Goal: Task Accomplishment & Management: Use online tool/utility

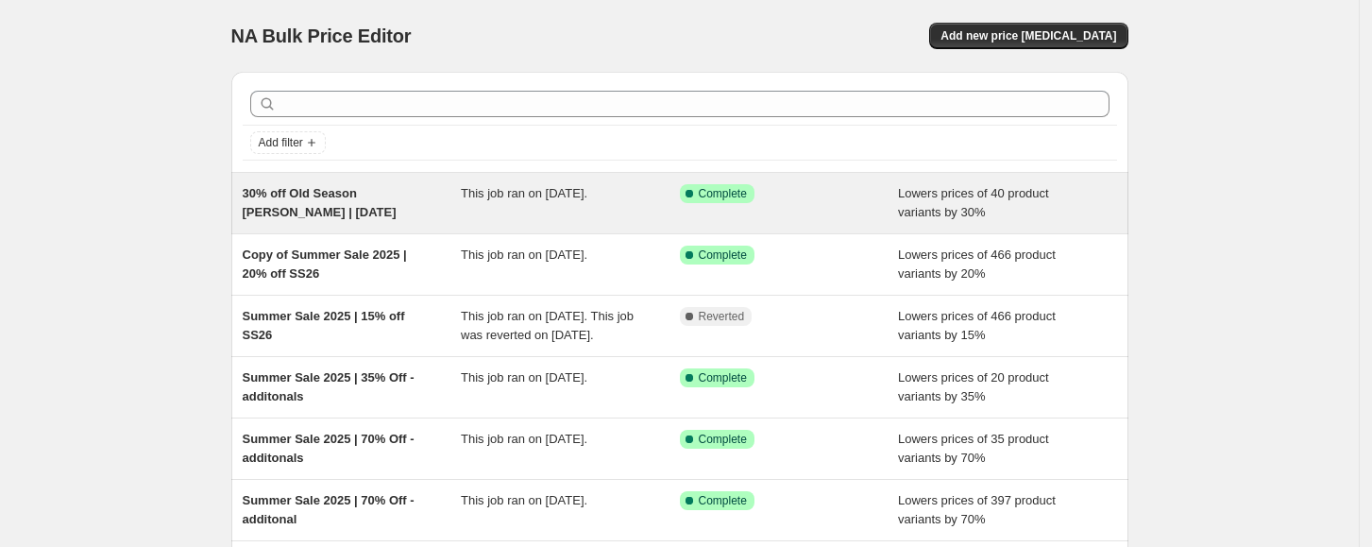
click at [362, 215] on span "30% off Old Season [PERSON_NAME] | [DATE]" at bounding box center [320, 202] width 154 height 33
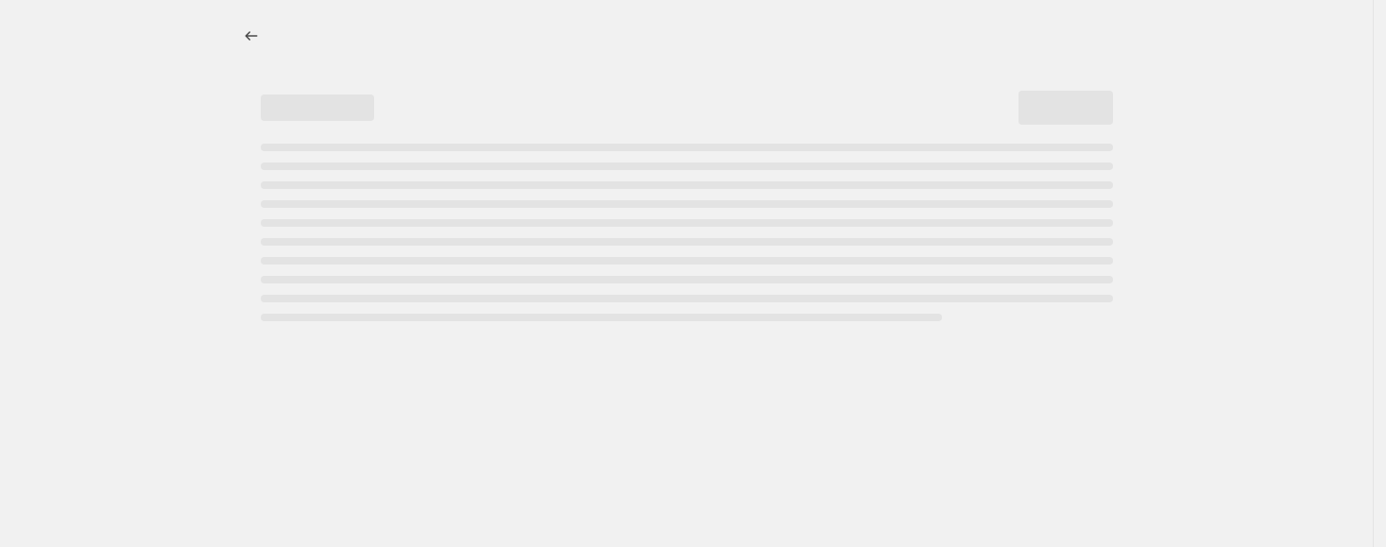
select select "percentage"
select select "collection"
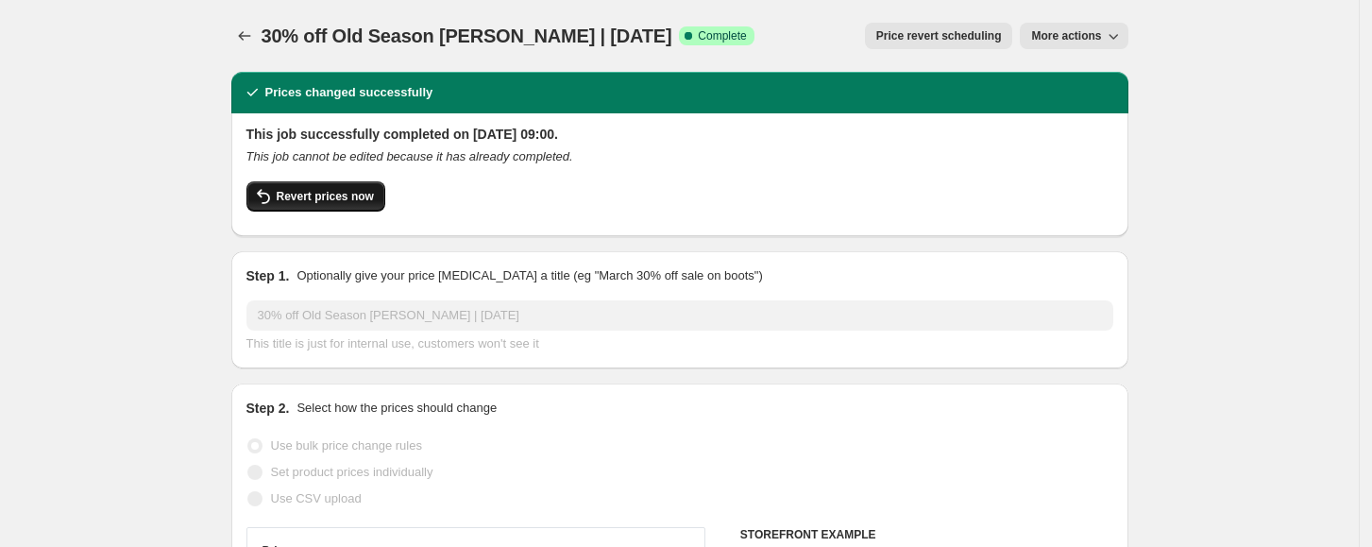
click at [367, 200] on span "Revert prices now" at bounding box center [325, 196] width 97 height 15
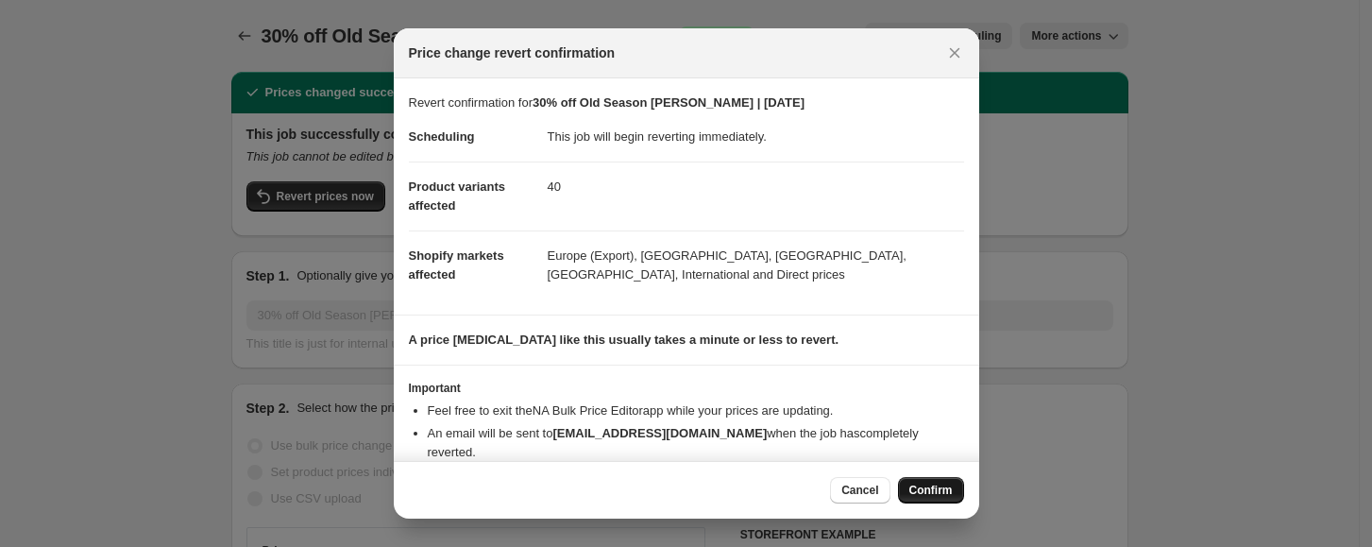
click at [935, 493] on span "Confirm" at bounding box center [931, 490] width 43 height 15
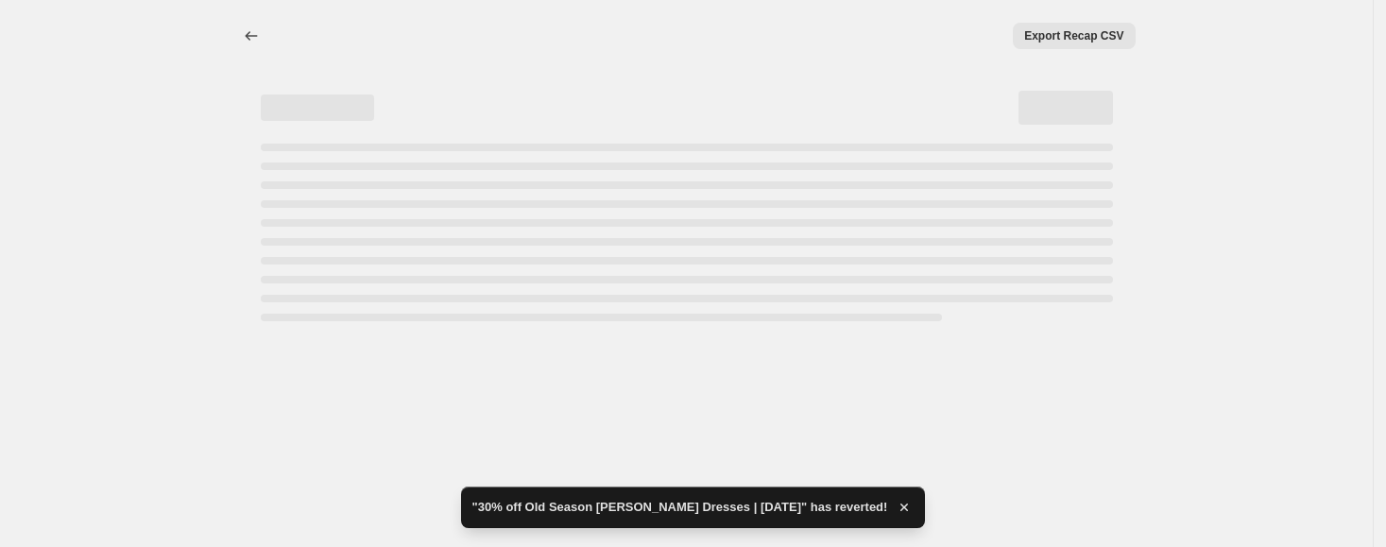
select select "percentage"
select select "collection"
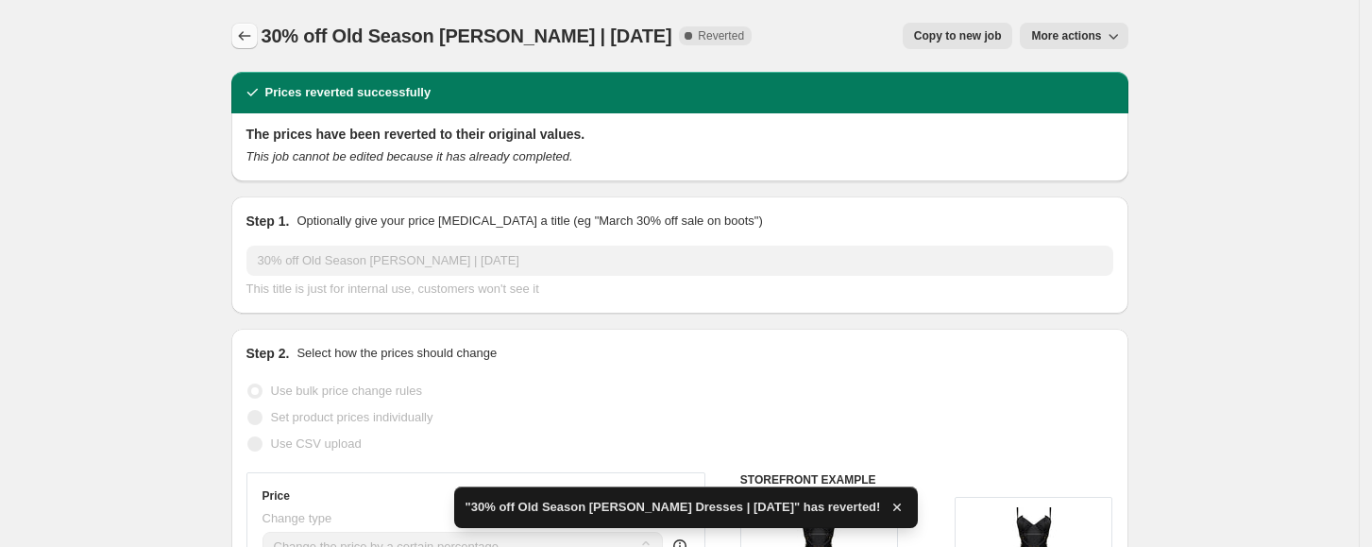
click at [254, 36] on icon "Price change jobs" at bounding box center [244, 35] width 19 height 19
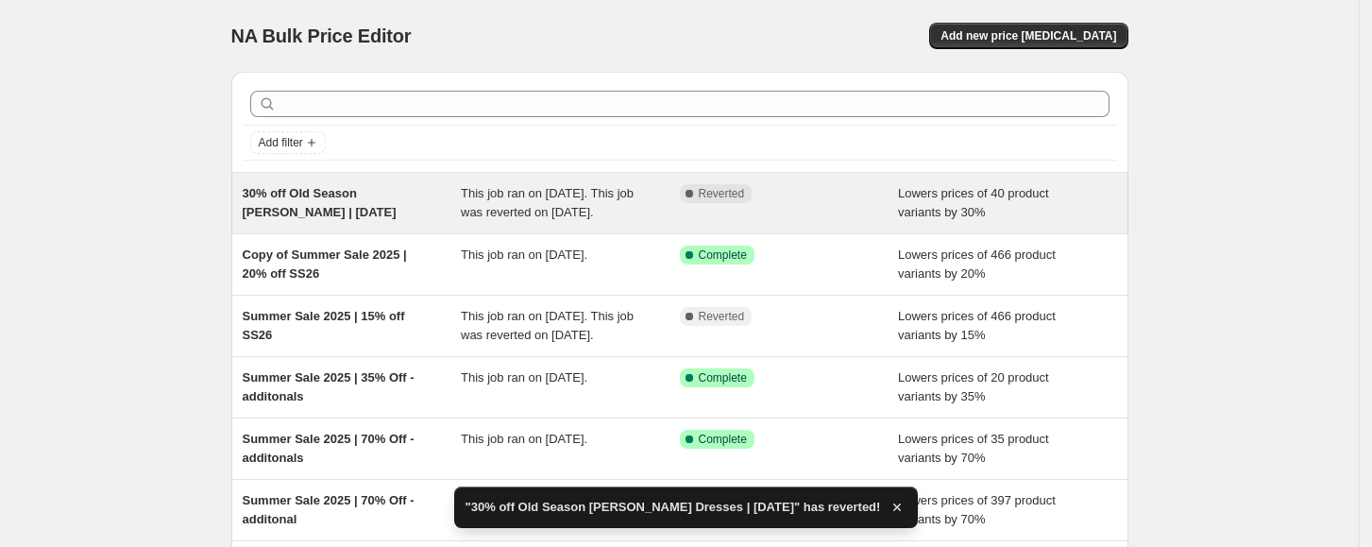
click at [385, 196] on span "30% off Old Season [PERSON_NAME] | [DATE]" at bounding box center [320, 202] width 154 height 33
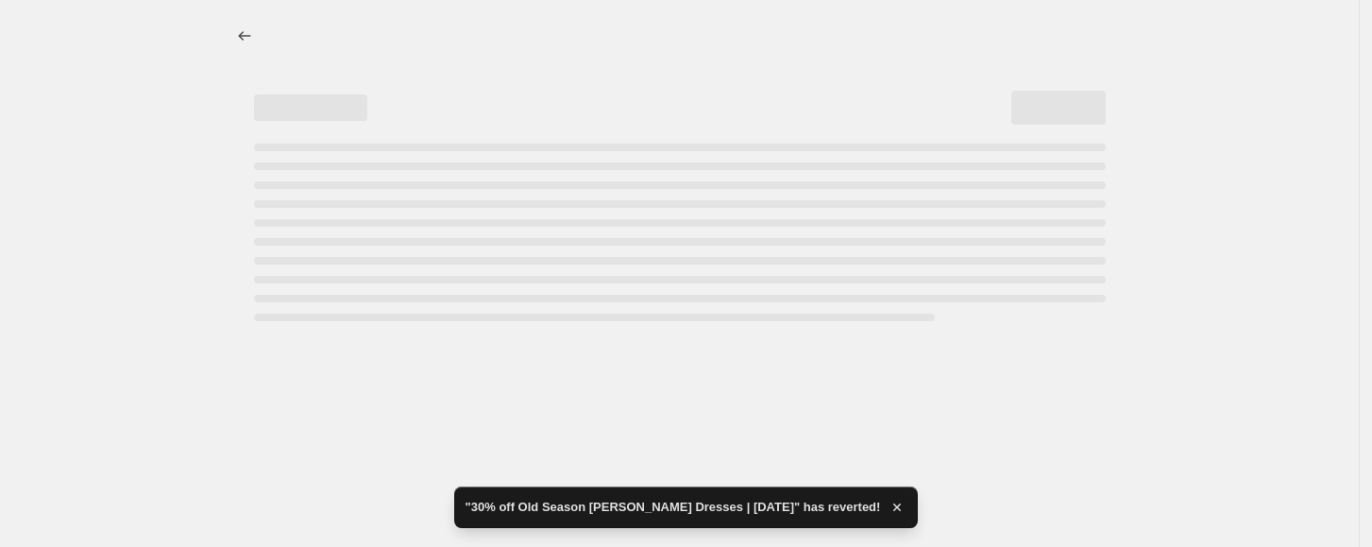
select select "percentage"
select select "collection"
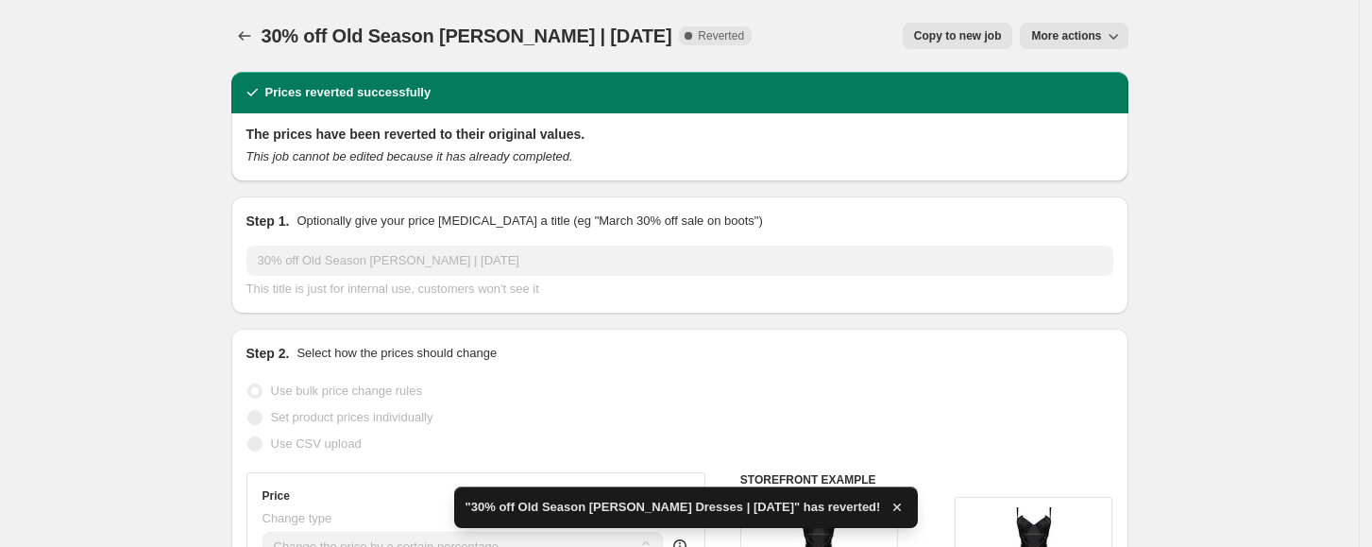
click at [1076, 45] on button "More actions" at bounding box center [1074, 36] width 108 height 26
click at [1080, 107] on span "Delete job" at bounding box center [1065, 107] width 56 height 14
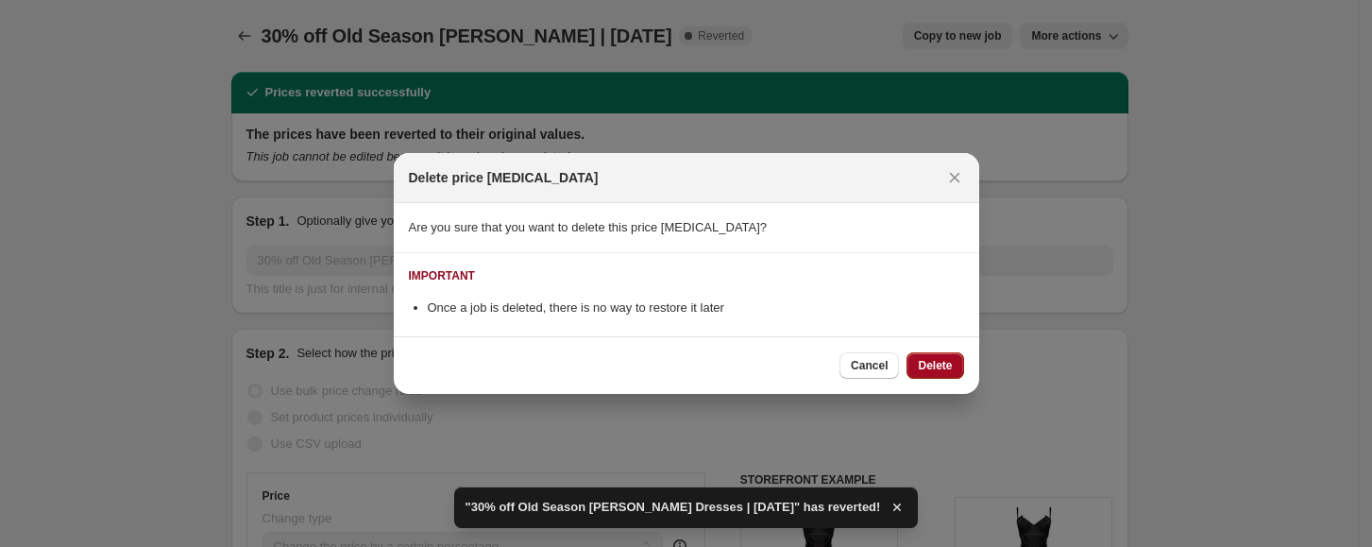
click at [949, 369] on button "Delete" at bounding box center [935, 365] width 57 height 26
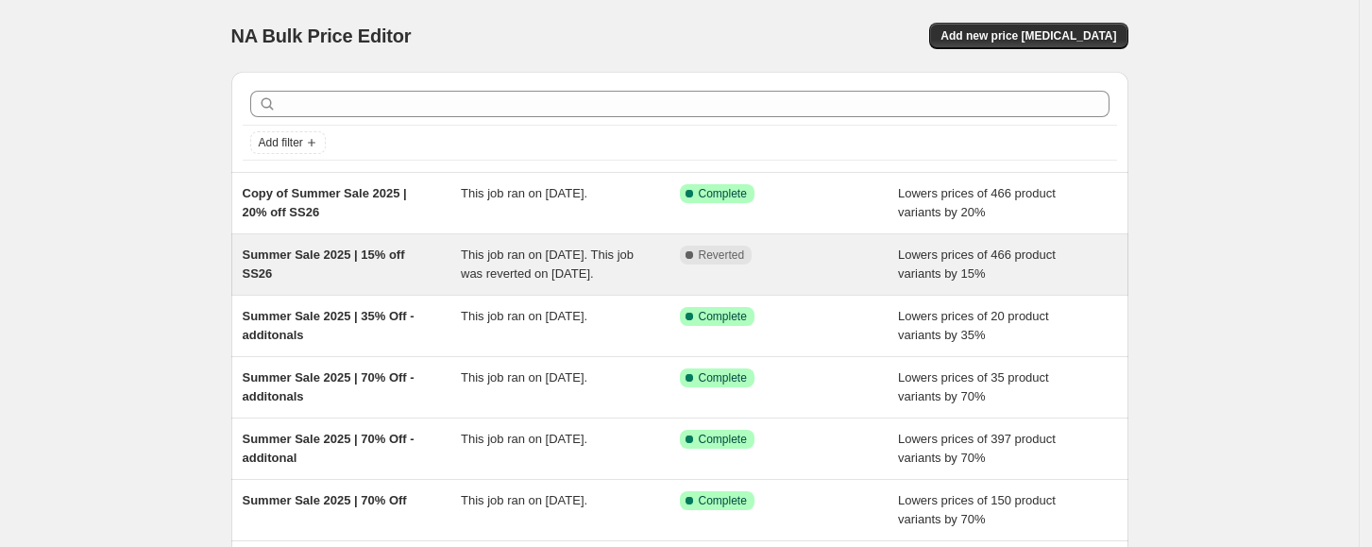
click at [378, 283] on div "Summer Sale 2025 | 15% off SS26" at bounding box center [352, 265] width 219 height 38
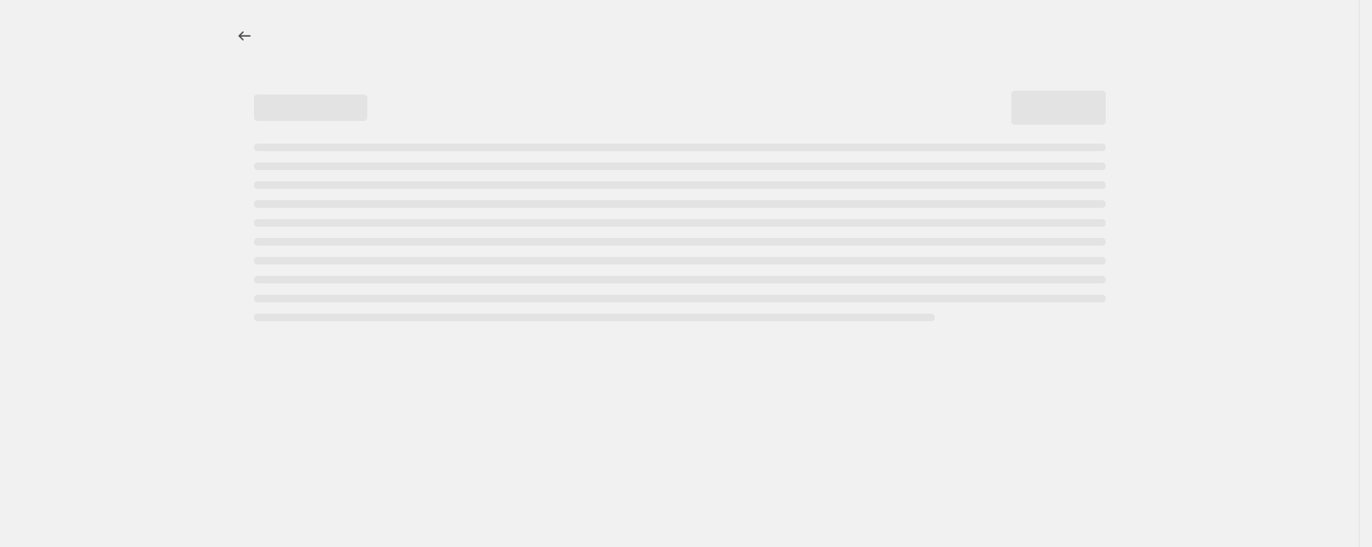
select select "percentage"
select select "collection"
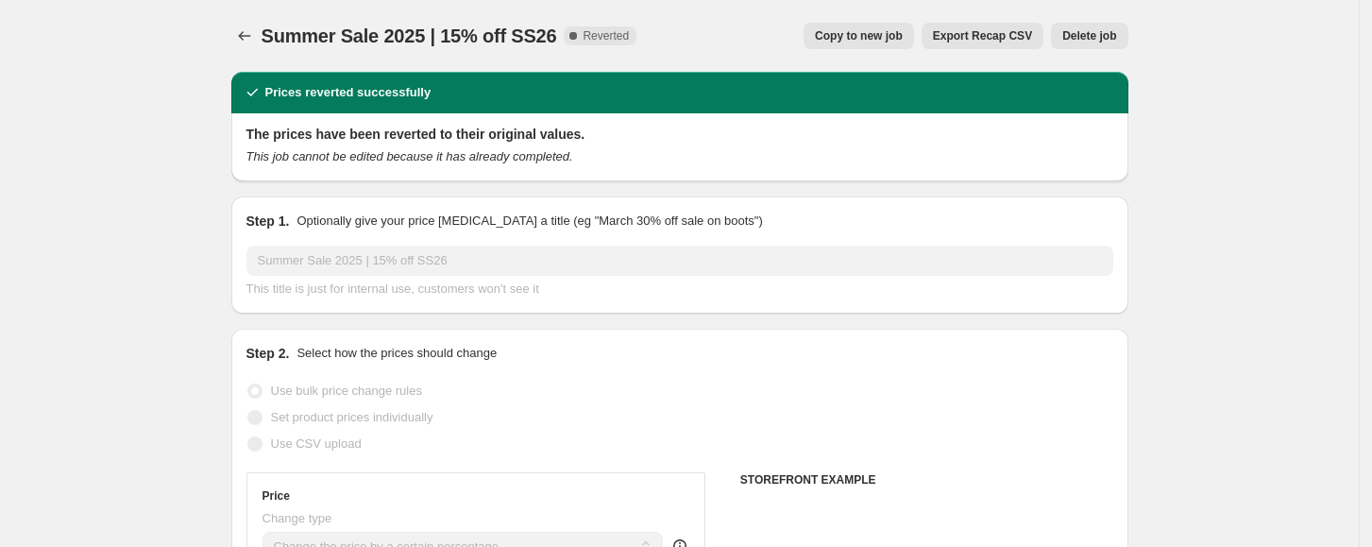
click at [1088, 41] on span "Delete job" at bounding box center [1090, 35] width 54 height 15
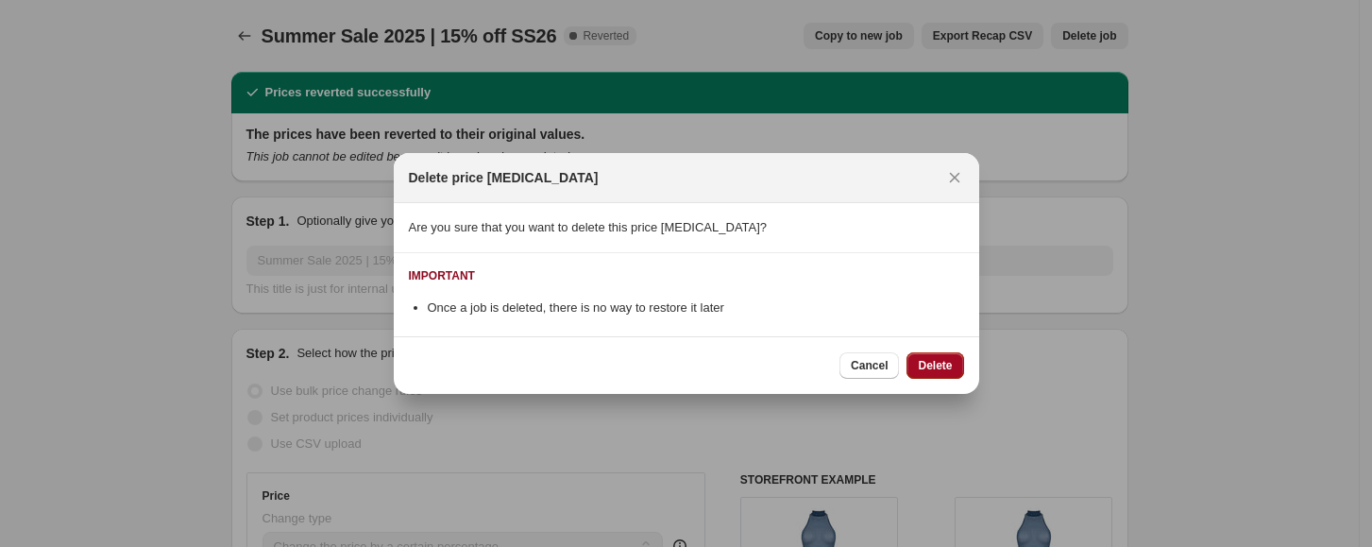
click at [924, 363] on span "Delete" at bounding box center [935, 365] width 34 height 15
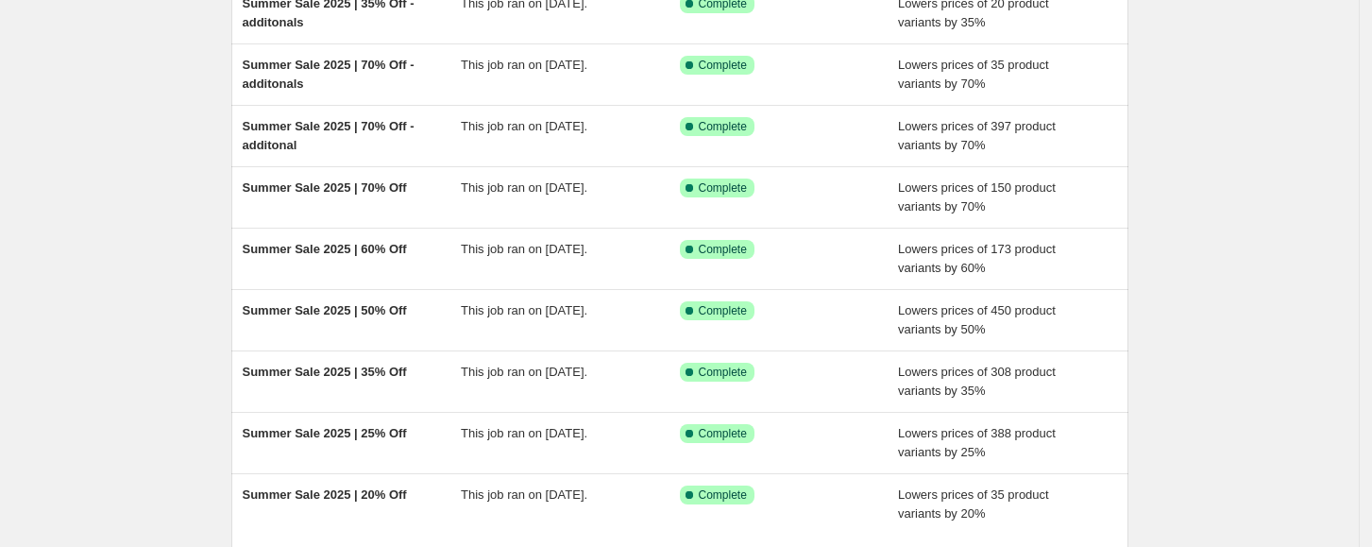
scroll to position [424, 0]
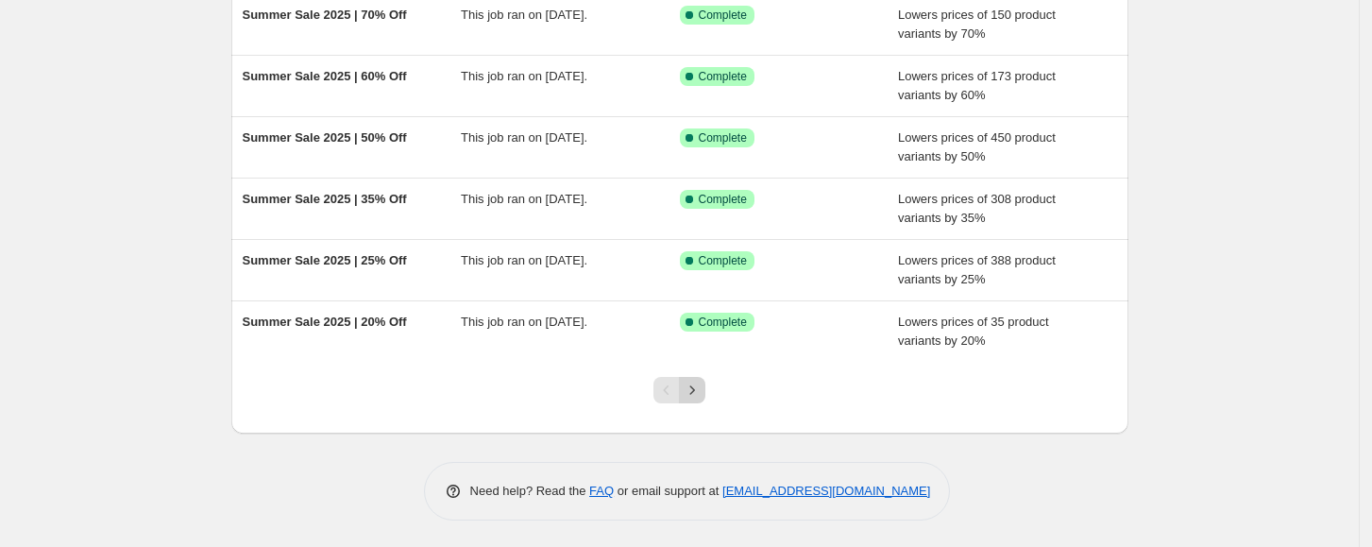
click at [702, 384] on icon "Next" at bounding box center [692, 390] width 19 height 19
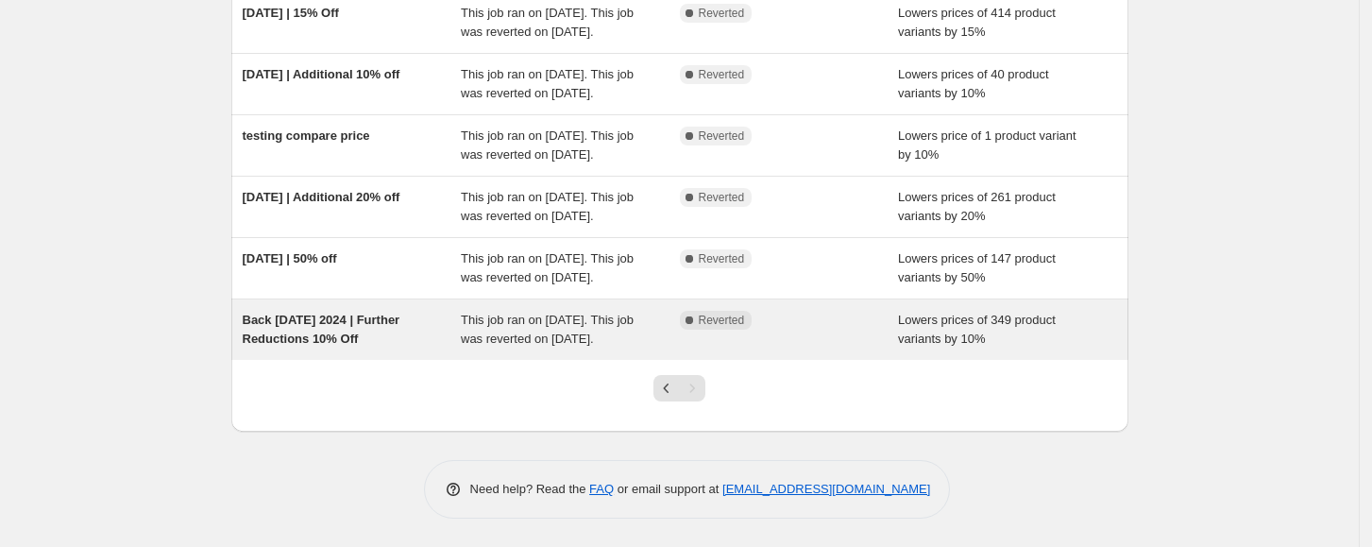
scroll to position [575, 0]
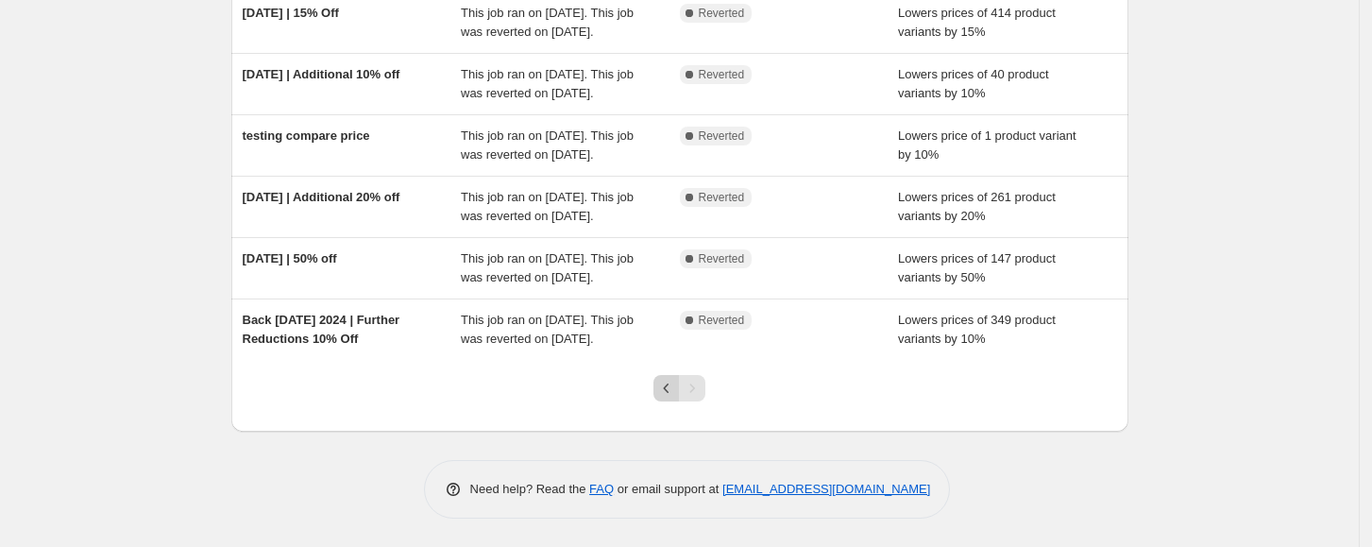
click at [672, 400] on button "Previous" at bounding box center [667, 388] width 26 height 26
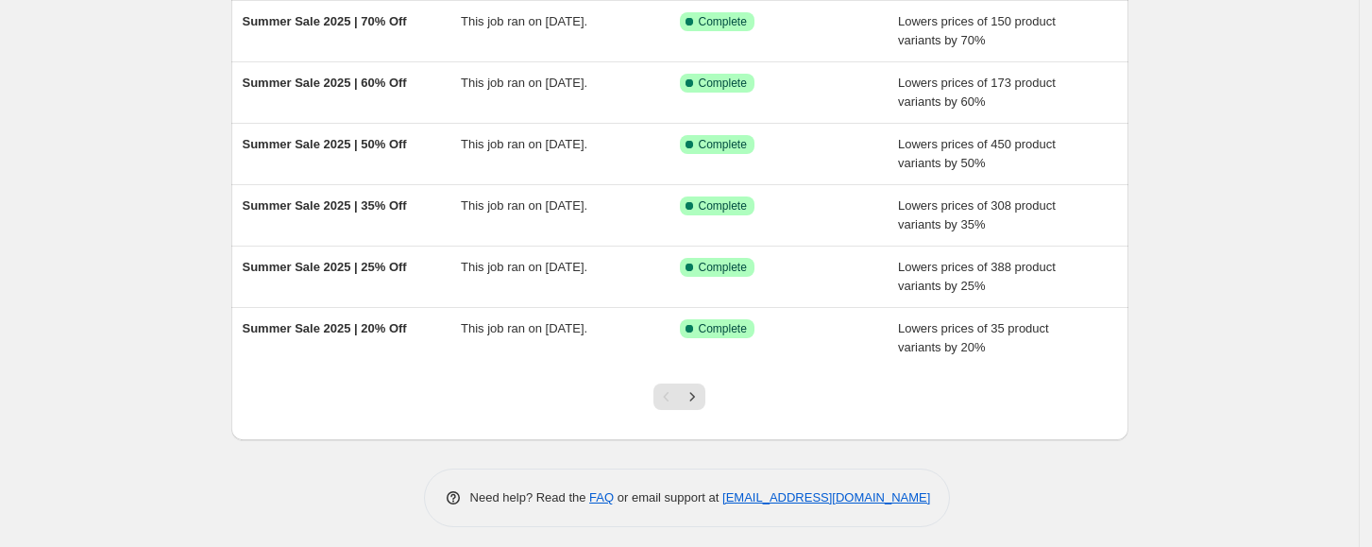
scroll to position [424, 0]
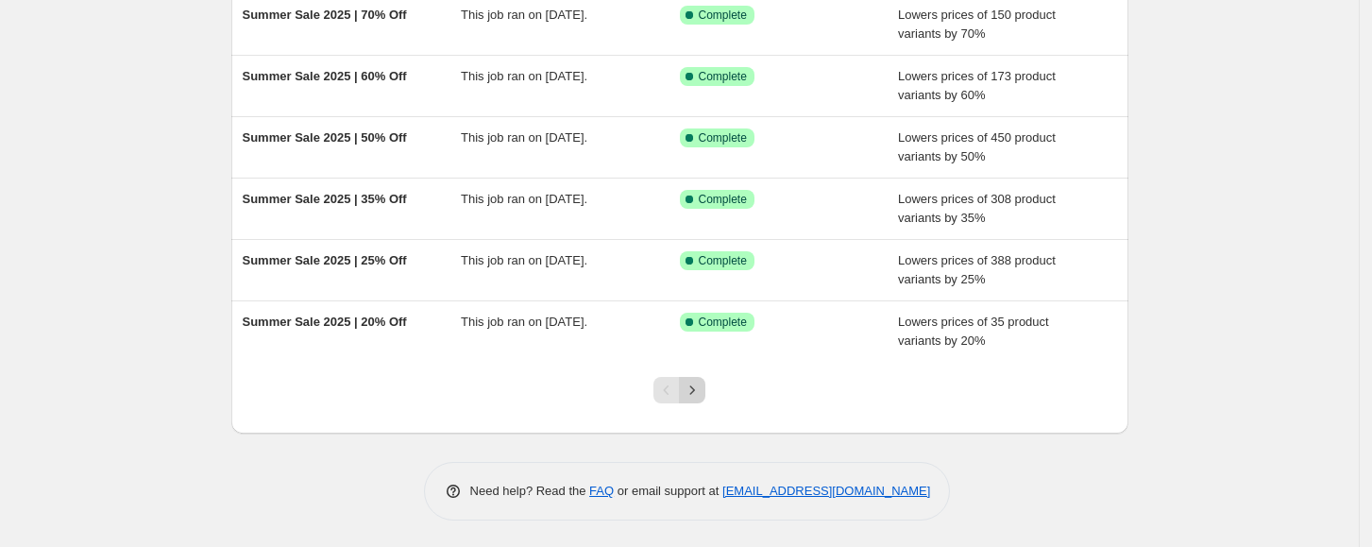
click at [697, 387] on icon "Next" at bounding box center [692, 390] width 19 height 19
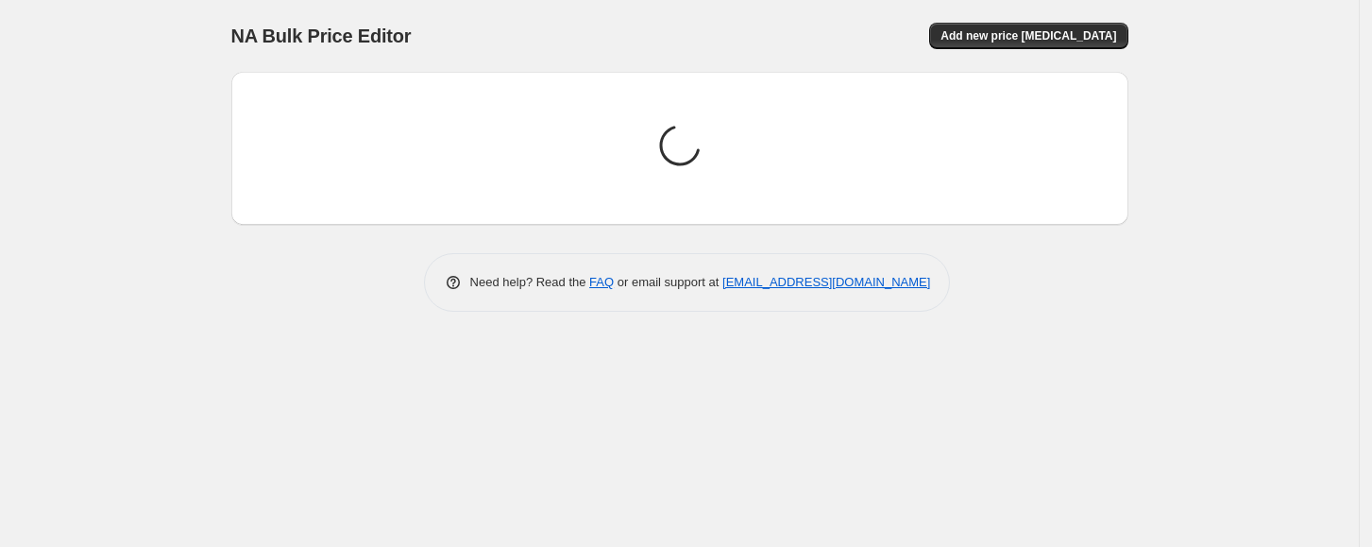
scroll to position [0, 0]
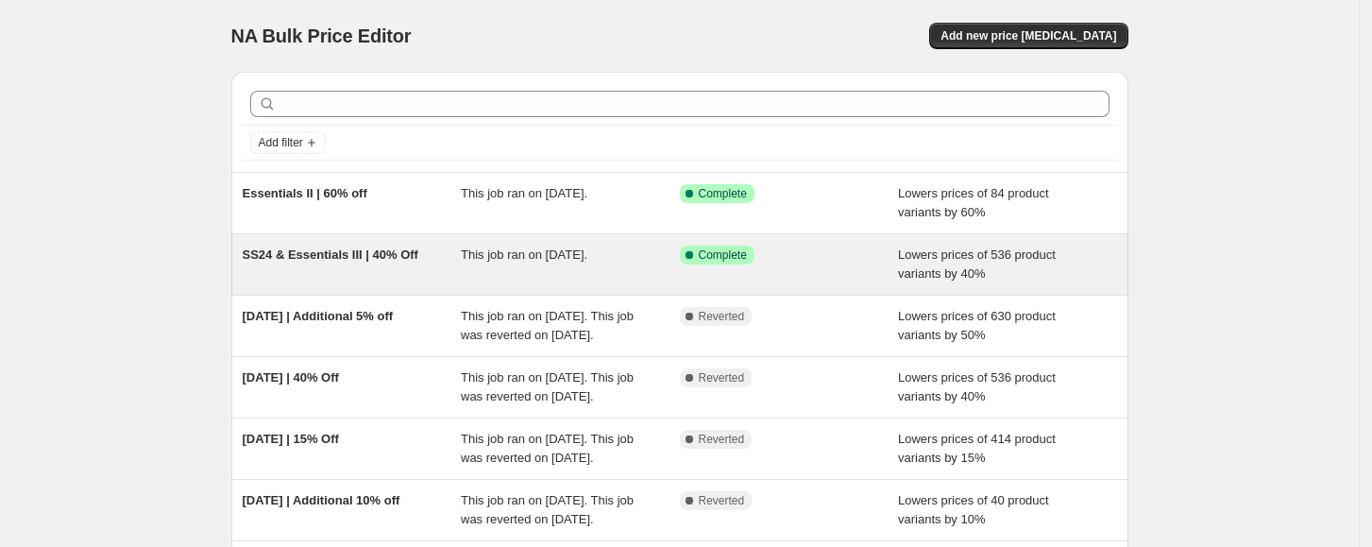
click at [436, 276] on div "SS24 & Essentials III | 40% Off" at bounding box center [352, 265] width 219 height 38
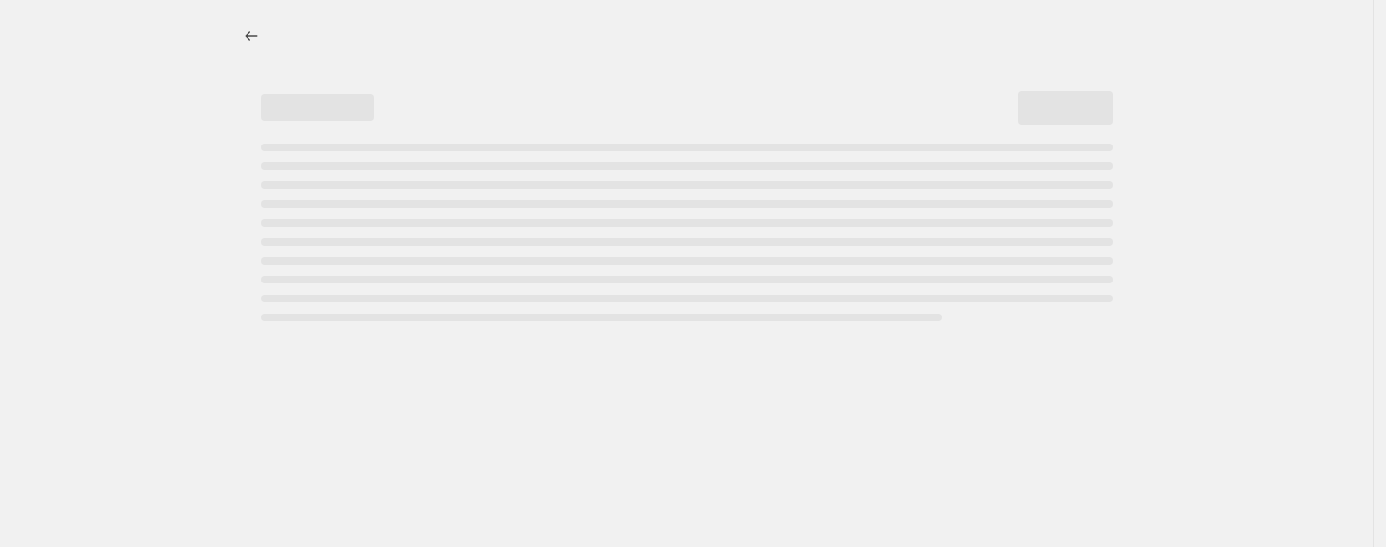
select select "percentage"
select select "collection"
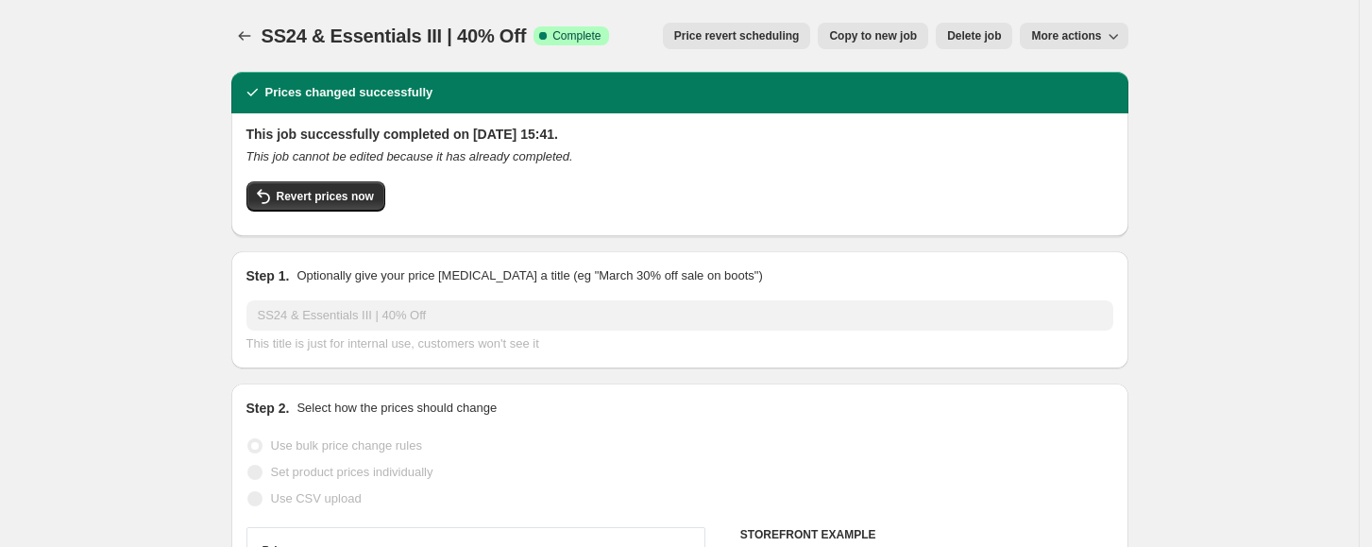
click at [1054, 45] on button "More actions" at bounding box center [1074, 36] width 108 height 26
click at [971, 36] on span "Delete job" at bounding box center [974, 35] width 54 height 15
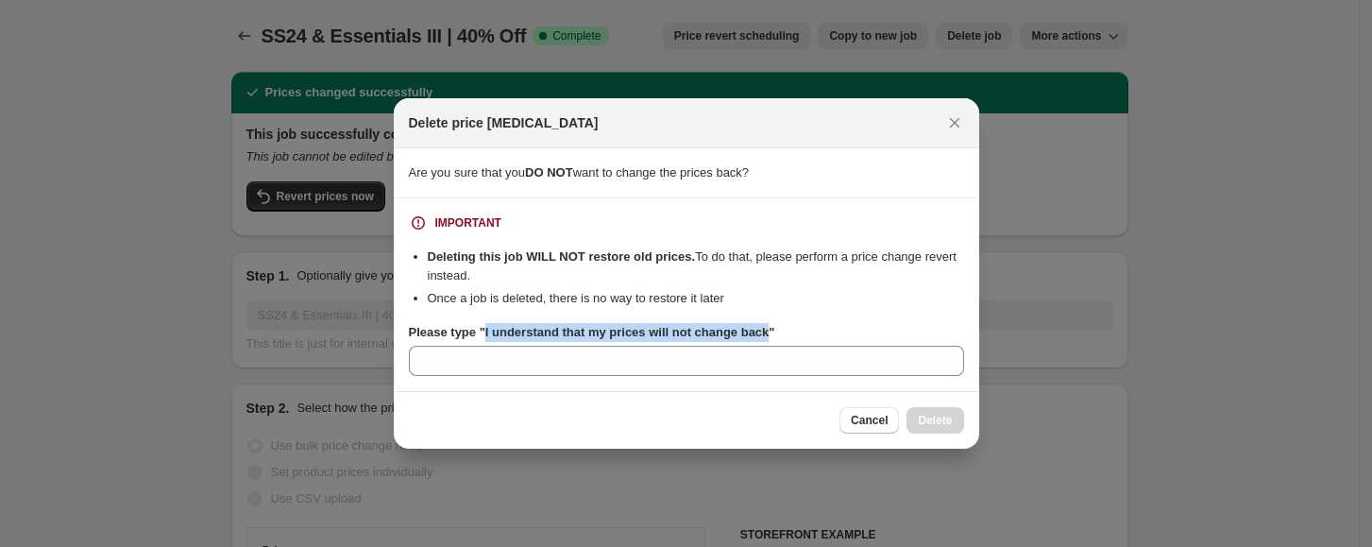
drag, startPoint x: 774, startPoint y: 327, endPoint x: 487, endPoint y: 336, distance: 286.3
click at [487, 336] on b "Please type "I understand that my prices will not change back"" at bounding box center [592, 332] width 366 height 14
copy b "I understand that my prices will not change back"
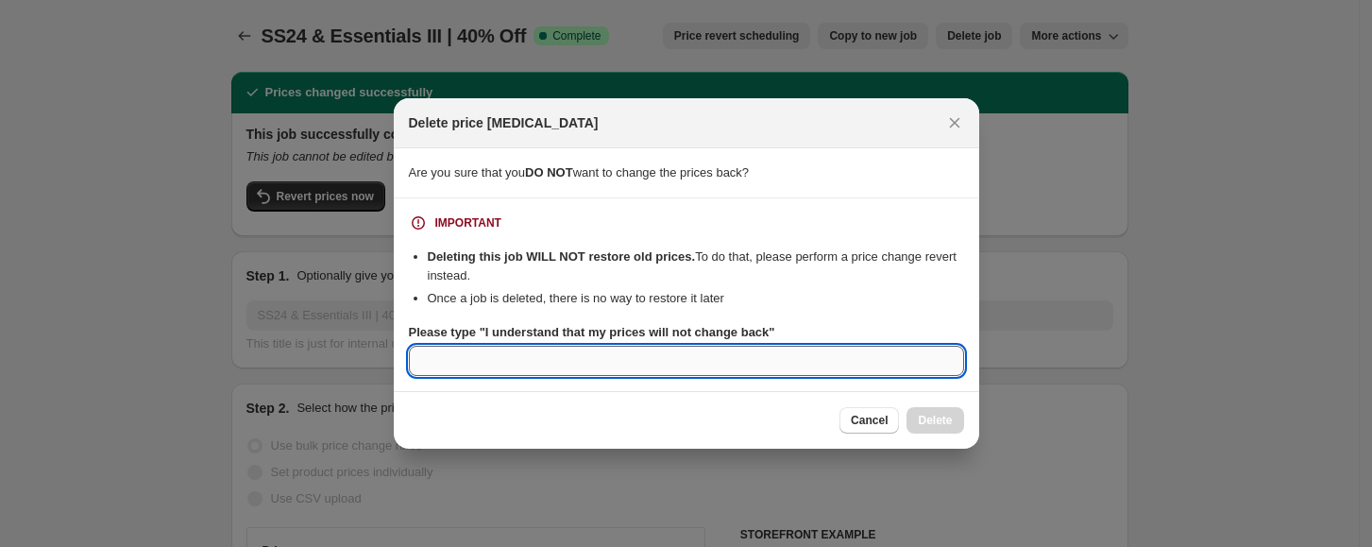
click at [508, 372] on input "Please type "I understand that my prices will not change back"" at bounding box center [686, 361] width 555 height 30
paste input "I understand that my prices will not change back"
type input "I understand that my prices will not change back"
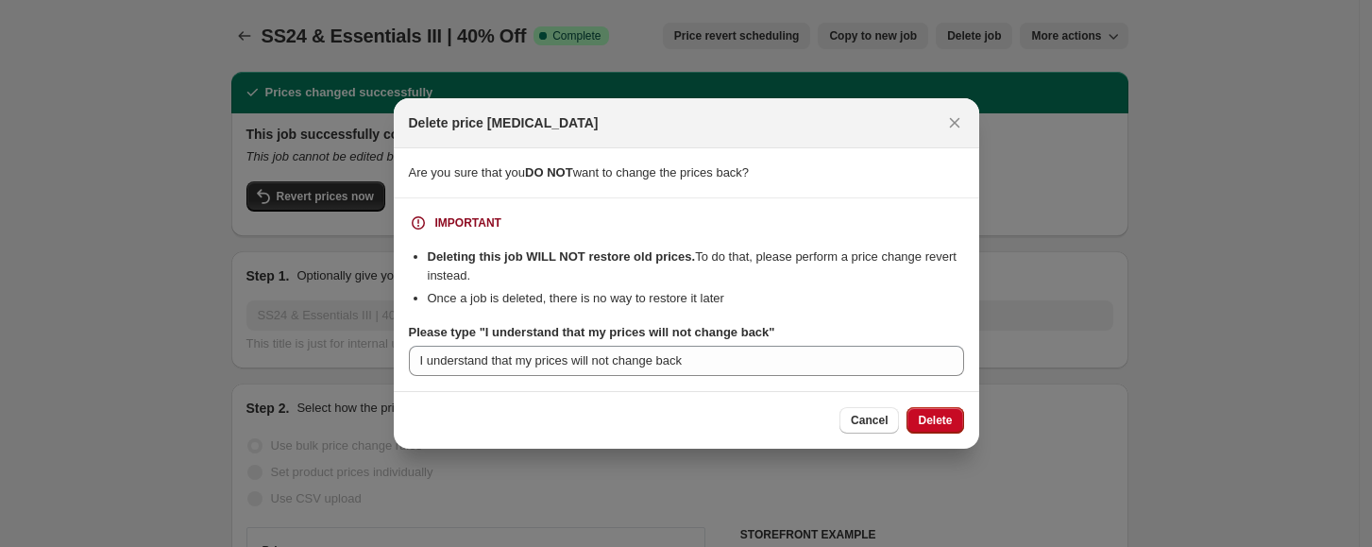
drag, startPoint x: 932, startPoint y: 417, endPoint x: 917, endPoint y: 385, distance: 35.5
click at [932, 417] on span "Delete" at bounding box center [935, 420] width 34 height 15
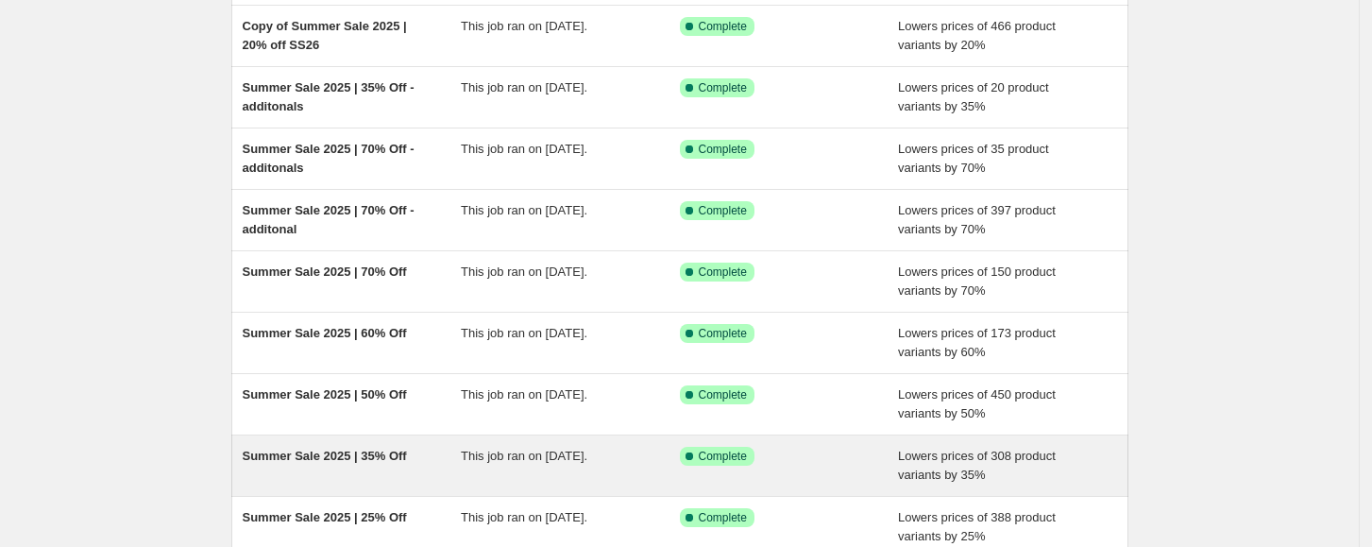
scroll to position [424, 0]
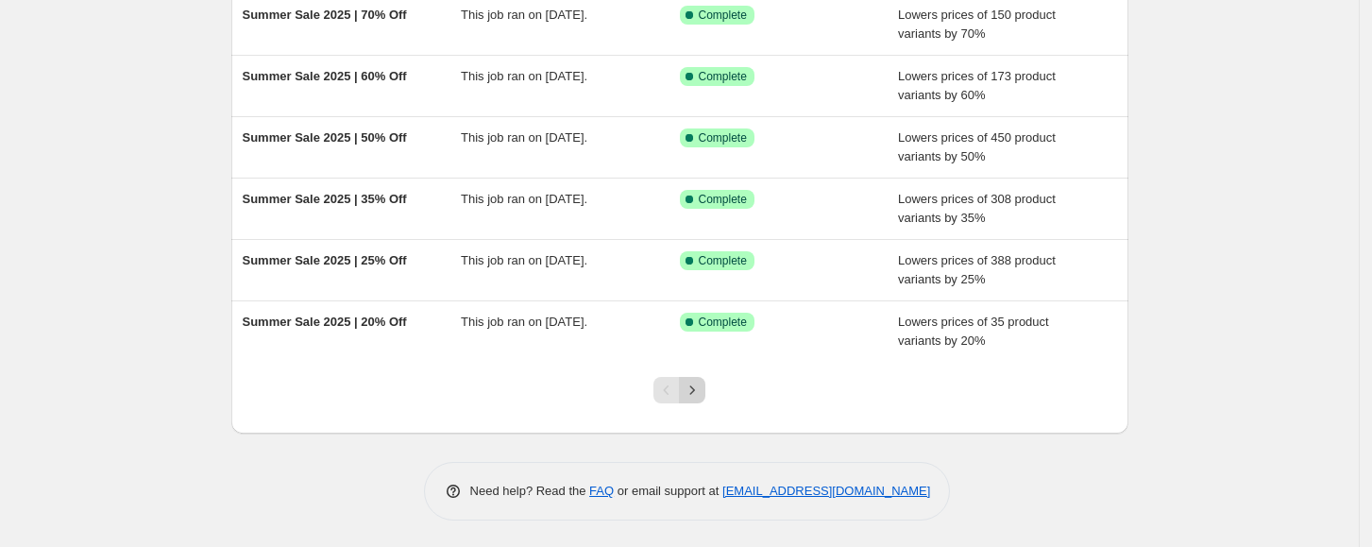
click at [700, 391] on icon "Next" at bounding box center [692, 390] width 19 height 19
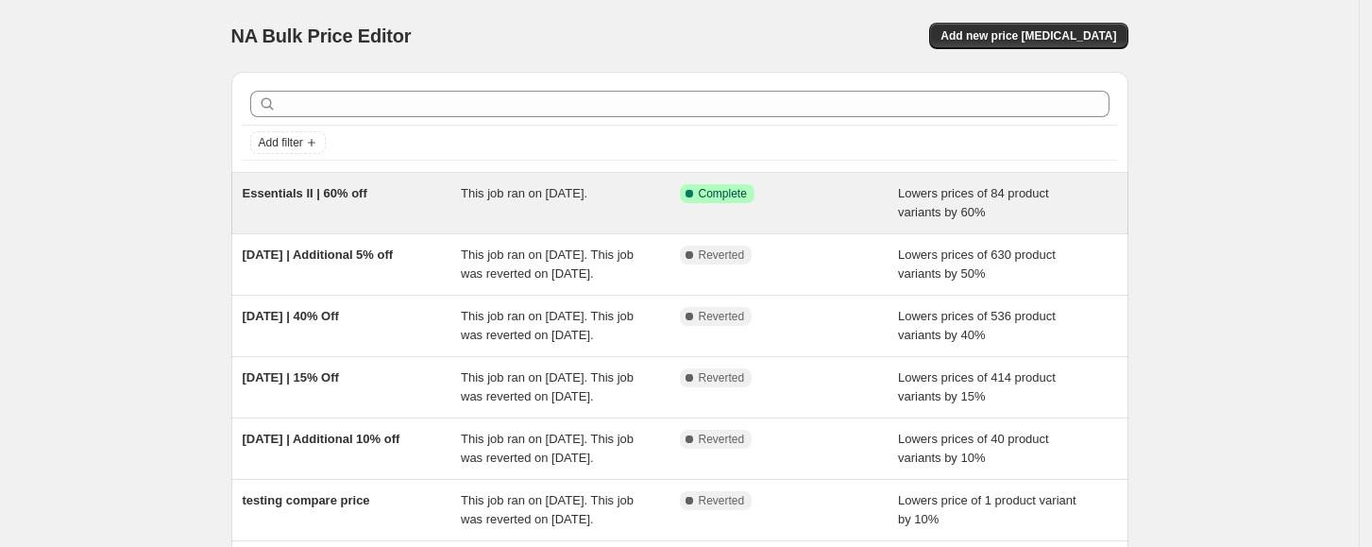
click at [790, 211] on div "Success Complete Complete" at bounding box center [789, 203] width 219 height 38
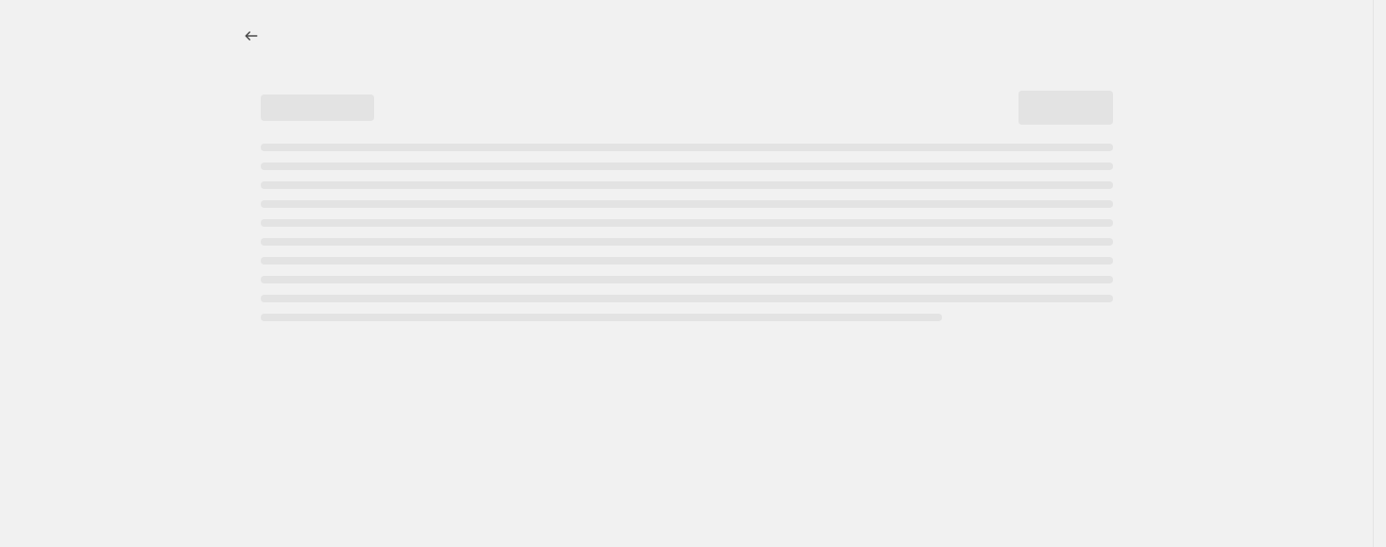
select select "percentage"
select select "collection"
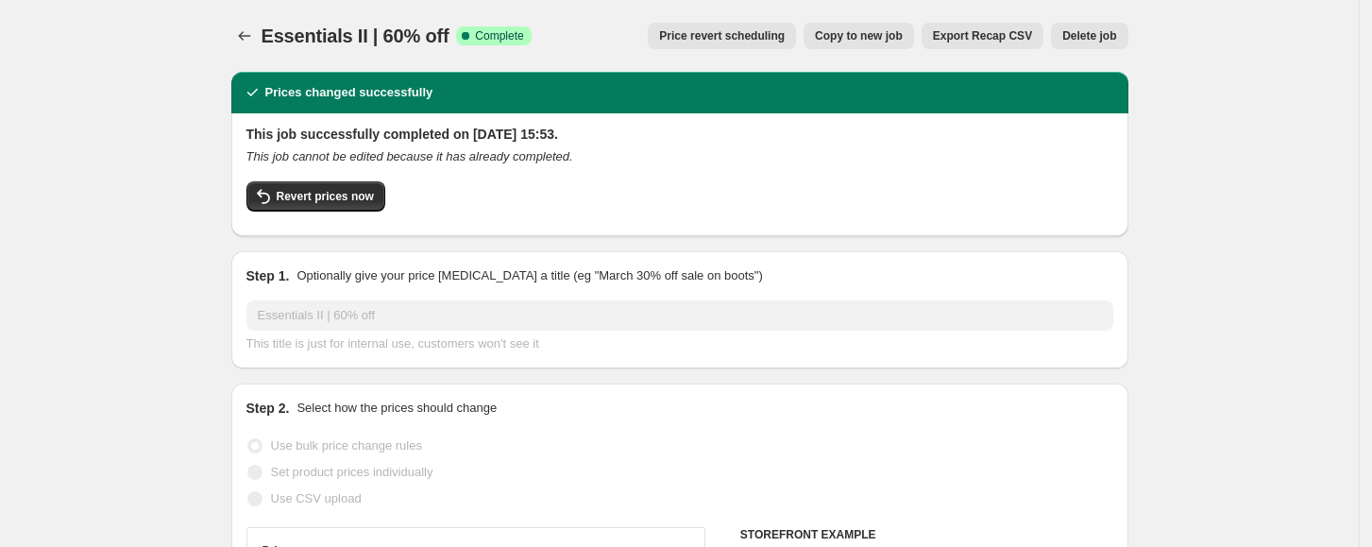
click at [1086, 40] on span "Delete job" at bounding box center [1090, 35] width 54 height 15
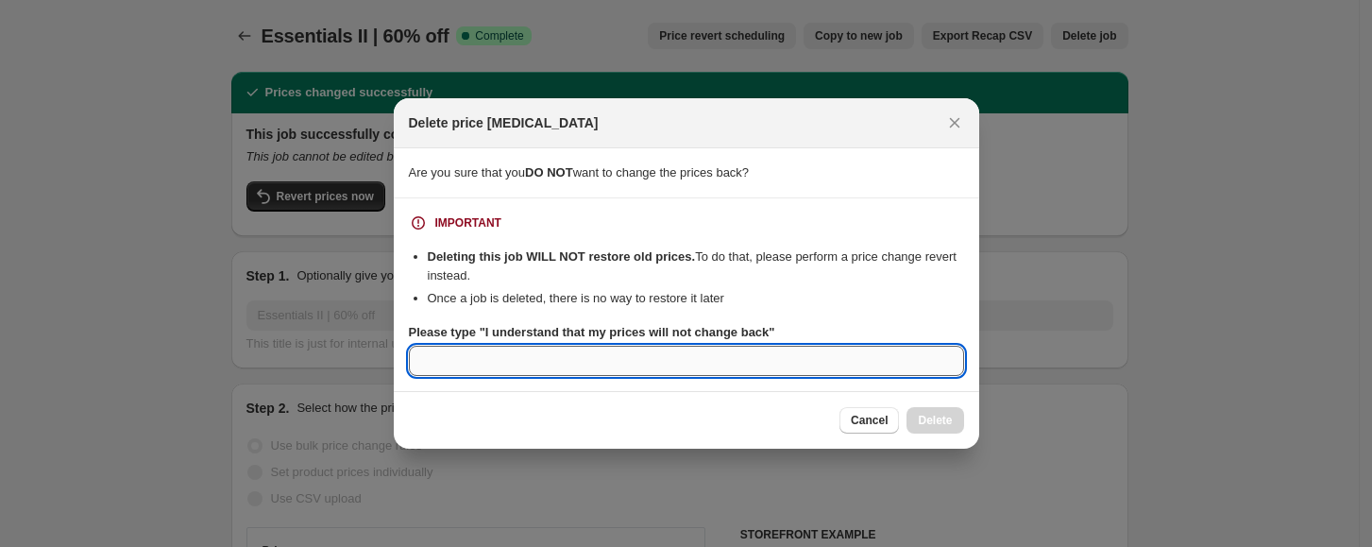
click at [758, 358] on input "Please type "I understand that my prices will not change back"" at bounding box center [686, 361] width 555 height 30
paste input "I understand that my prices will not change back"
type input "I understand that my prices will not change back"
click at [955, 421] on button "Delete" at bounding box center [935, 420] width 57 height 26
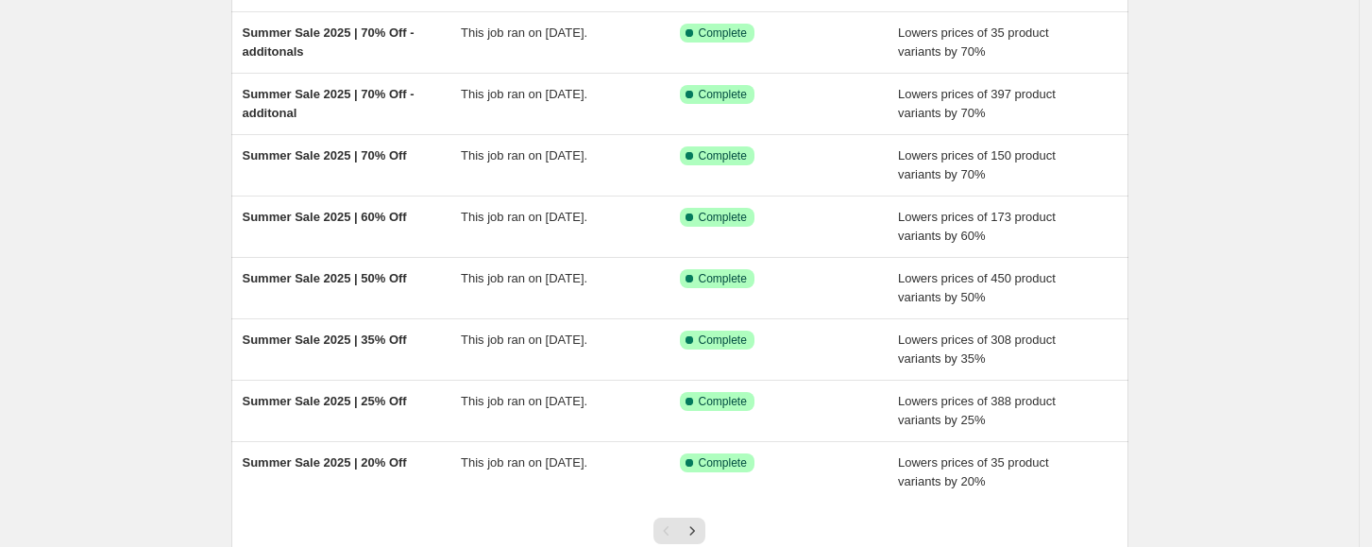
scroll to position [424, 0]
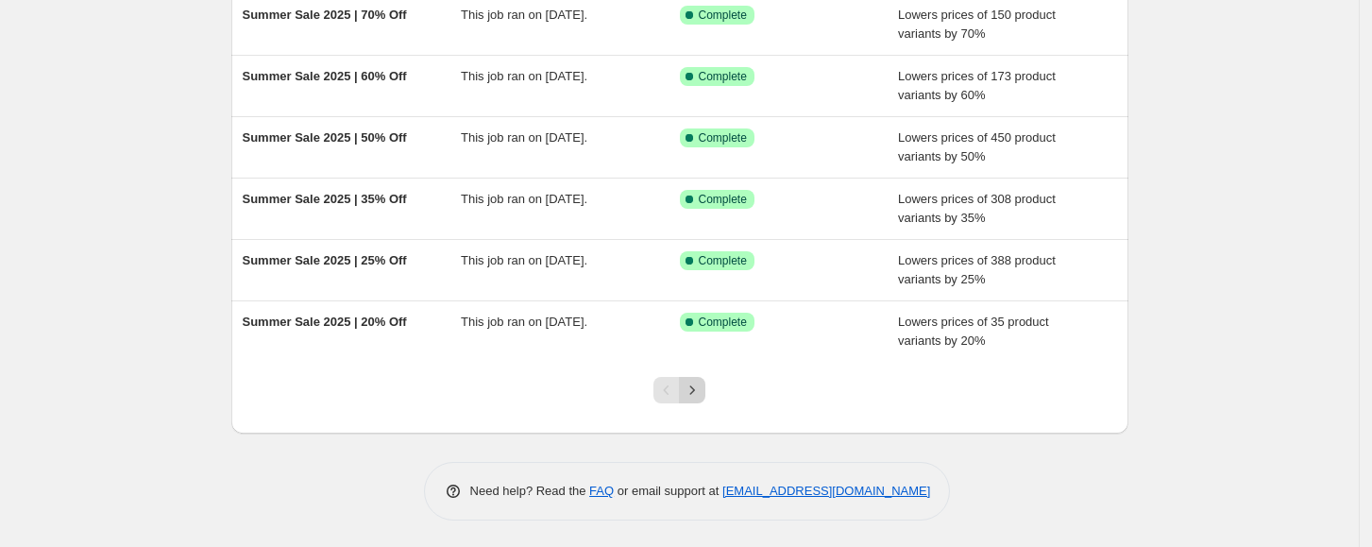
click at [697, 388] on icon "Next" at bounding box center [692, 390] width 19 height 19
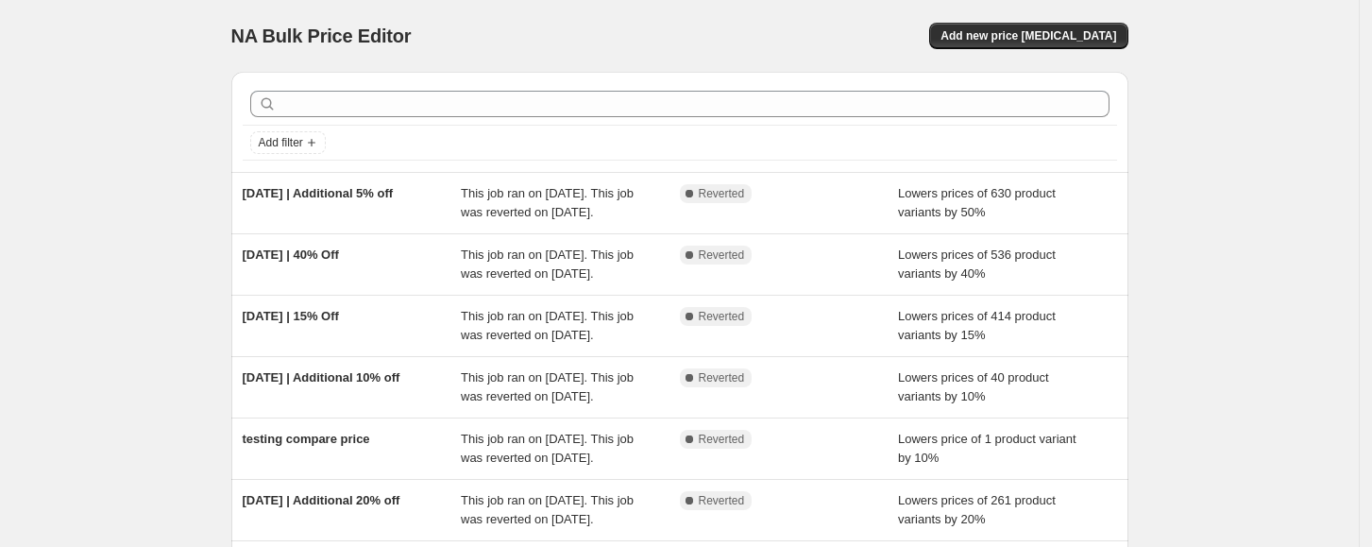
scroll to position [453, 0]
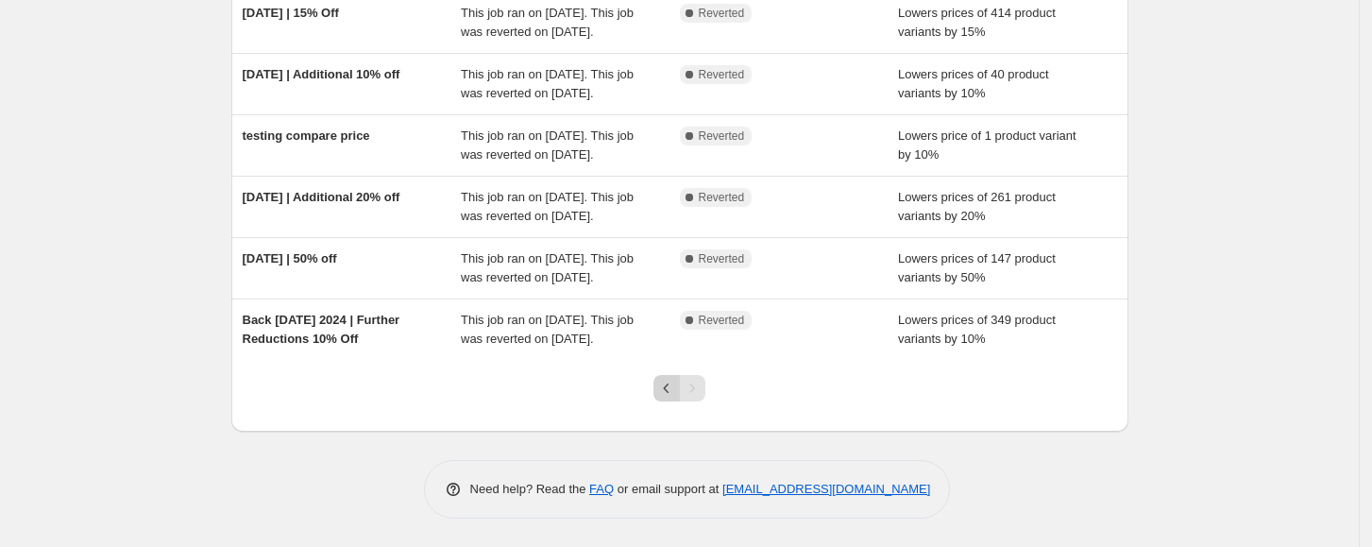
click at [676, 393] on icon "Previous" at bounding box center [666, 388] width 19 height 19
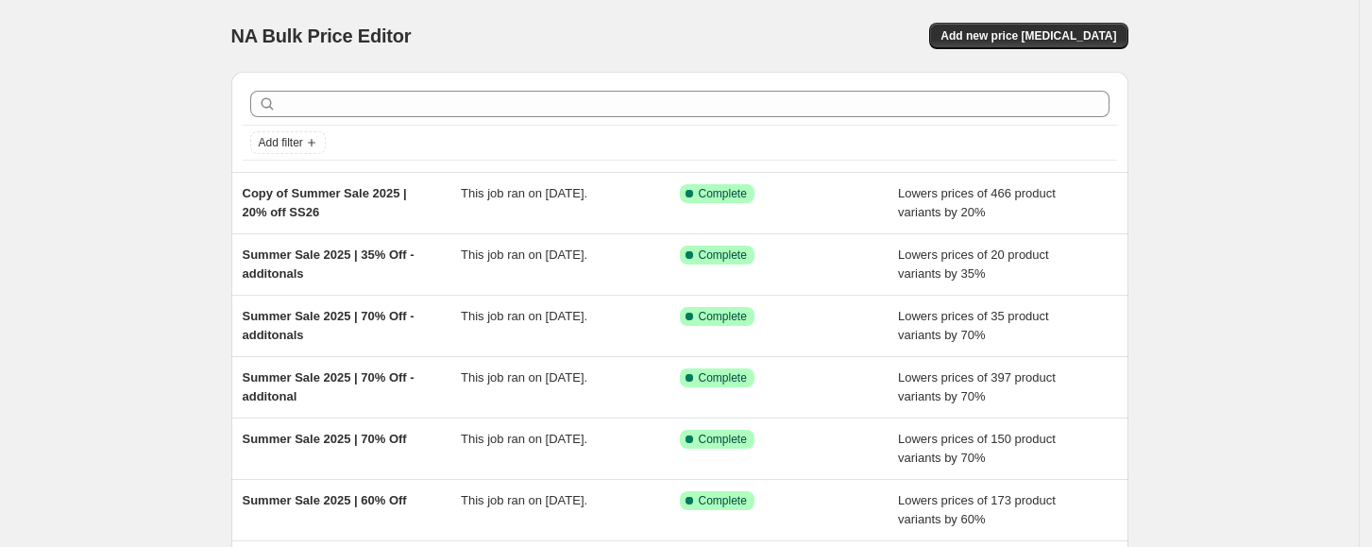
scroll to position [424, 0]
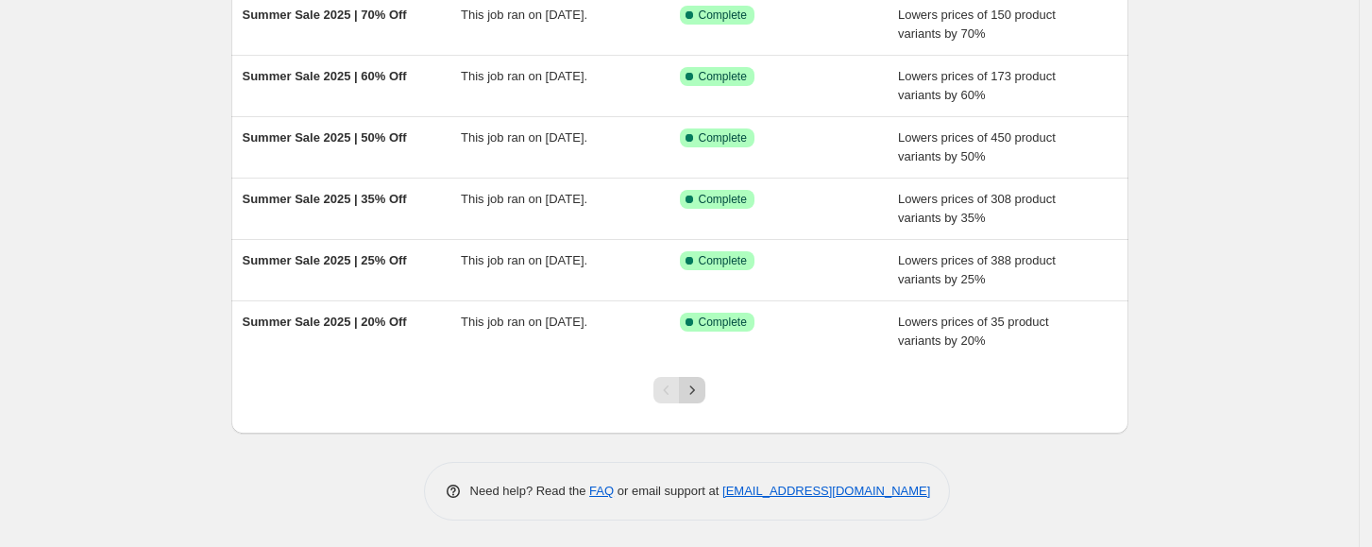
click at [700, 392] on icon "Next" at bounding box center [692, 390] width 19 height 19
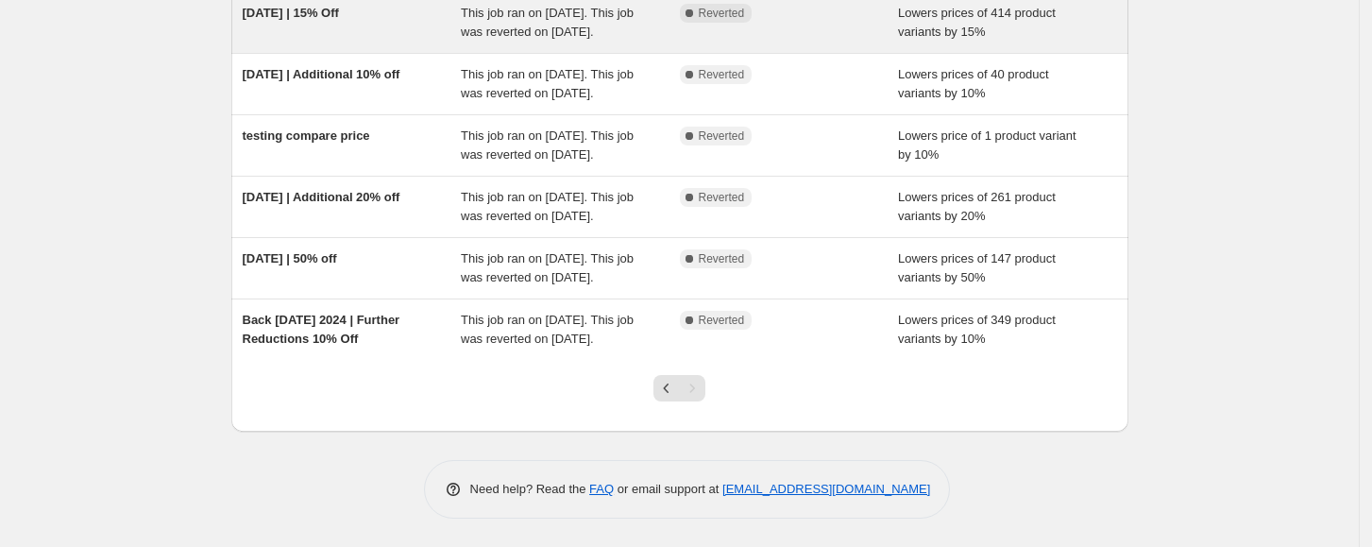
scroll to position [453, 0]
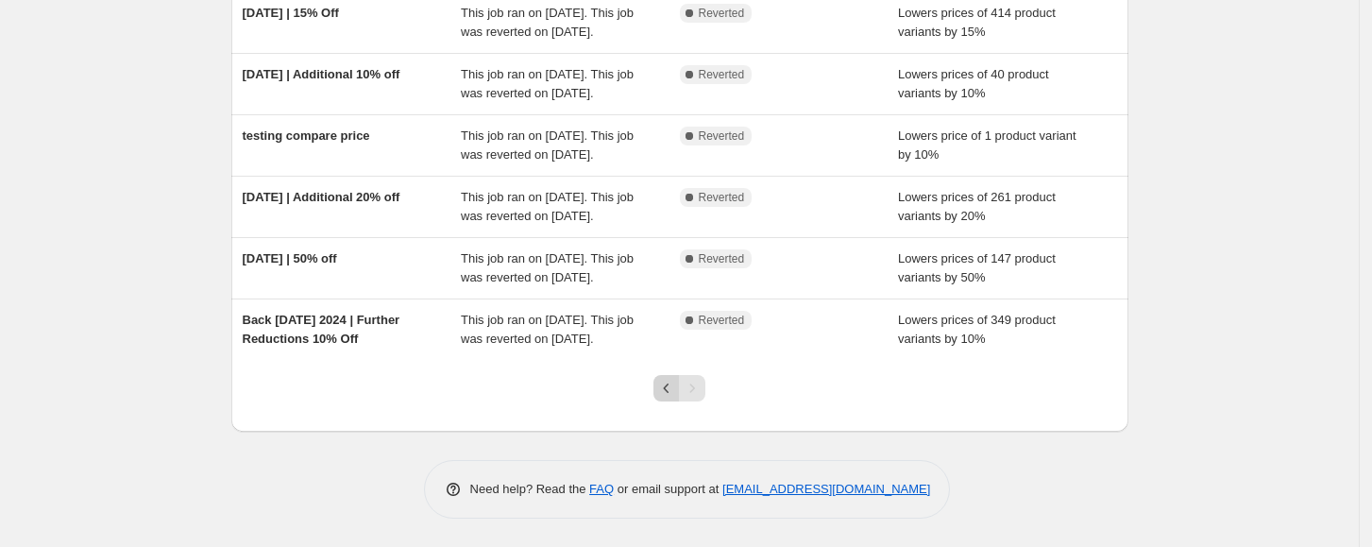
click at [671, 390] on icon "Previous" at bounding box center [666, 388] width 19 height 19
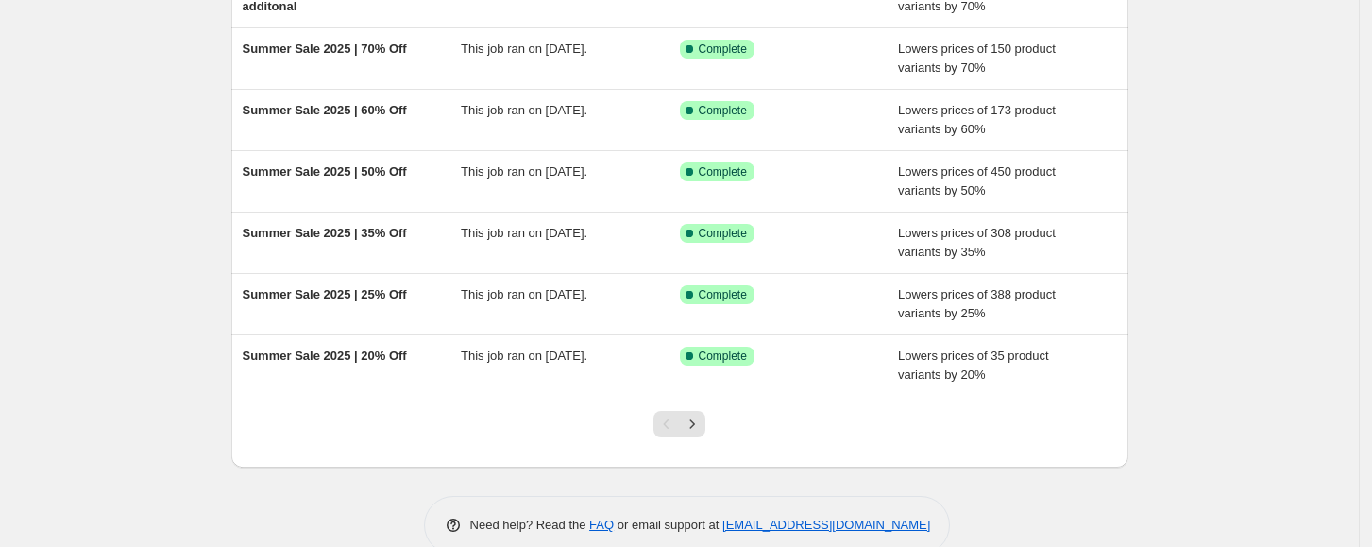
scroll to position [424, 0]
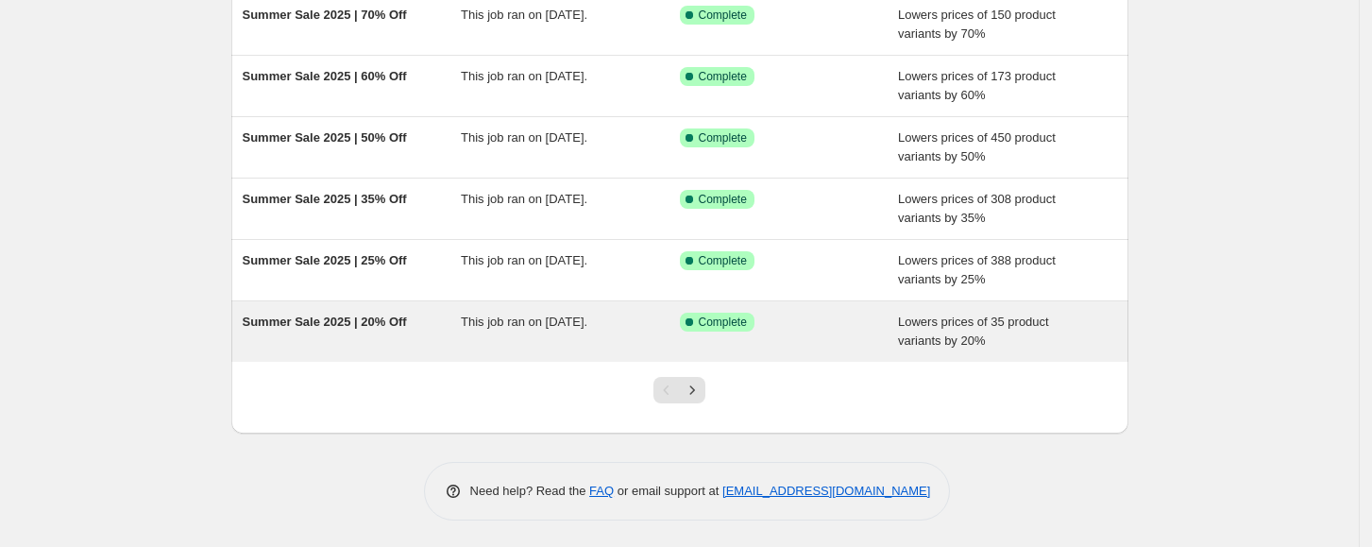
click at [648, 315] on div "This job ran on [DATE]." at bounding box center [570, 332] width 219 height 38
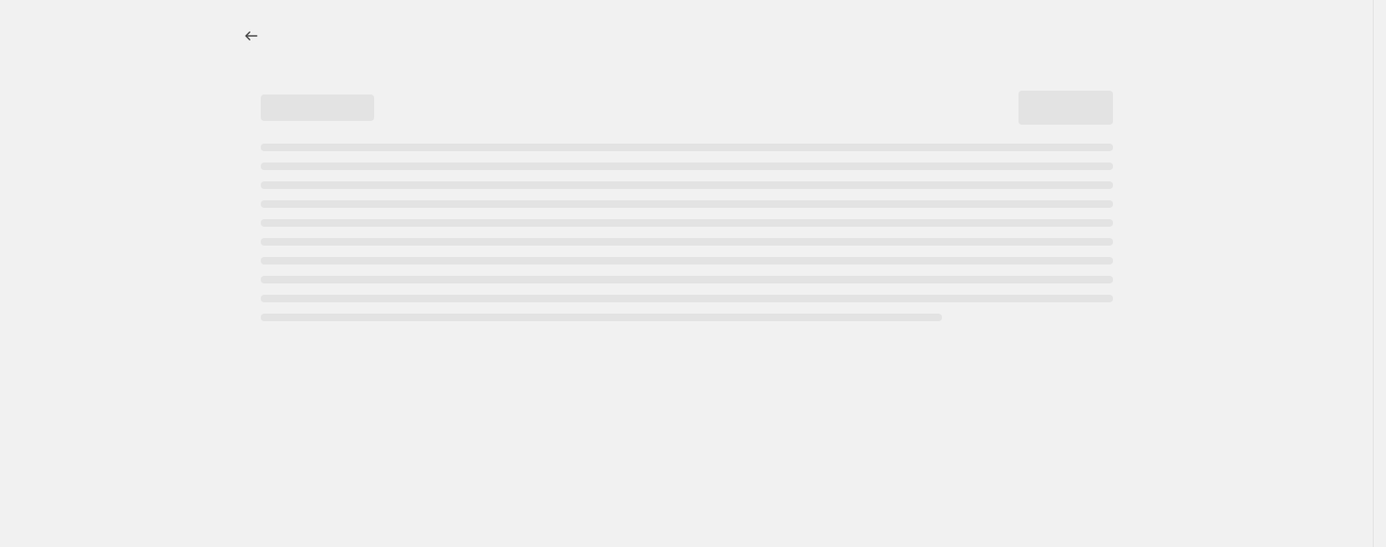
select select "percentage"
select select "collection"
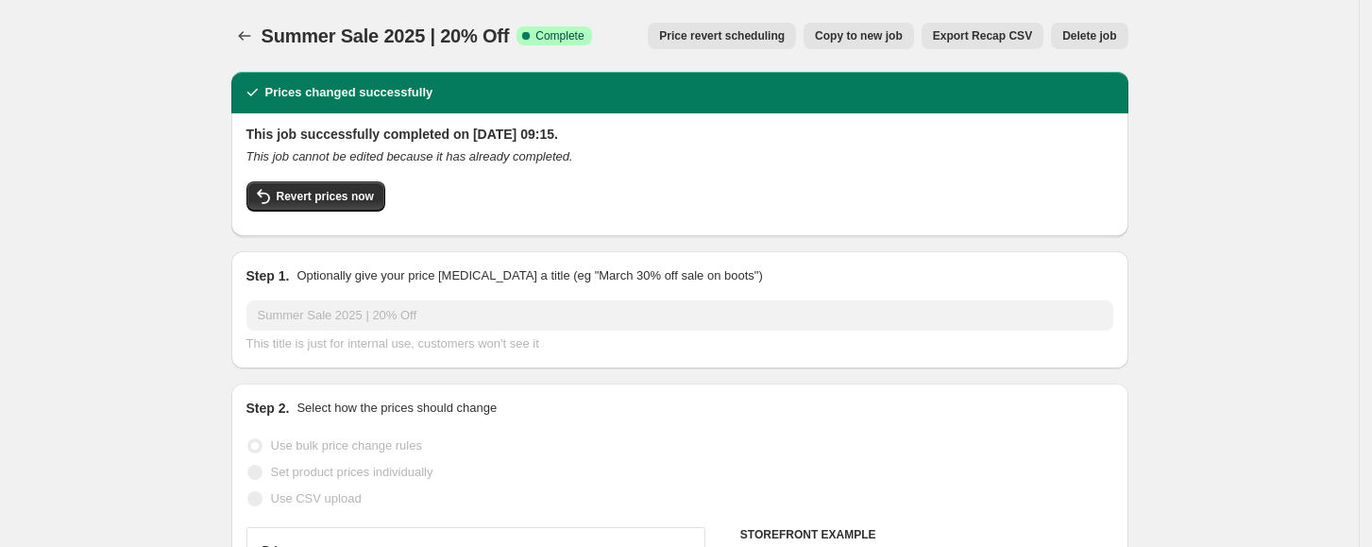
click at [1077, 46] on button "Delete job" at bounding box center [1089, 36] width 77 height 26
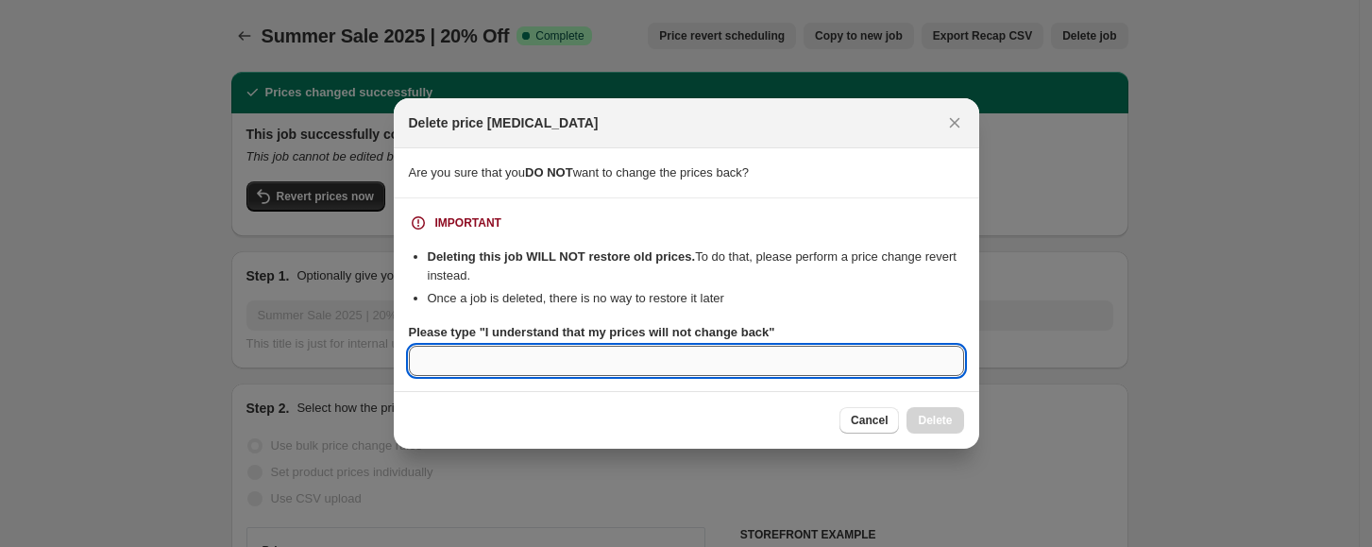
click at [731, 373] on input "Please type "I understand that my prices will not change back"" at bounding box center [686, 361] width 555 height 30
paste input "I understand that my prices will not change back"
type input "I understand that my prices will not change back"
click at [923, 419] on span "Delete" at bounding box center [935, 420] width 34 height 15
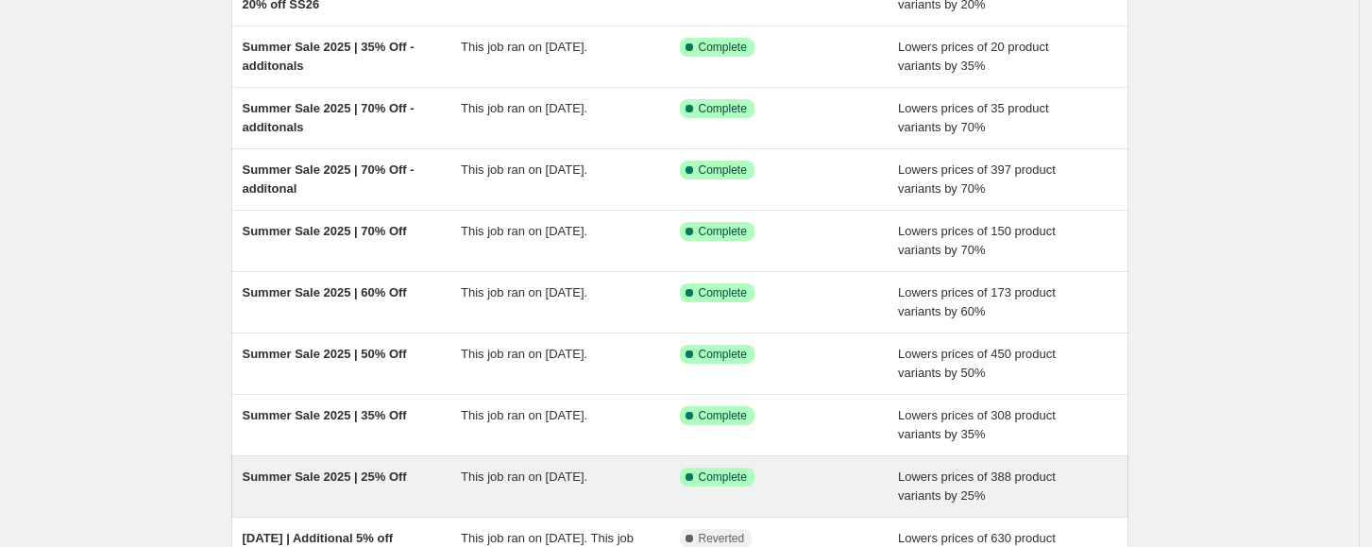
scroll to position [444, 0]
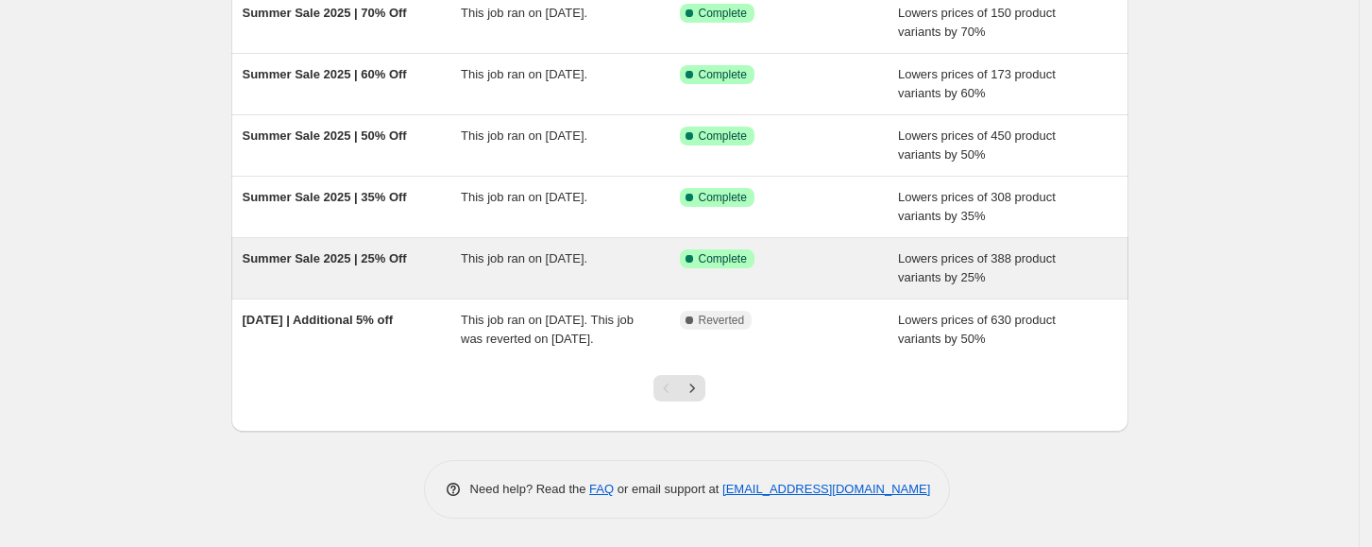
click at [852, 257] on div "Success Complete Complete" at bounding box center [789, 268] width 219 height 38
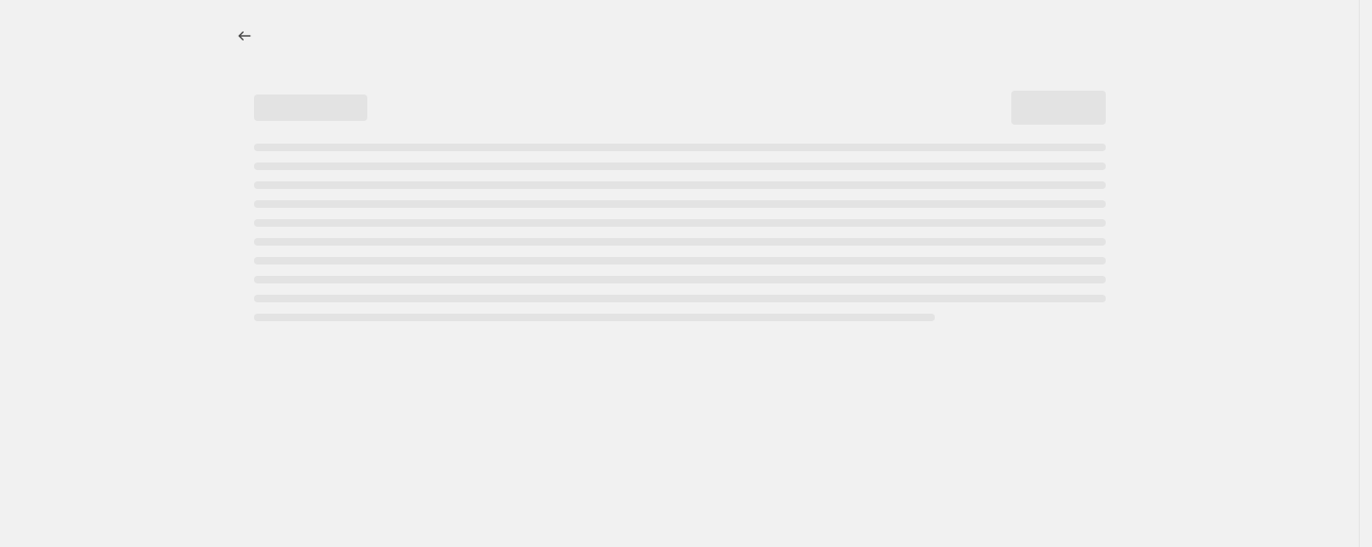
select select "percentage"
select select "collection"
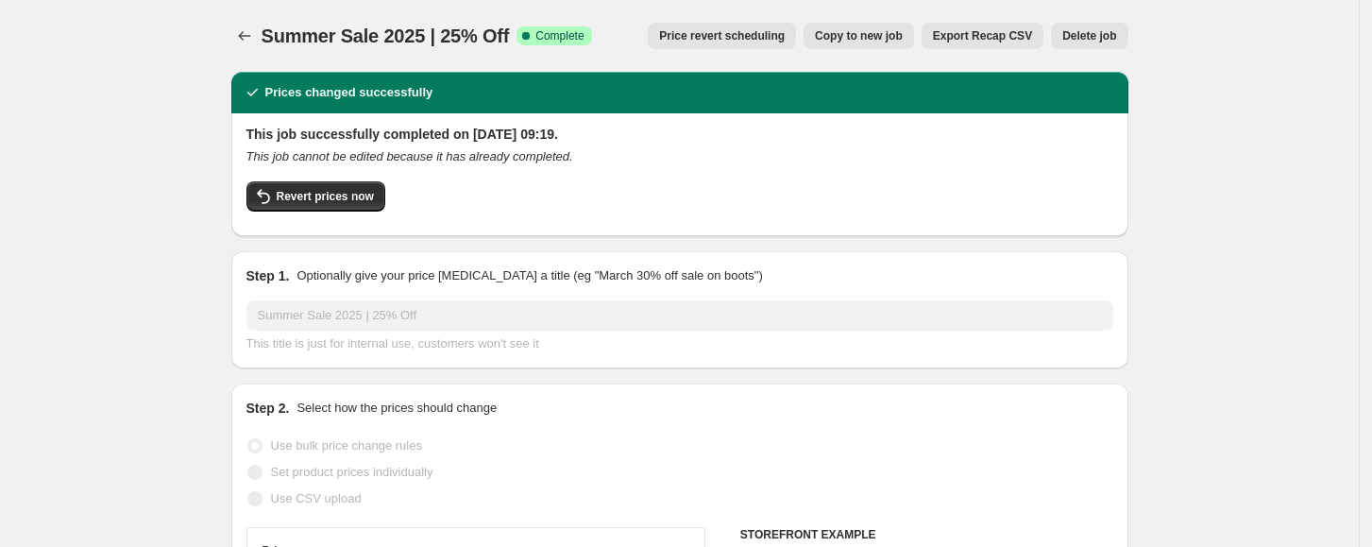
click at [1082, 43] on span "Delete job" at bounding box center [1090, 35] width 54 height 15
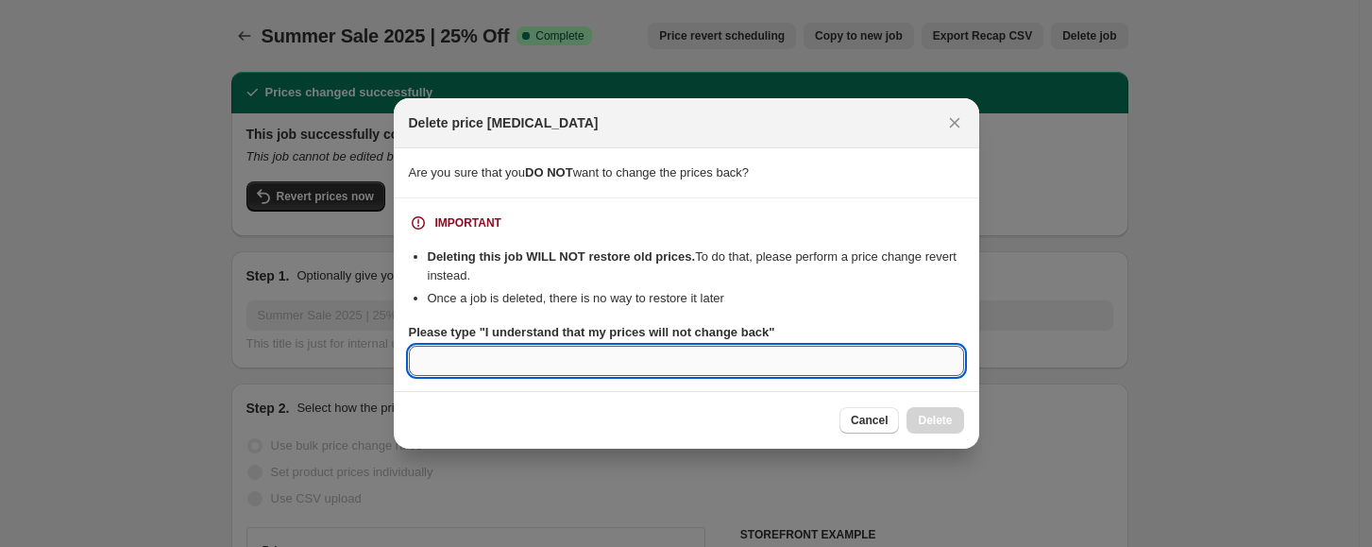
click at [821, 351] on input "Please type "I understand that my prices will not change back"" at bounding box center [686, 361] width 555 height 30
paste input "I understand that my prices will not change back"
type input "I understand that my prices will not change back"
click at [927, 408] on button "Delete" at bounding box center [935, 420] width 57 height 26
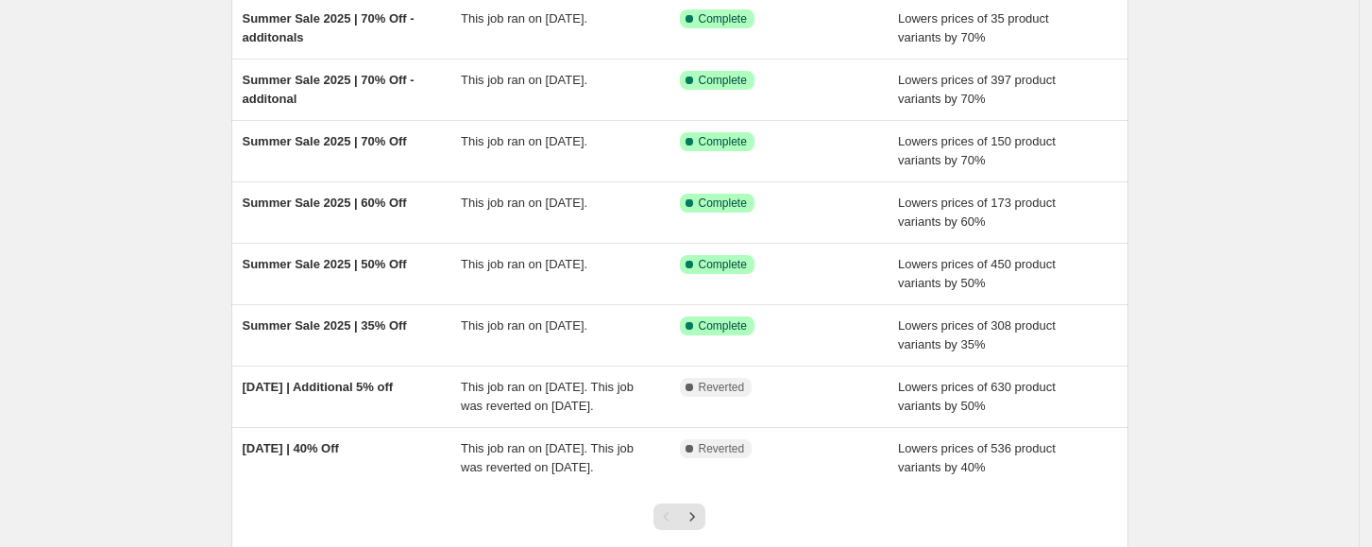
scroll to position [378, 0]
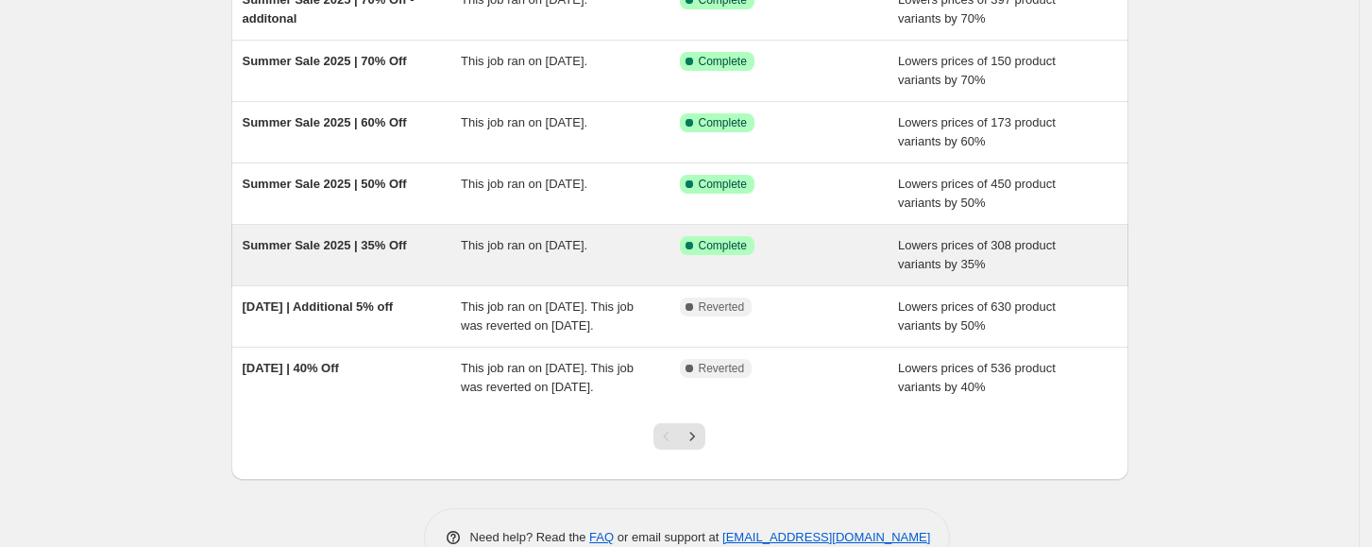
click at [800, 264] on div "Success Complete Complete" at bounding box center [789, 255] width 219 height 38
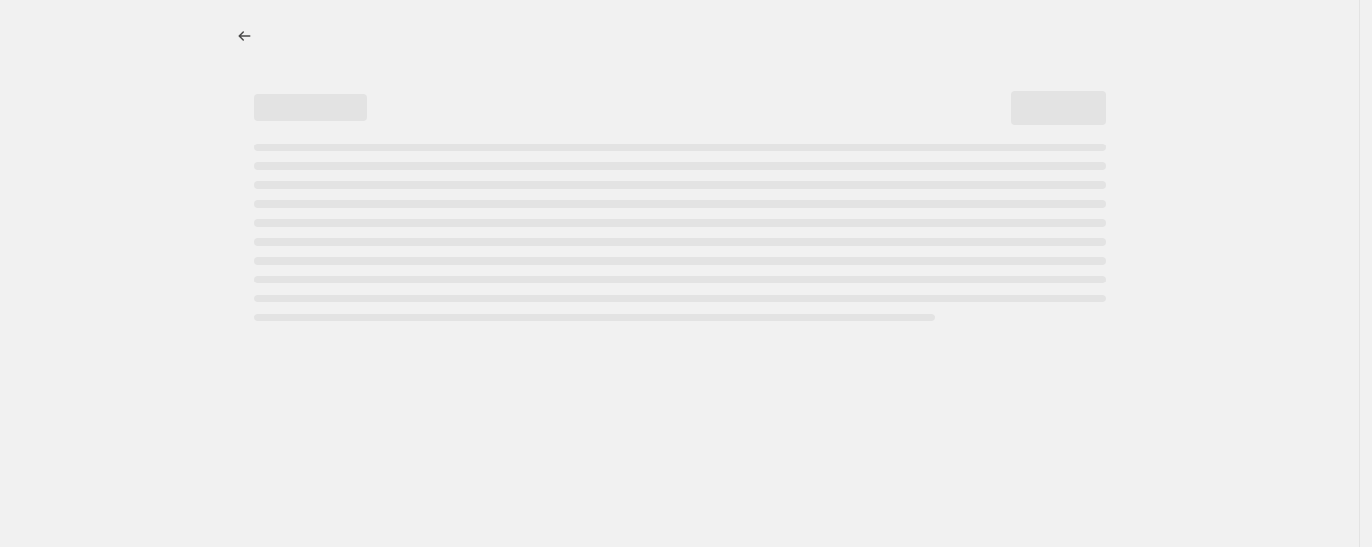
select select "percentage"
select select "collection"
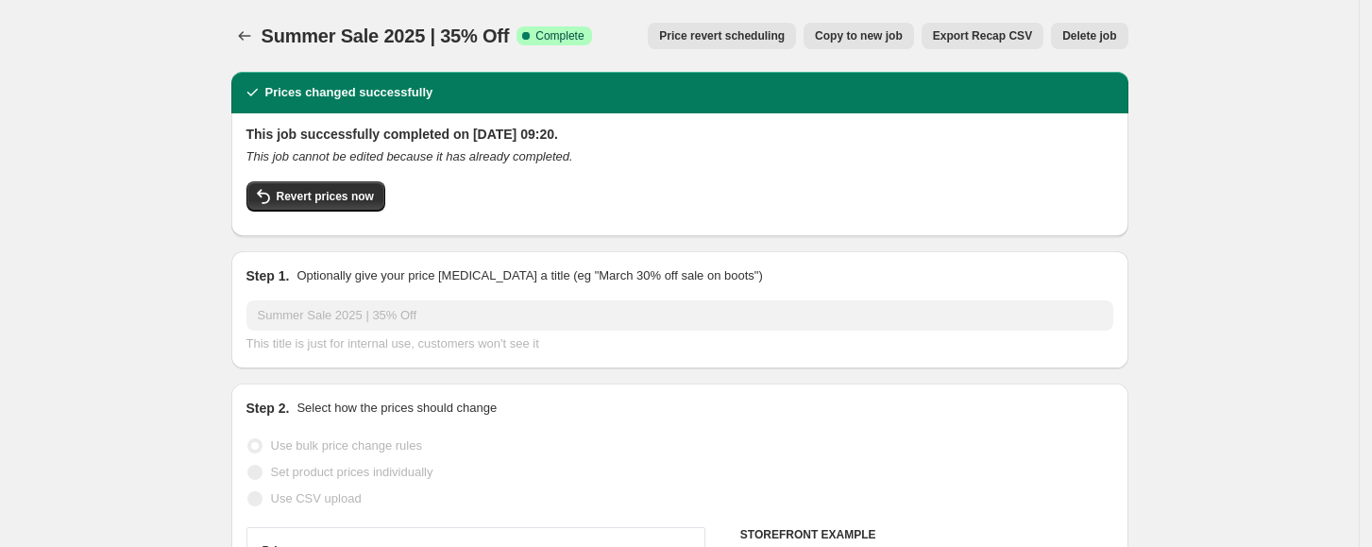
click at [1074, 40] on span "Delete job" at bounding box center [1090, 35] width 54 height 15
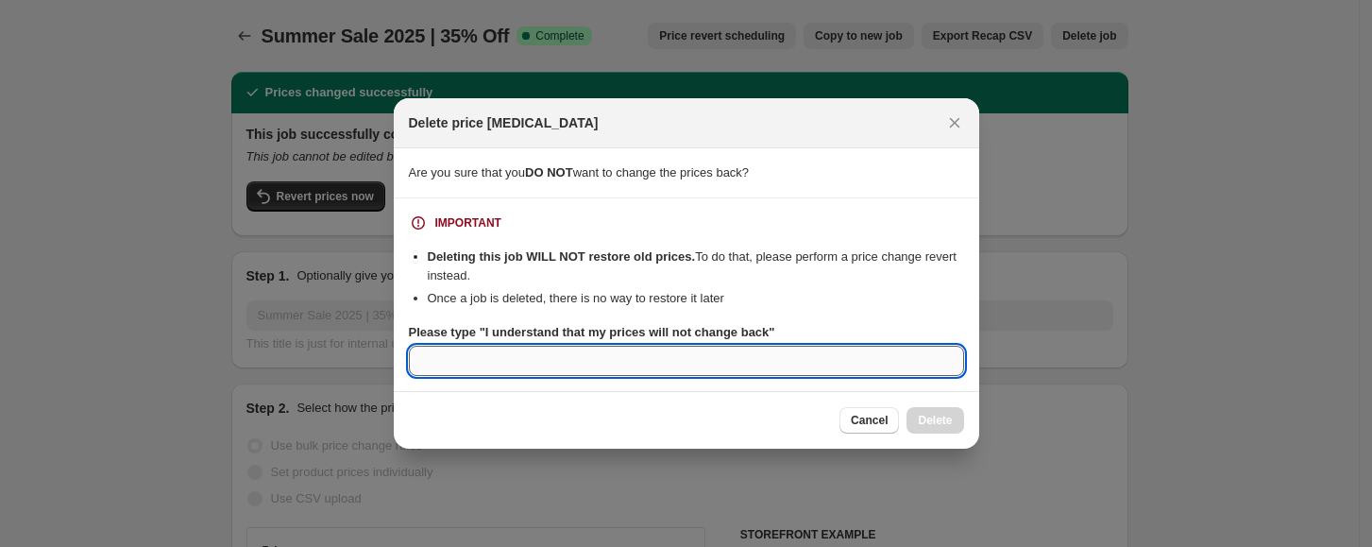
click at [823, 364] on input "Please type "I understand that my prices will not change back"" at bounding box center [686, 361] width 555 height 30
paste input "I understand that my prices will not change back"
type input "I understand that my prices will not change back"
click at [933, 418] on span "Delete" at bounding box center [935, 420] width 34 height 15
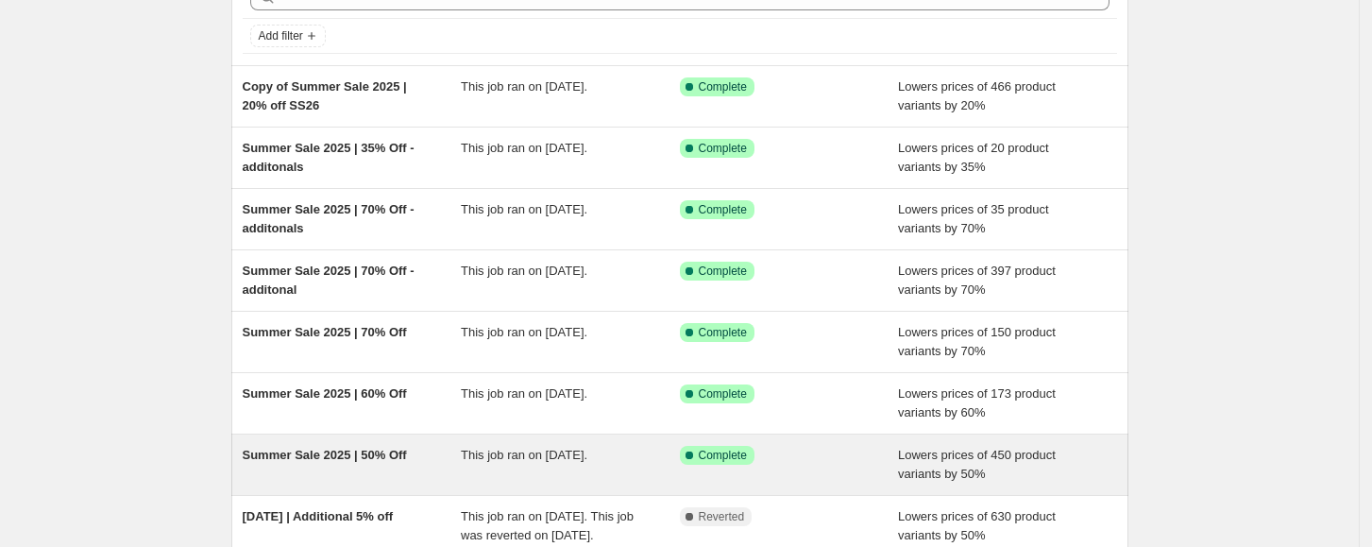
scroll to position [251, 0]
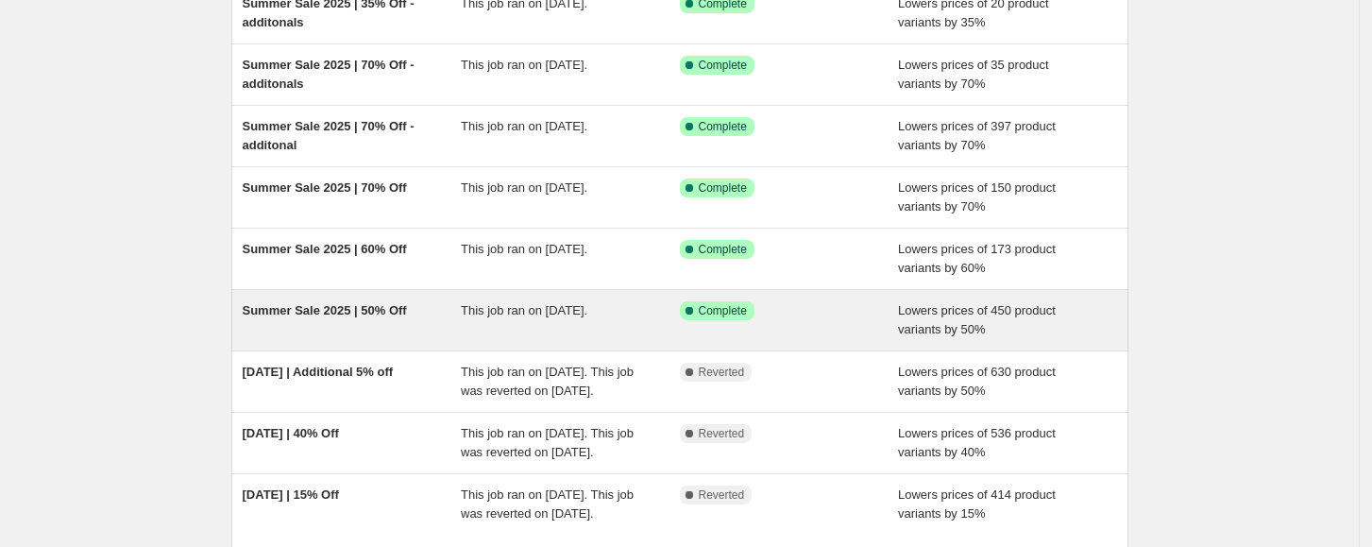
click at [815, 317] on div "Success Complete Complete" at bounding box center [775, 310] width 191 height 19
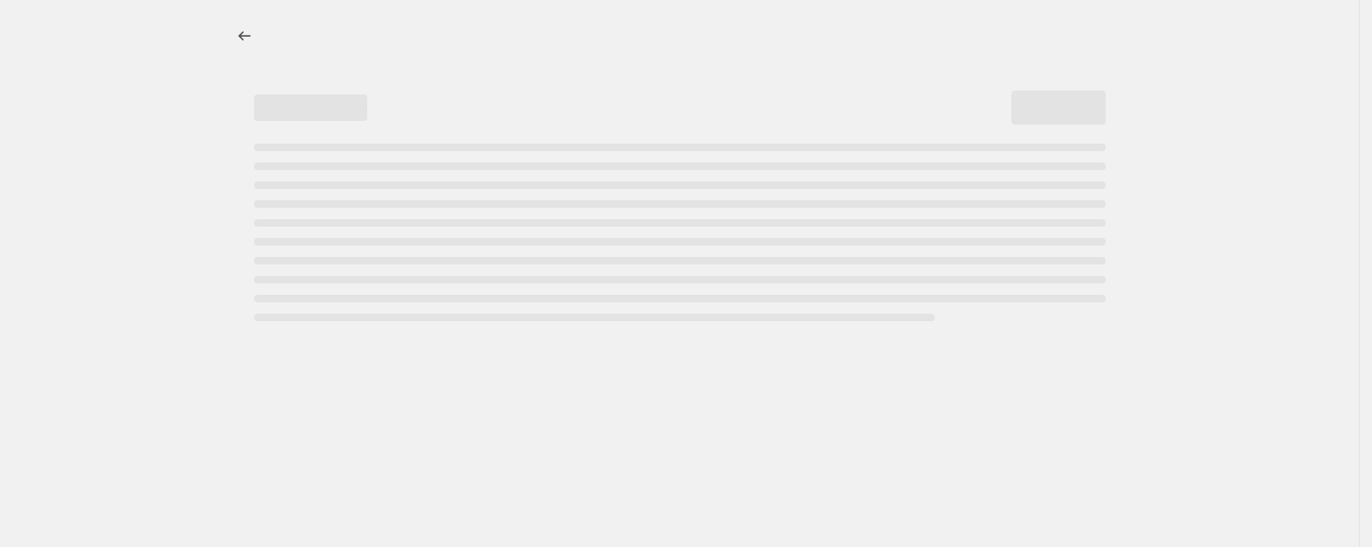
select select "percentage"
select select "collection"
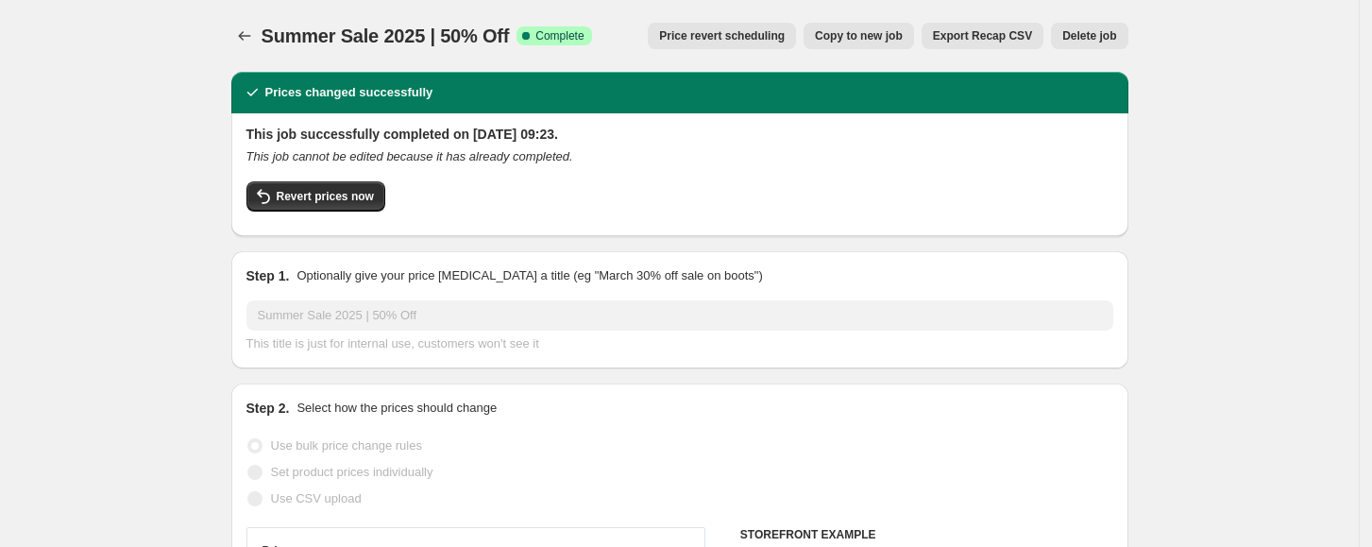
click at [1086, 29] on span "Delete job" at bounding box center [1090, 35] width 54 height 15
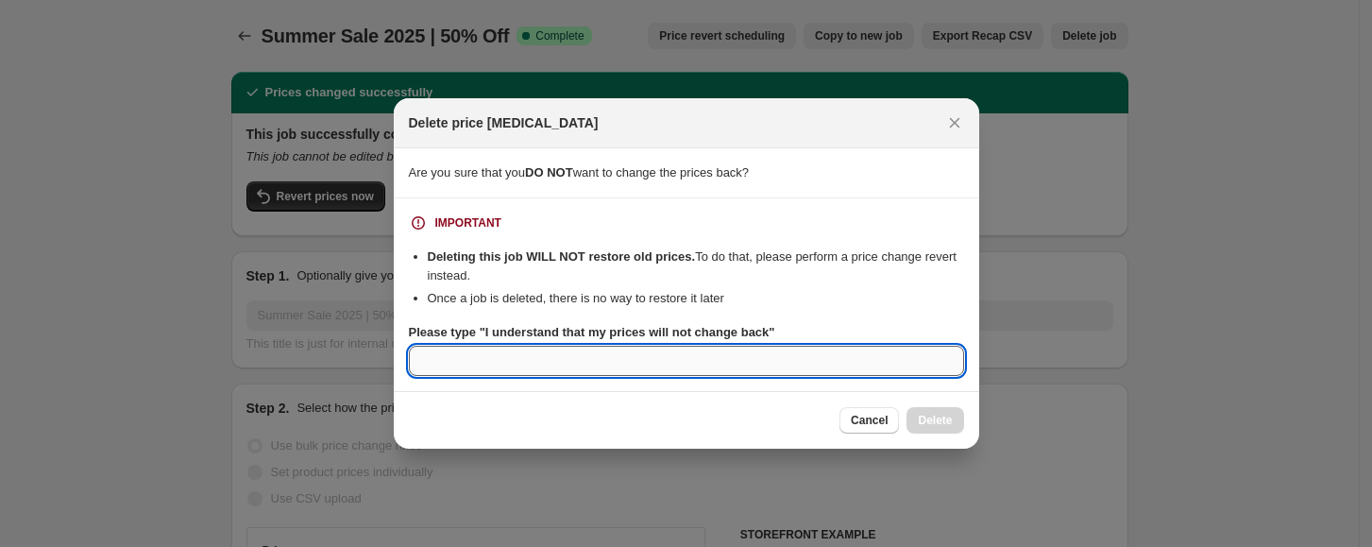
click at [794, 374] on input "Please type "I understand that my prices will not change back"" at bounding box center [686, 361] width 555 height 30
drag, startPoint x: 882, startPoint y: 368, endPoint x: 337, endPoint y: 352, distance: 545.2
paste input "I understand that my prices will not change back"
type input "I understand that my prices will not change back"
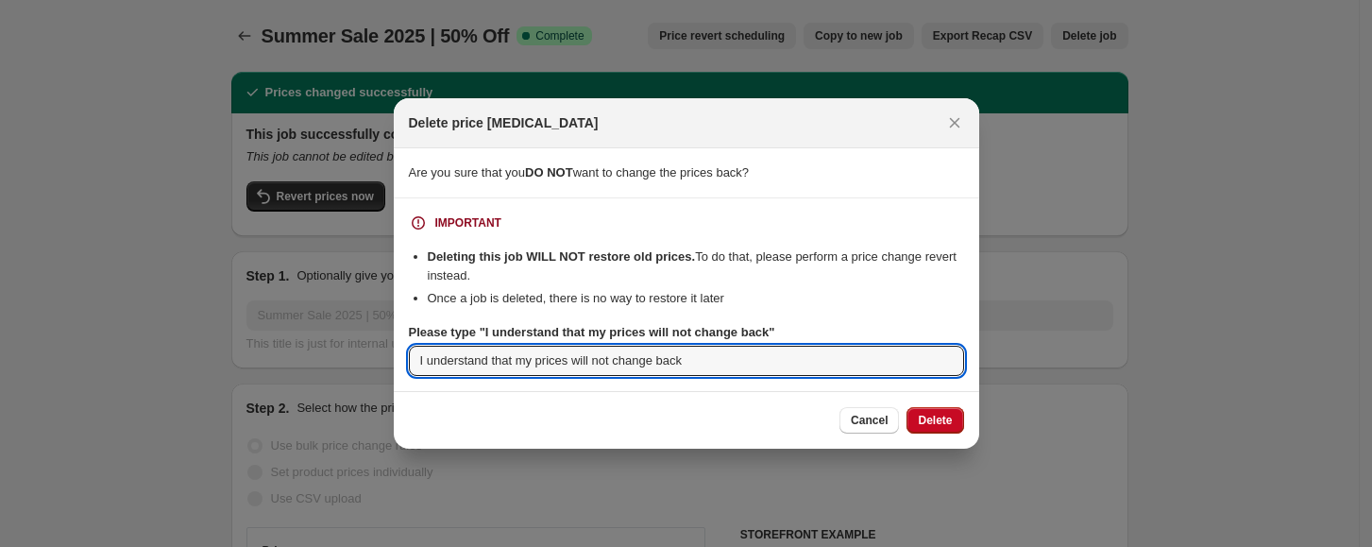
click at [953, 412] on button "Delete" at bounding box center [935, 420] width 57 height 26
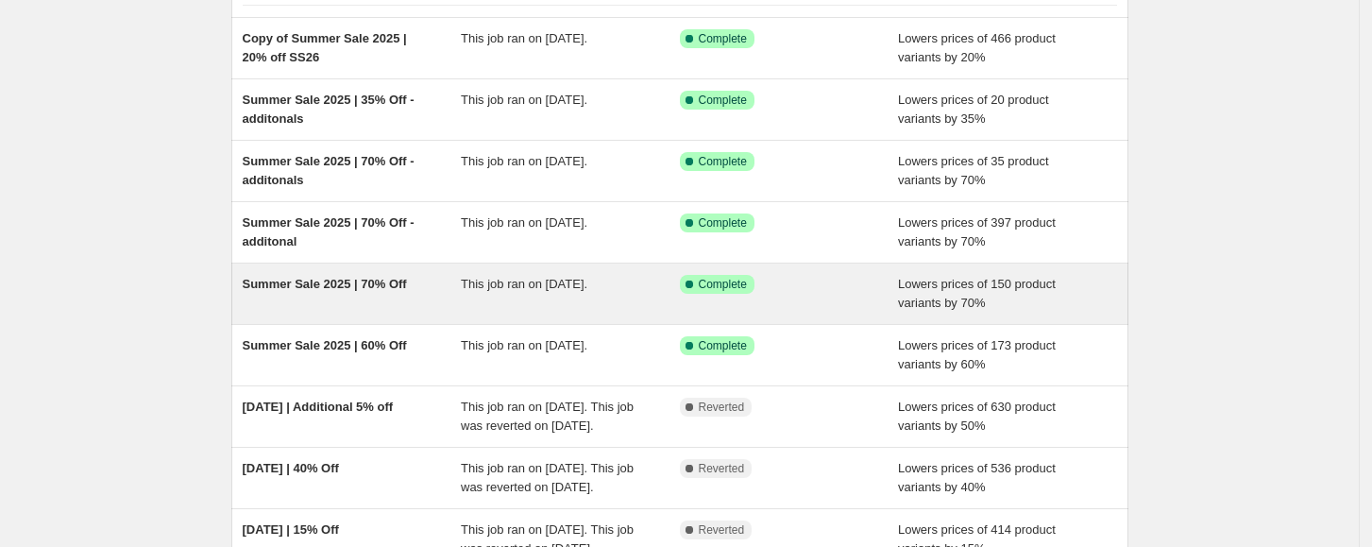
scroll to position [126, 0]
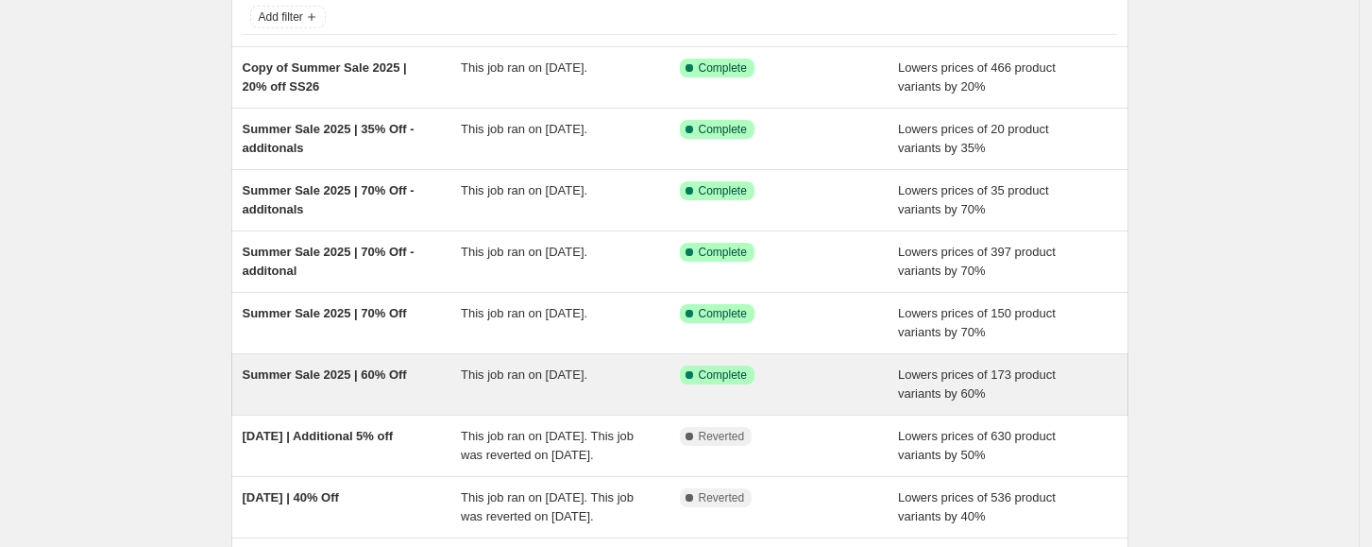
click at [852, 366] on div "Success Complete Complete" at bounding box center [775, 375] width 191 height 19
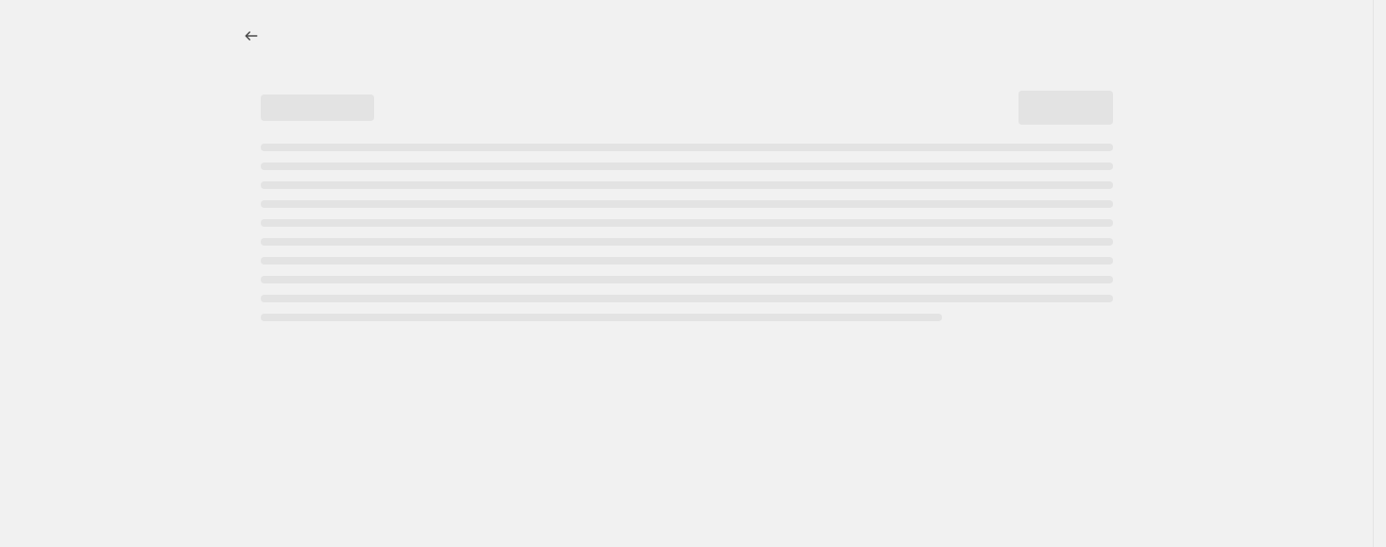
select select "percentage"
select select "collection"
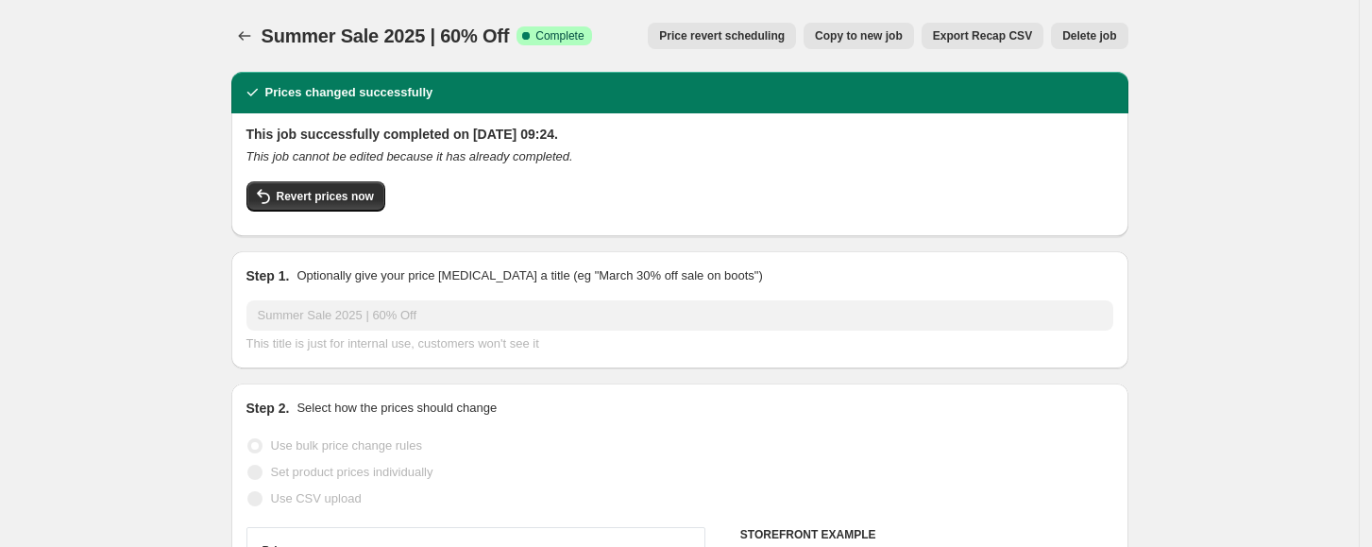
click at [1074, 37] on span "Delete job" at bounding box center [1090, 35] width 54 height 15
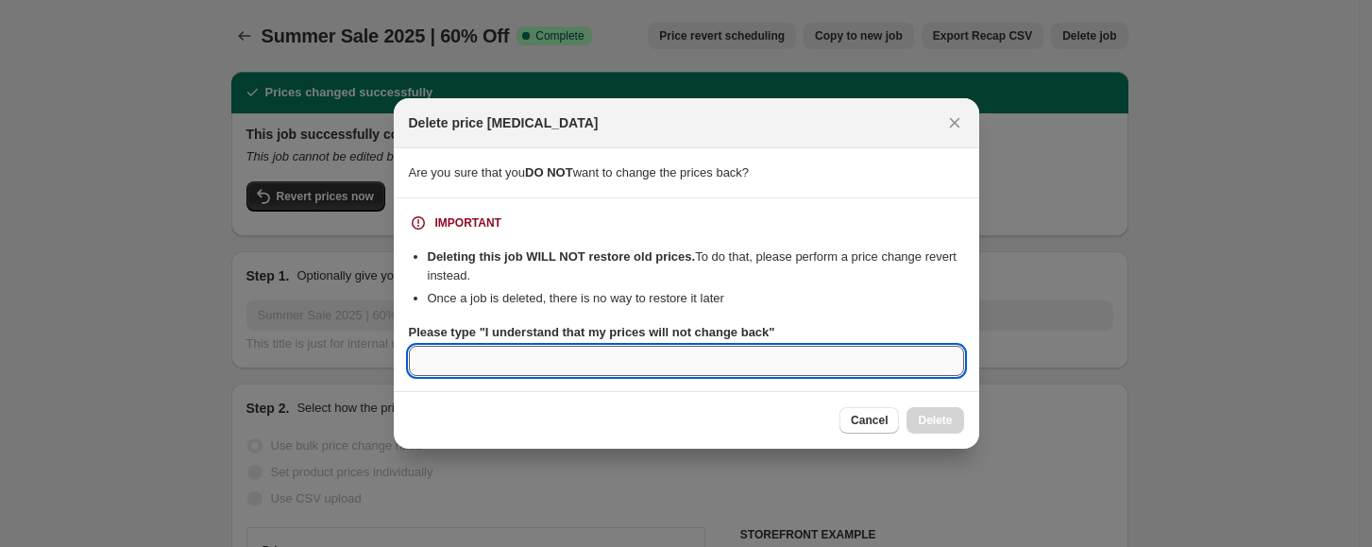
click at [798, 361] on input "Please type "I understand that my prices will not change back"" at bounding box center [686, 361] width 555 height 30
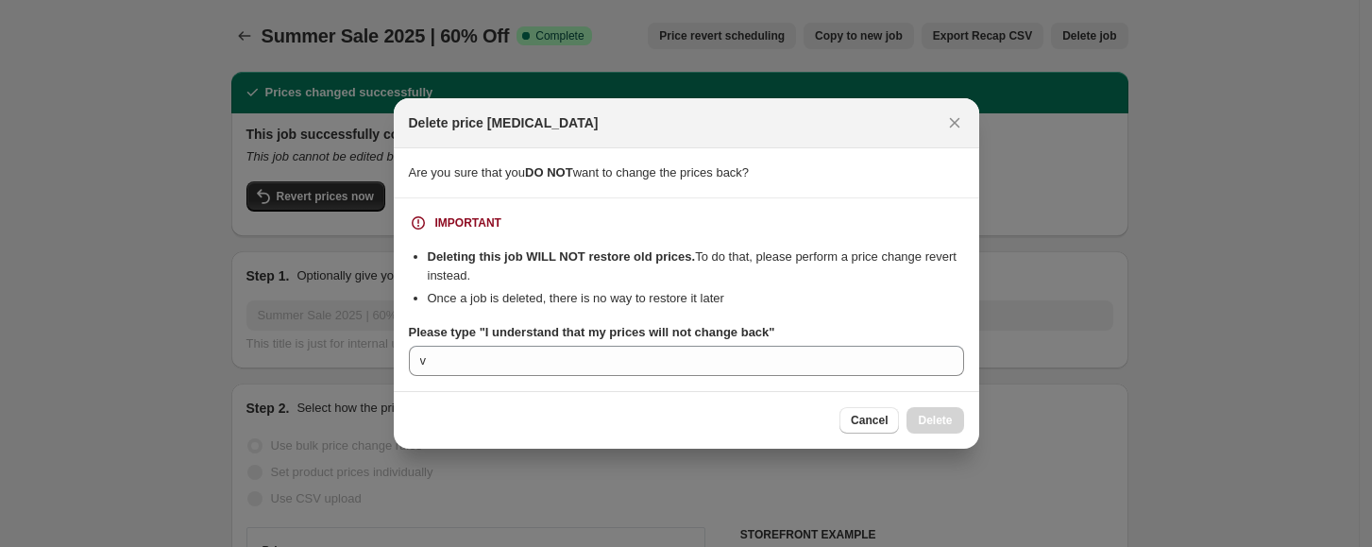
click at [850, 375] on section "IMPORTANT Deleting this job WILL NOT restore old prices. To do that, please per…" at bounding box center [687, 294] width 586 height 193
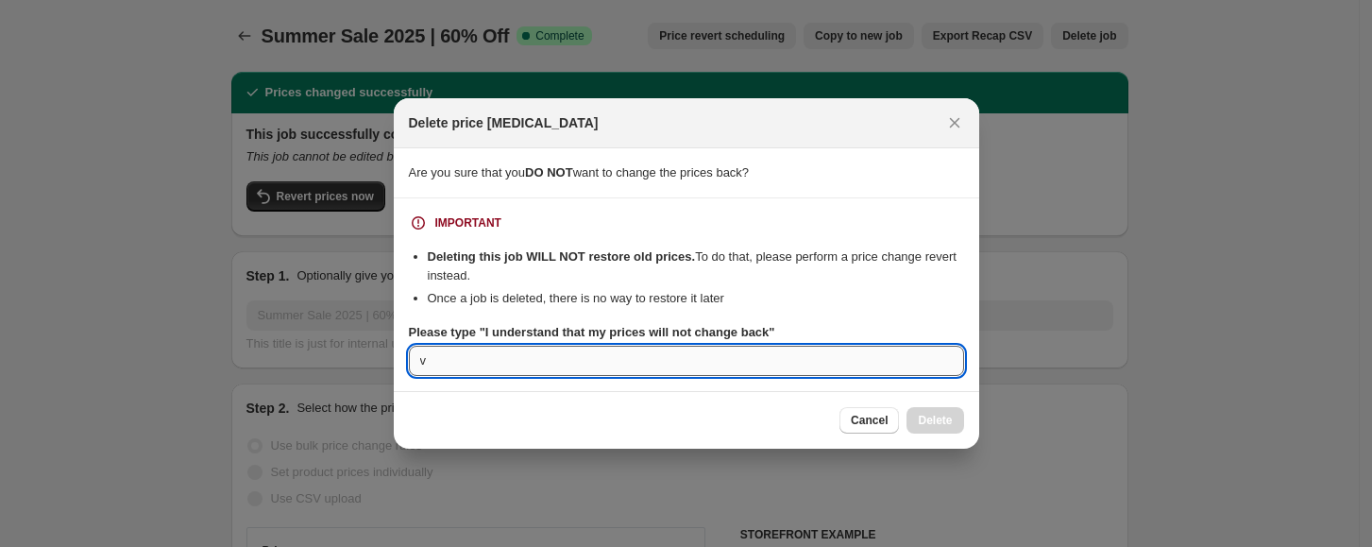
click at [846, 368] on input "v" at bounding box center [686, 361] width 555 height 30
click at [843, 366] on input "v" at bounding box center [686, 361] width 555 height 30
paste input "I understand that my prices will not change back"
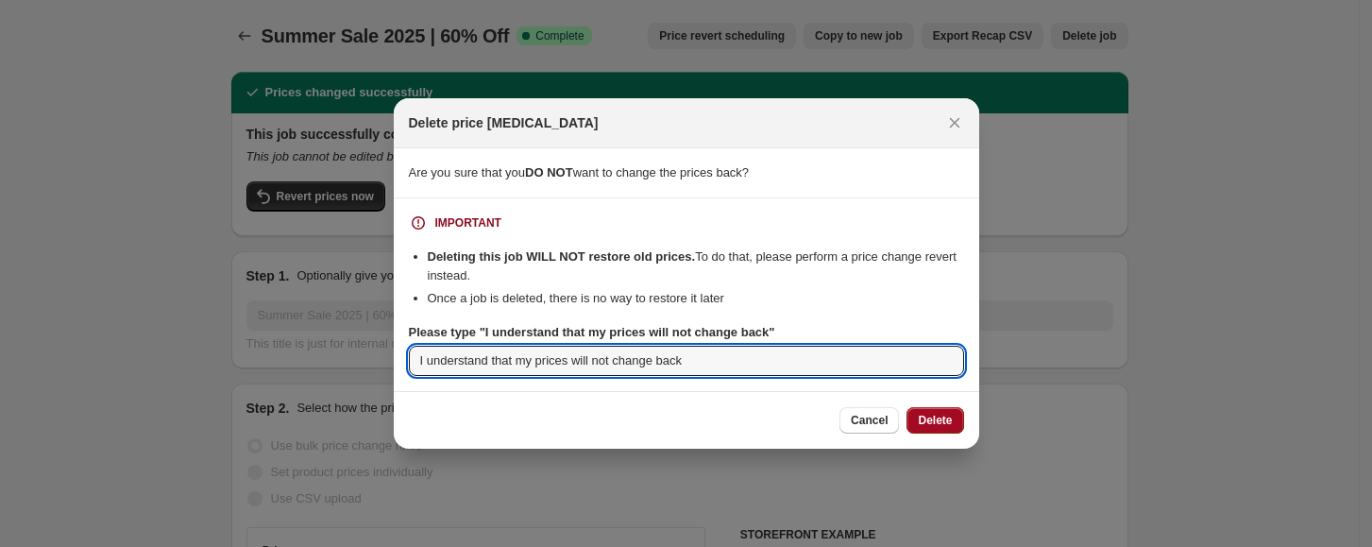
type input "I understand that my prices will not change back"
click at [923, 425] on span "Delete" at bounding box center [935, 420] width 34 height 15
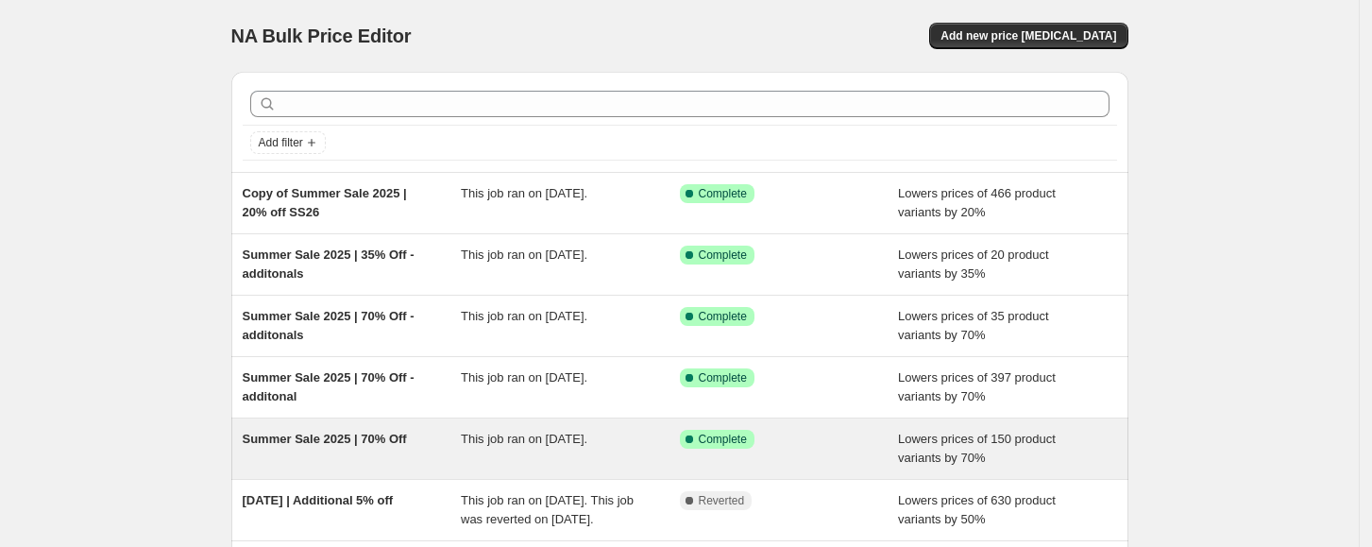
click at [855, 431] on div "Success Complete Complete" at bounding box center [775, 439] width 191 height 19
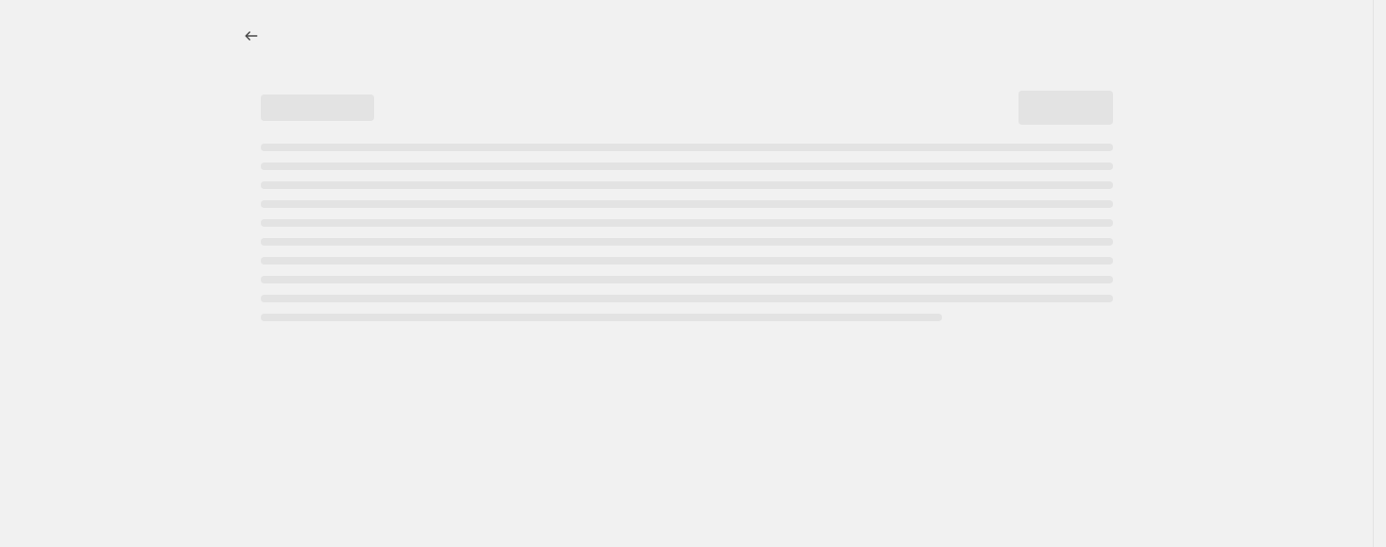
select select "percentage"
select select "collection"
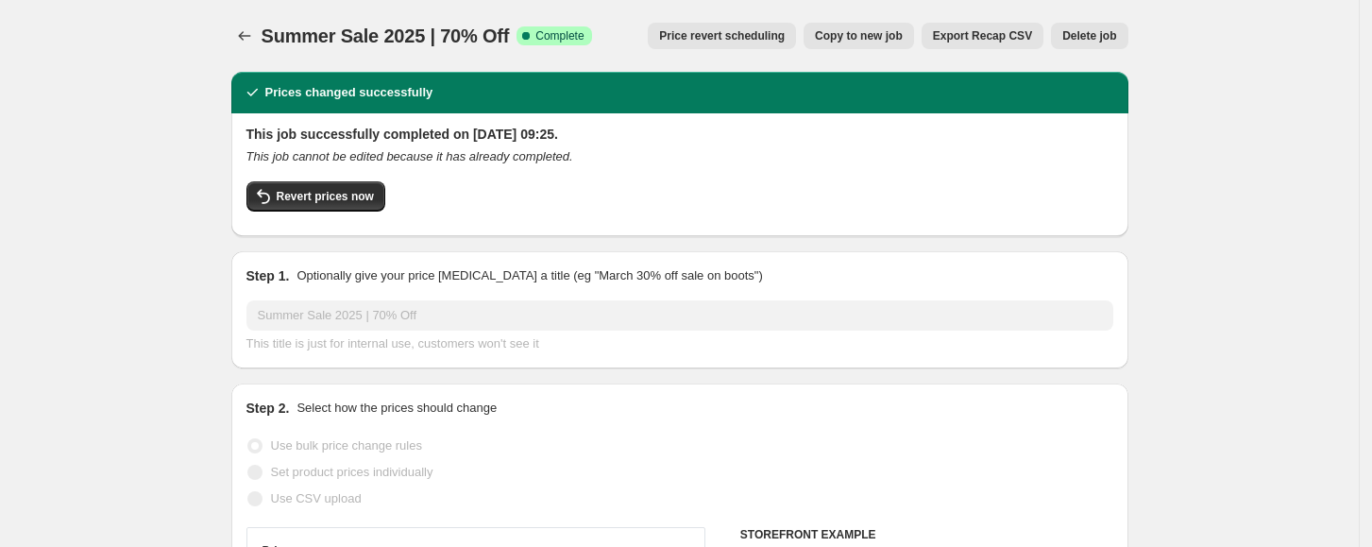
click at [1090, 42] on span "Delete job" at bounding box center [1090, 35] width 54 height 15
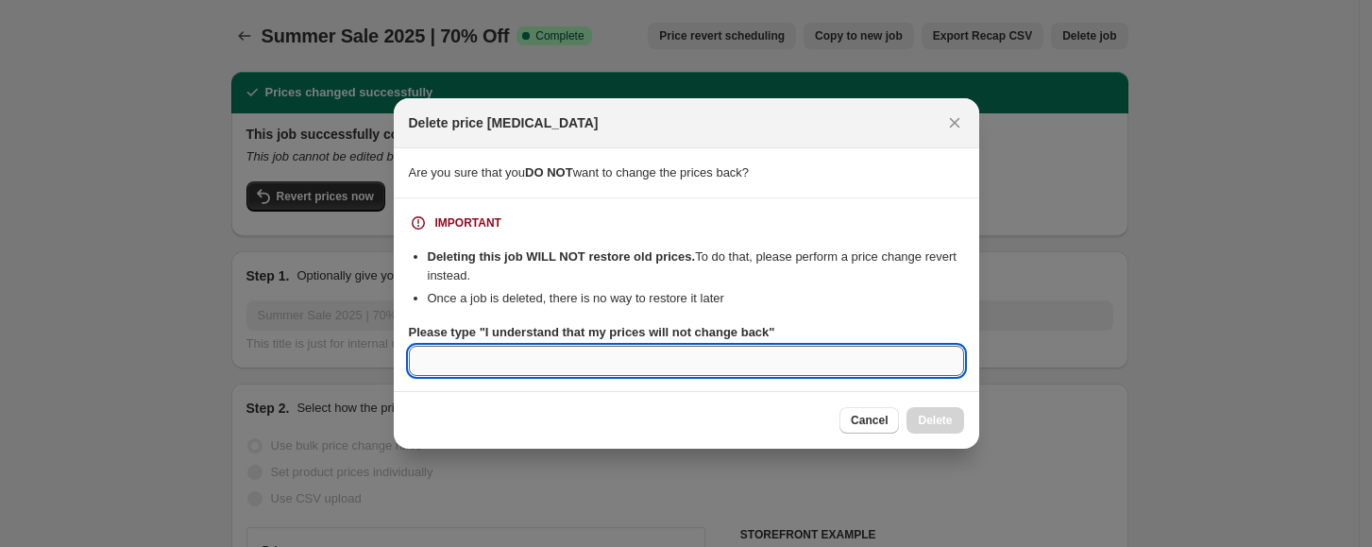
click at [663, 353] on input "Please type "I understand that my prices will not change back"" at bounding box center [686, 361] width 555 height 30
paste input "I understand that my prices will not change back"
type input "I understand that my prices will not change back"
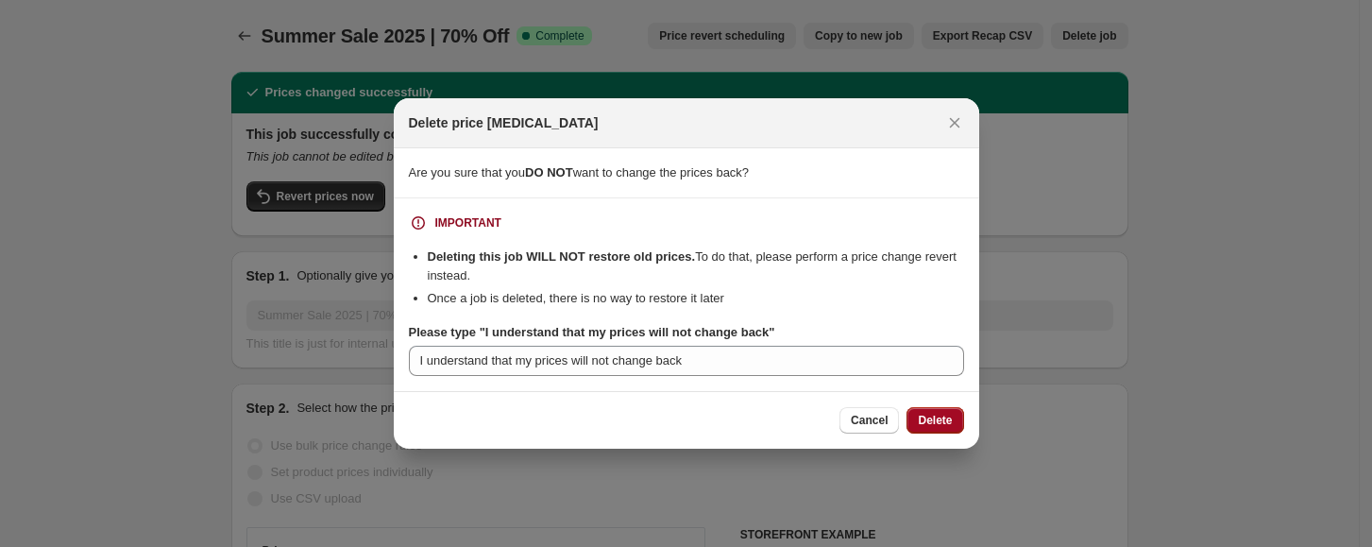
click at [927, 425] on span "Delete" at bounding box center [935, 420] width 34 height 15
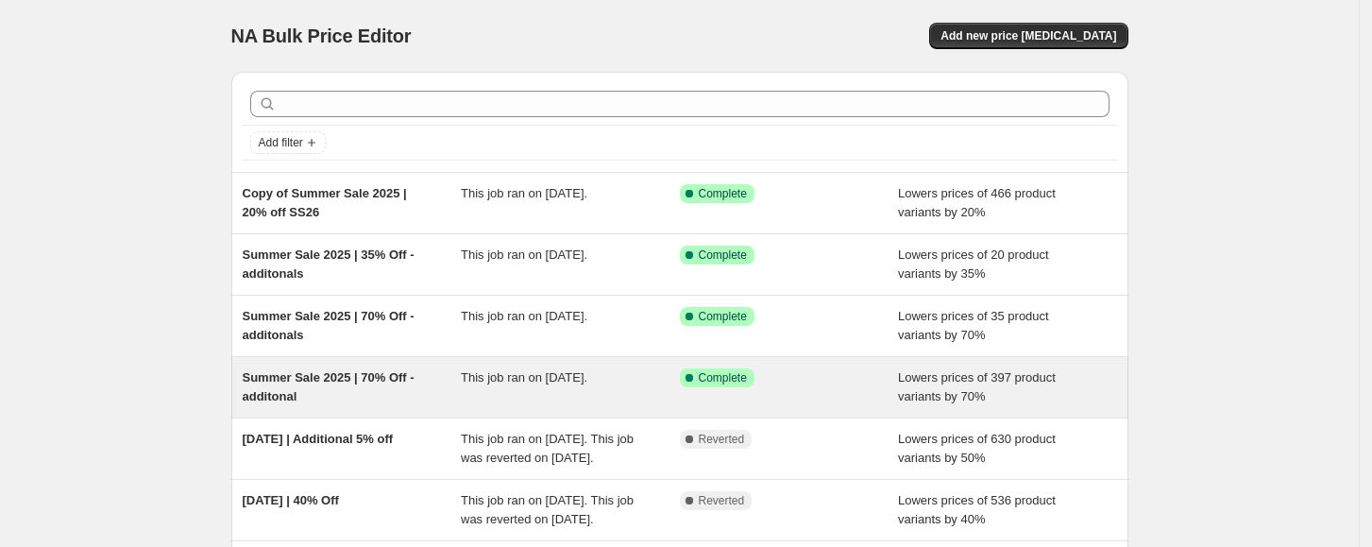
click at [891, 371] on div "Success Complete Complete" at bounding box center [789, 387] width 219 height 38
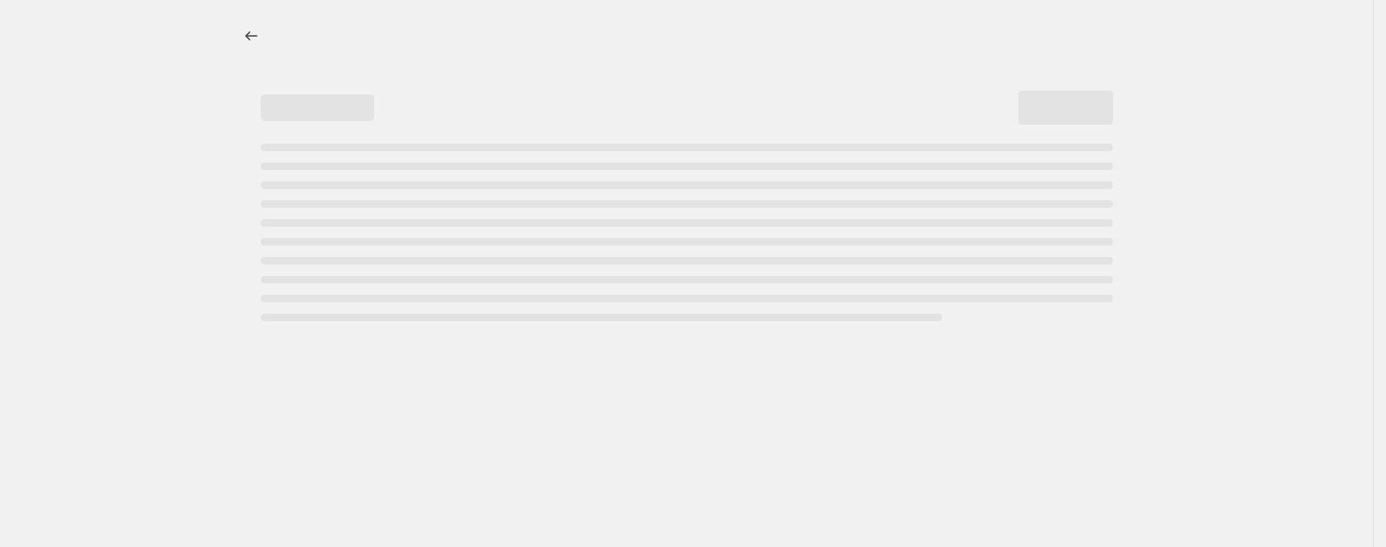
select select "percentage"
select select "collection"
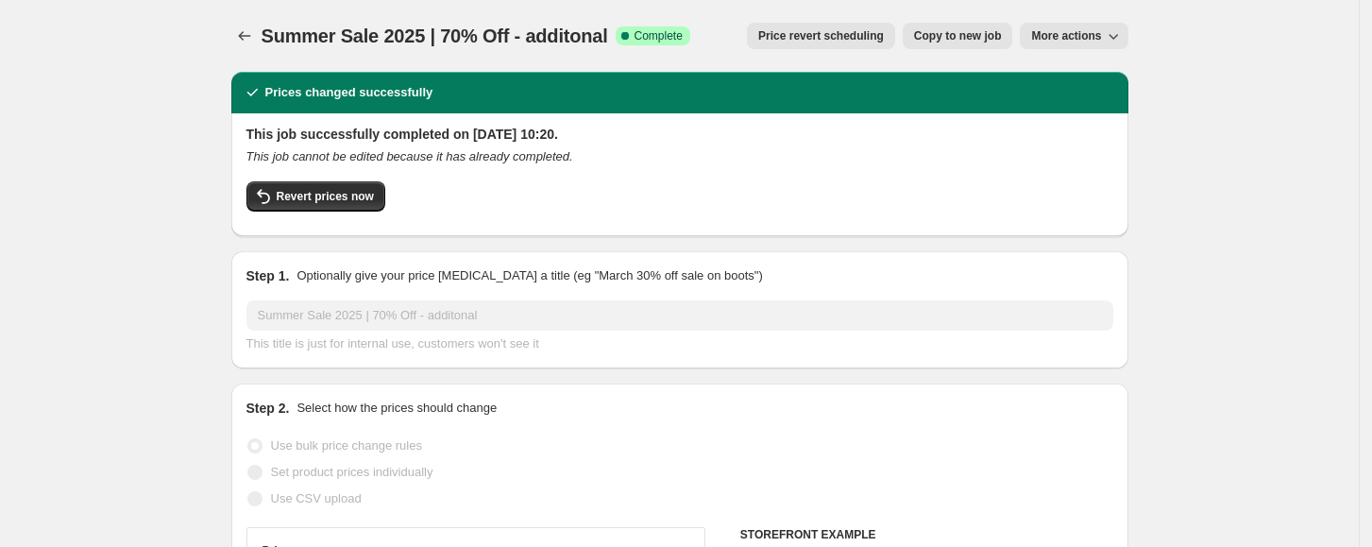
click at [1070, 37] on span "More actions" at bounding box center [1066, 35] width 70 height 15
click at [1060, 111] on span "Delete job" at bounding box center [1065, 107] width 56 height 14
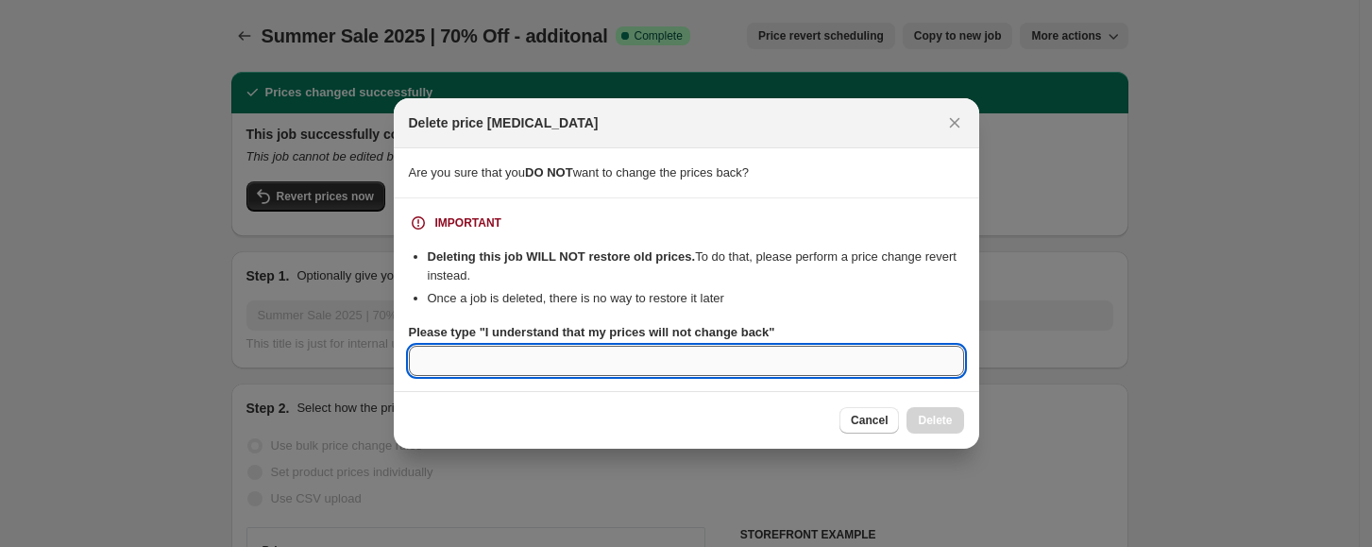
click at [745, 357] on input "Please type "I understand that my prices will not change back"" at bounding box center [686, 361] width 555 height 30
paste input "I understand that my prices will not change back"
type input "I understand that my prices will not change back"
click at [933, 419] on span "Delete" at bounding box center [935, 420] width 34 height 15
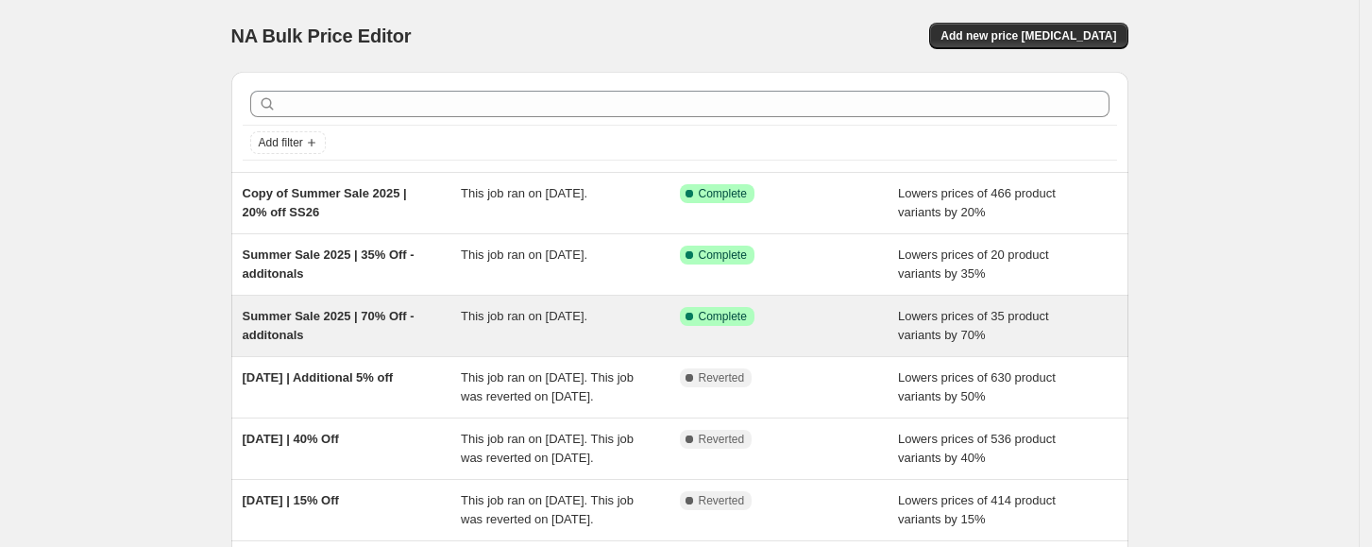
click at [816, 330] on div "Success Complete Complete" at bounding box center [789, 326] width 219 height 38
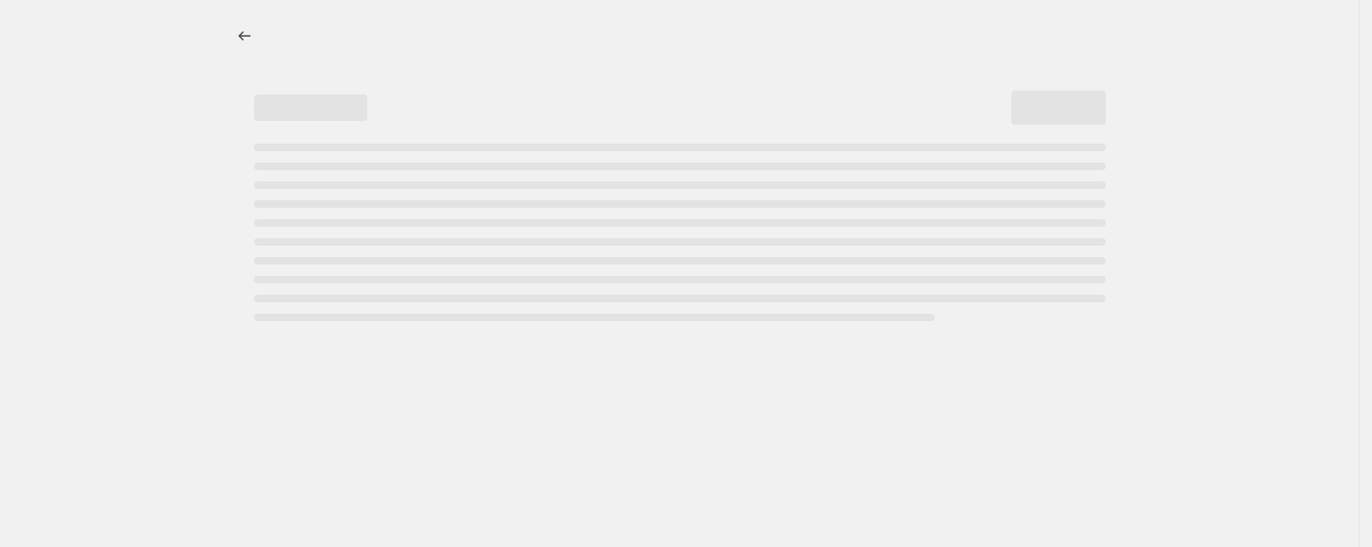
select select "percentage"
select select "collection"
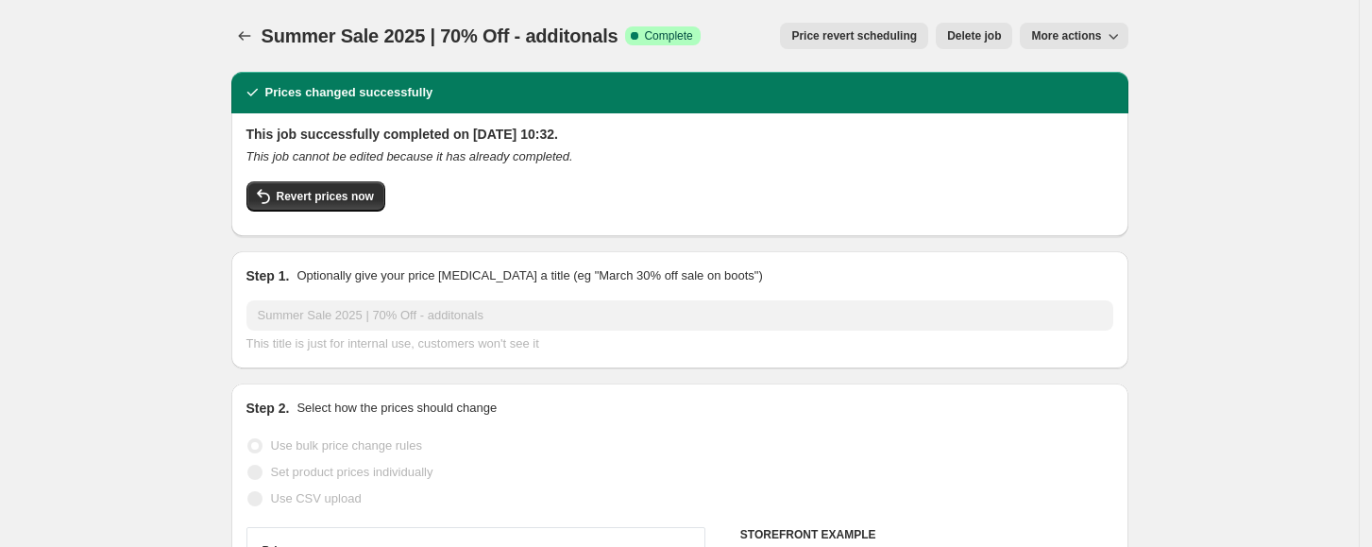
click at [996, 38] on span "Delete job" at bounding box center [974, 35] width 54 height 15
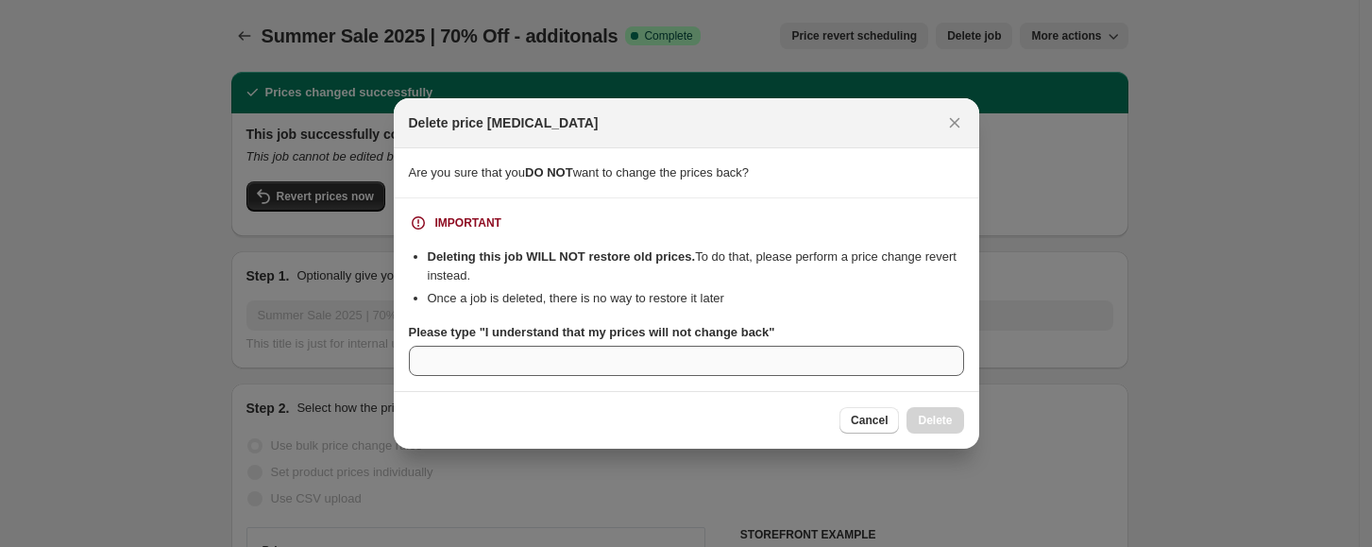
click at [854, 345] on div "Please type "I understand that my prices will not change back"" at bounding box center [686, 349] width 555 height 53
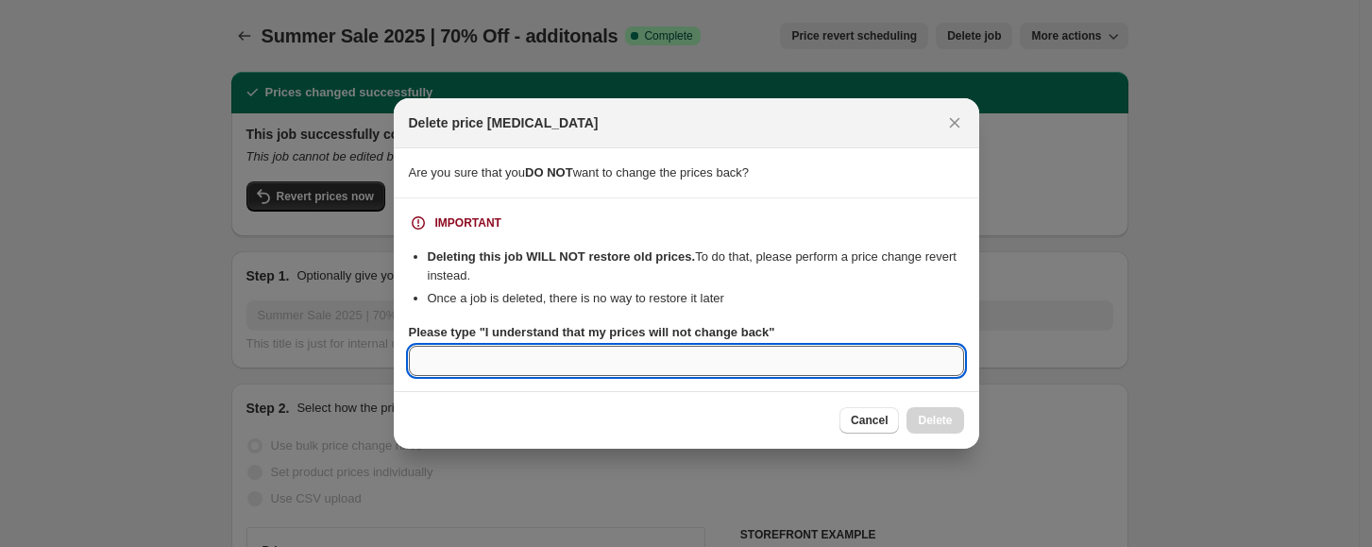
click at [860, 358] on input "Please type "I understand that my prices will not change back"" at bounding box center [686, 361] width 555 height 30
drag, startPoint x: 818, startPoint y: 358, endPoint x: 383, endPoint y: 377, distance: 435.8
paste input "I understand that my prices will not change back"
type input "I understand that my prices will not change back"
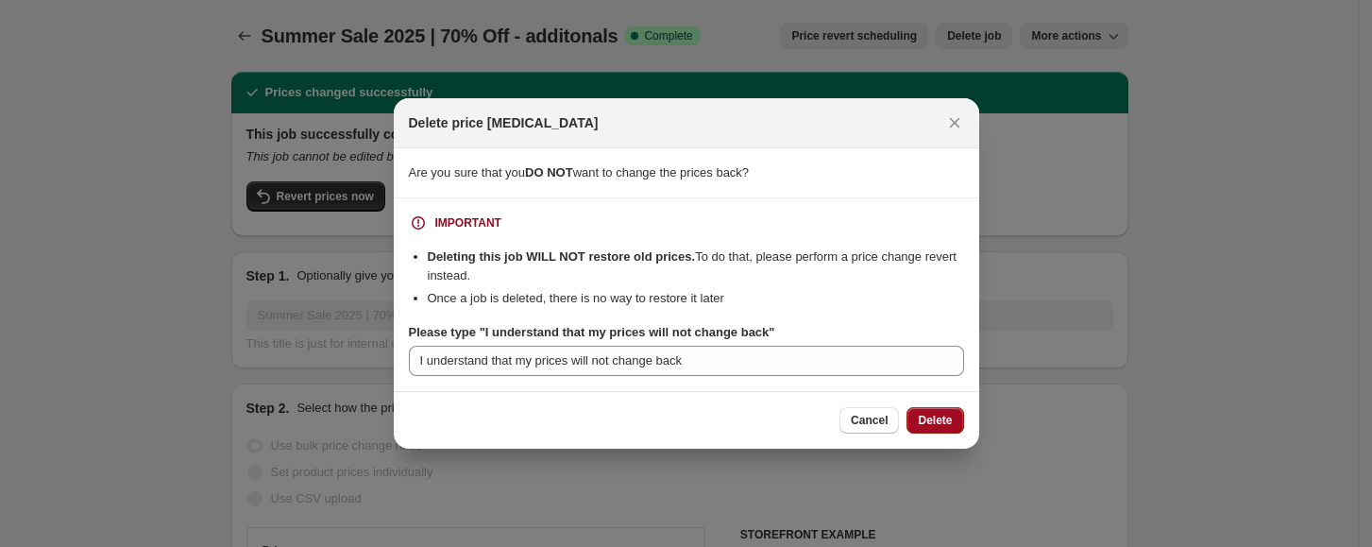
click at [937, 416] on span "Delete" at bounding box center [935, 420] width 34 height 15
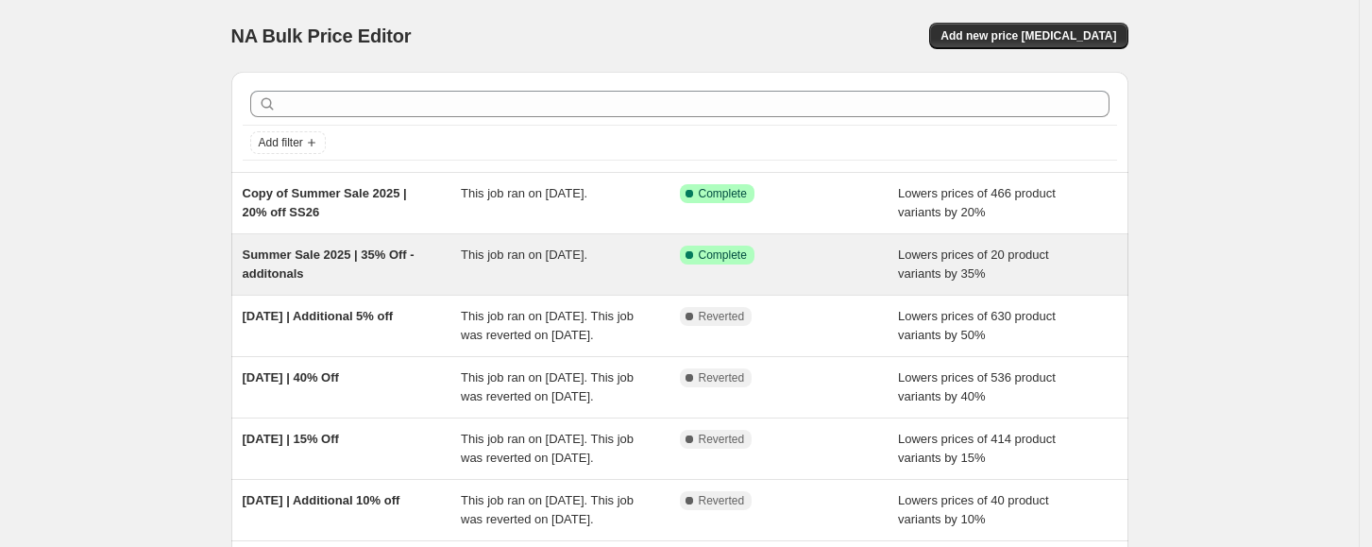
click at [839, 270] on div "Success Complete Complete" at bounding box center [789, 265] width 219 height 38
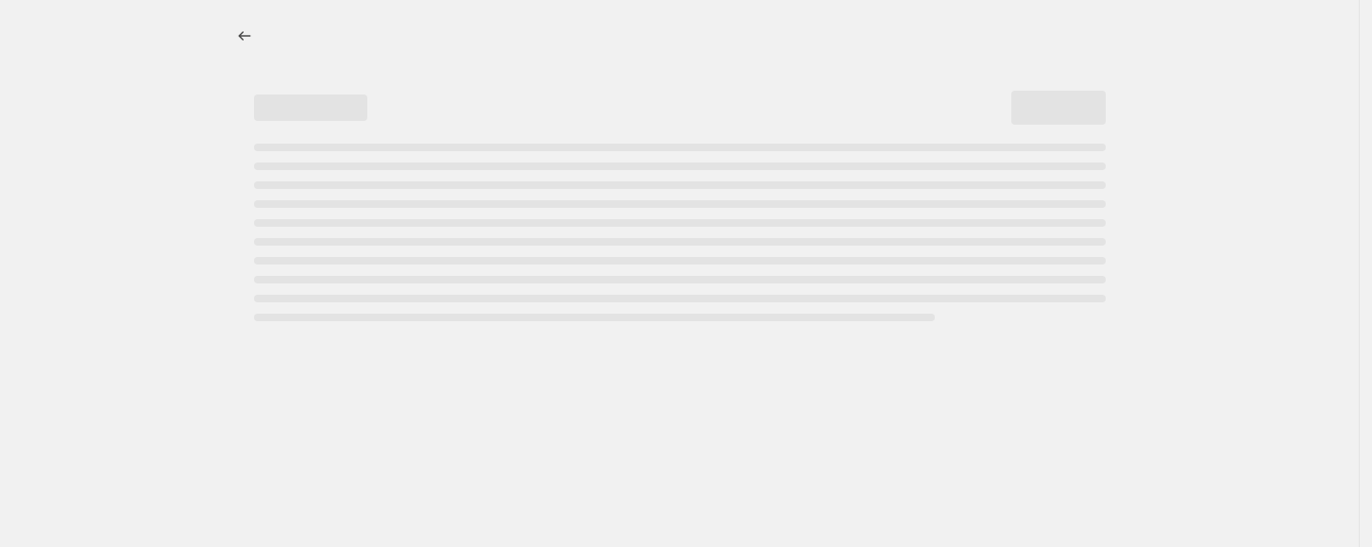
select select "percentage"
select select "collection"
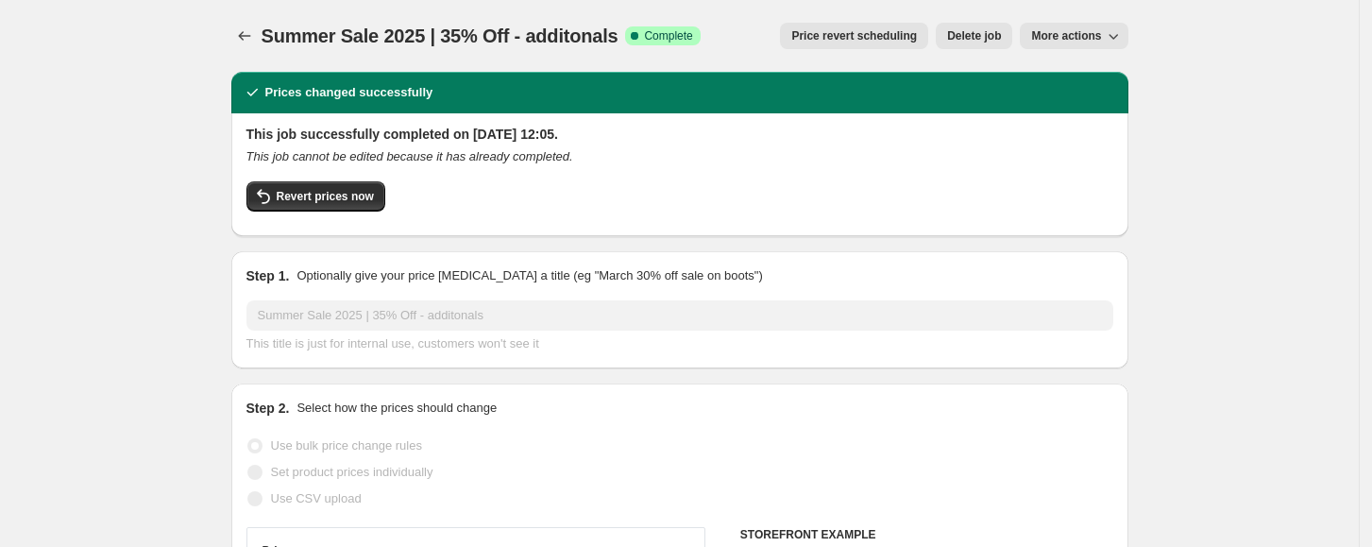
click at [970, 40] on span "Delete job" at bounding box center [974, 35] width 54 height 15
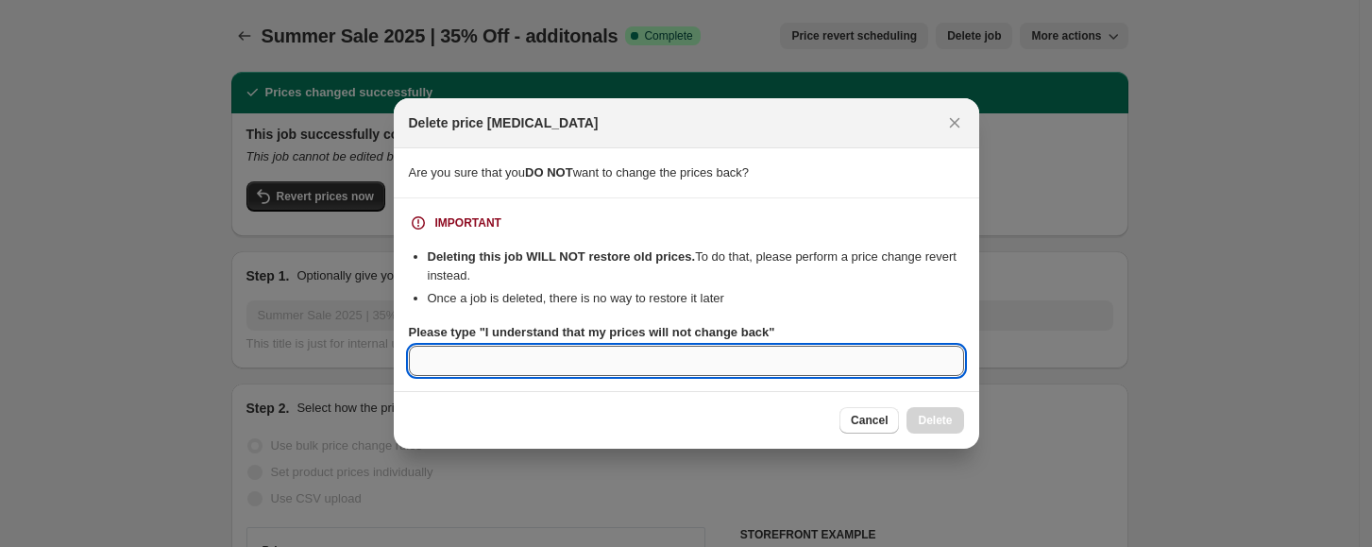
click at [882, 351] on input "Please type "I understand that my prices will not change back"" at bounding box center [686, 361] width 555 height 30
paste input "I understand that my prices will not change back"
type input "I understand that my prices will not change back"
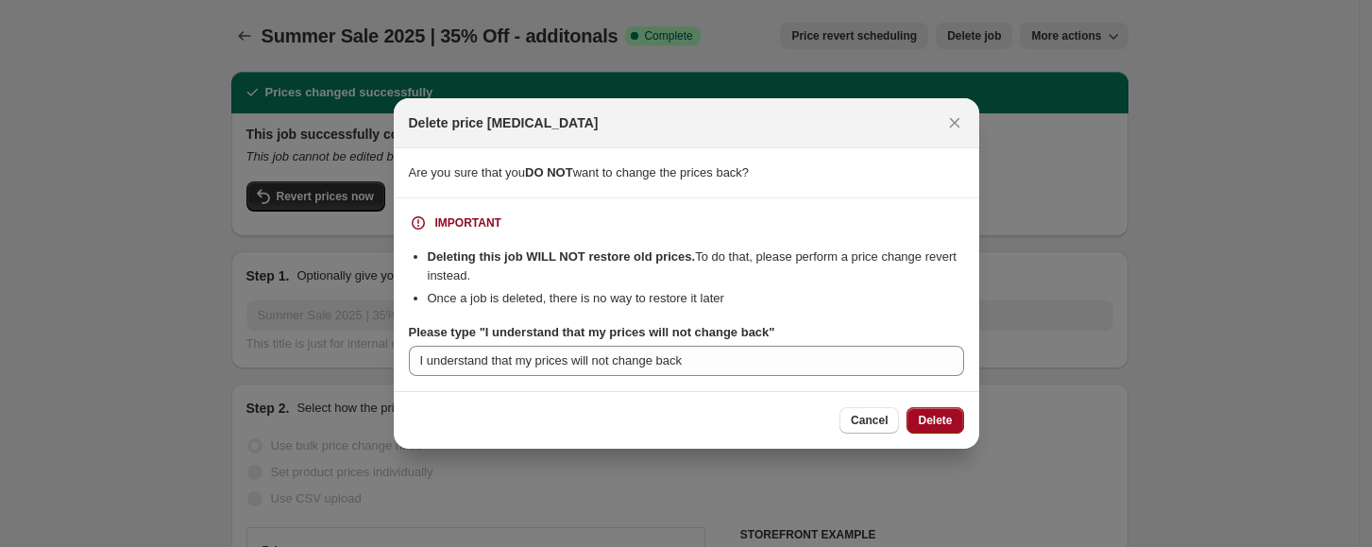
click at [921, 423] on span "Delete" at bounding box center [935, 420] width 34 height 15
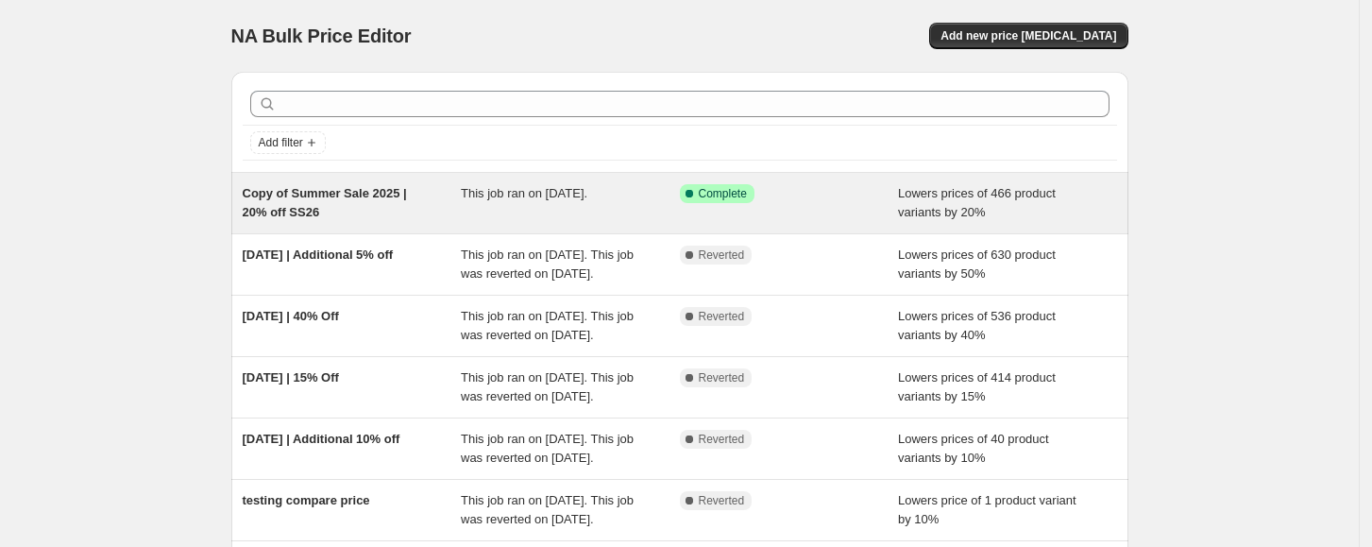
click at [843, 185] on div "Success Complete Complete" at bounding box center [775, 193] width 191 height 19
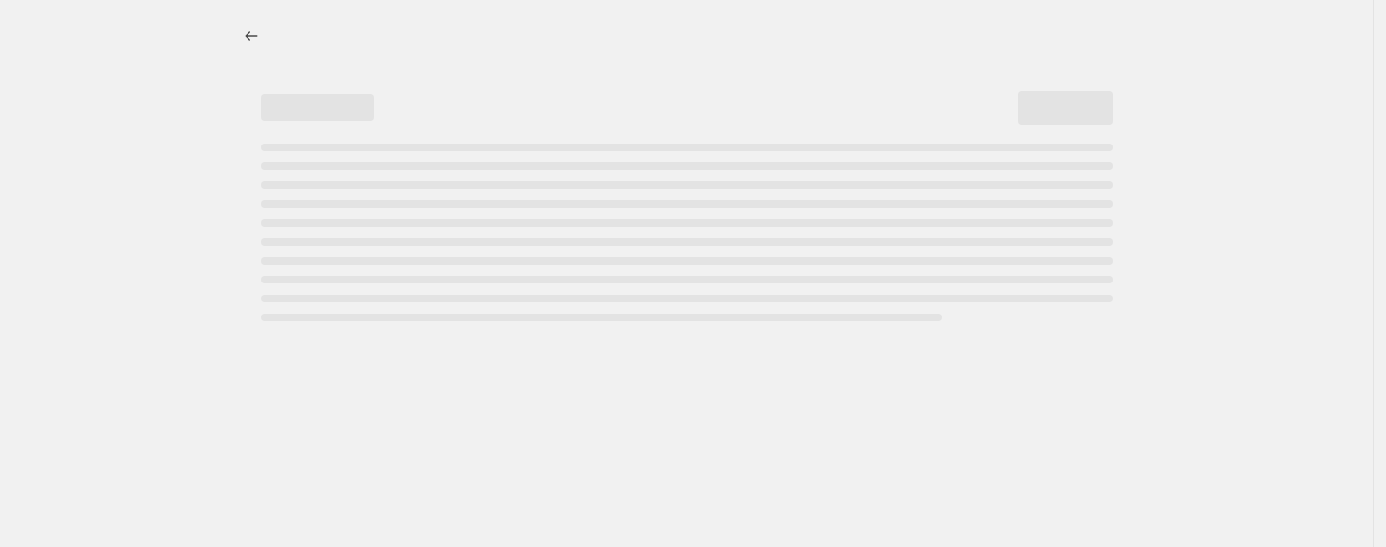
select select "percentage"
select select "collection"
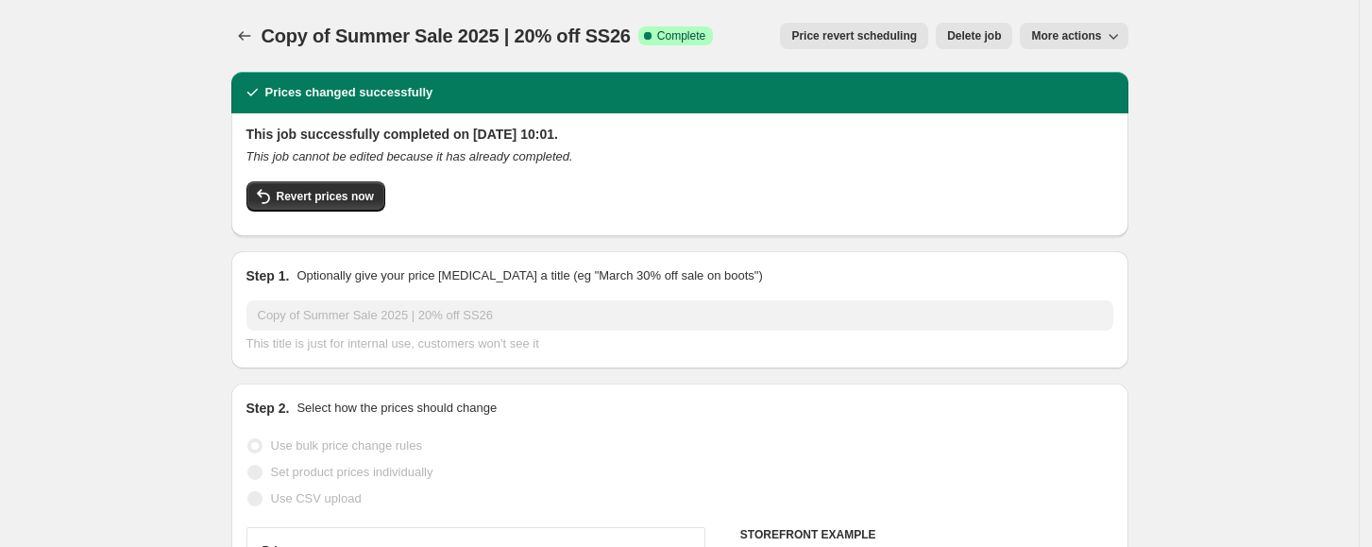
click at [978, 46] on button "Delete job" at bounding box center [974, 36] width 77 height 26
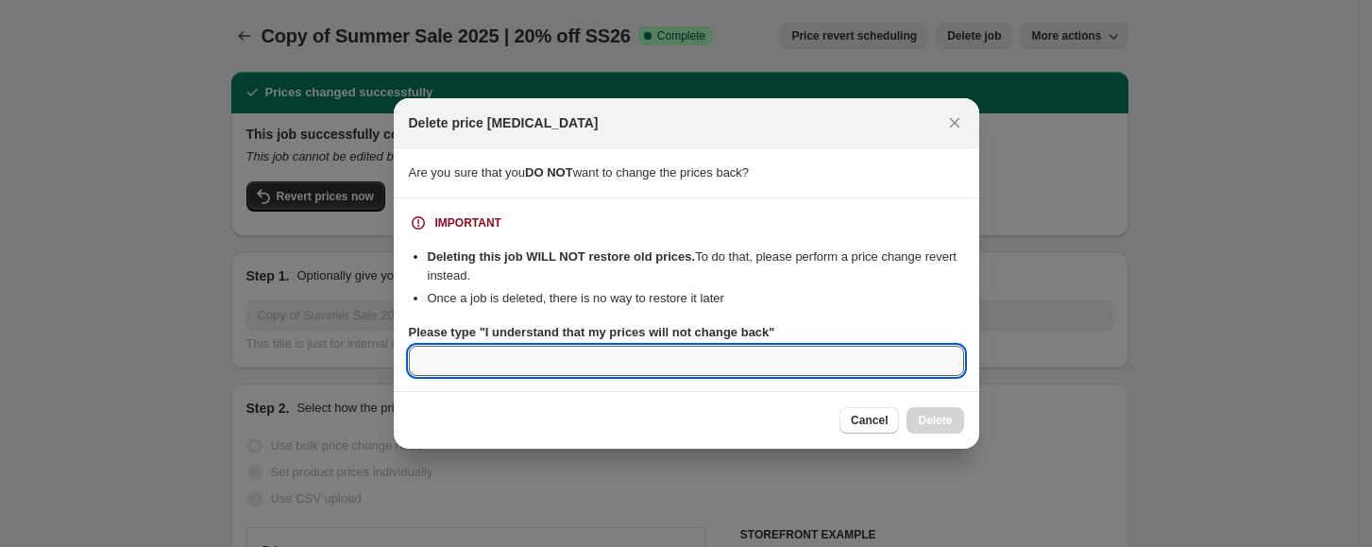
click at [798, 355] on input "Please type "I understand that my prices will not change back"" at bounding box center [686, 361] width 555 height 30
paste input "I understand that my prices will not change back"
type input "I understand that my prices will not change back"
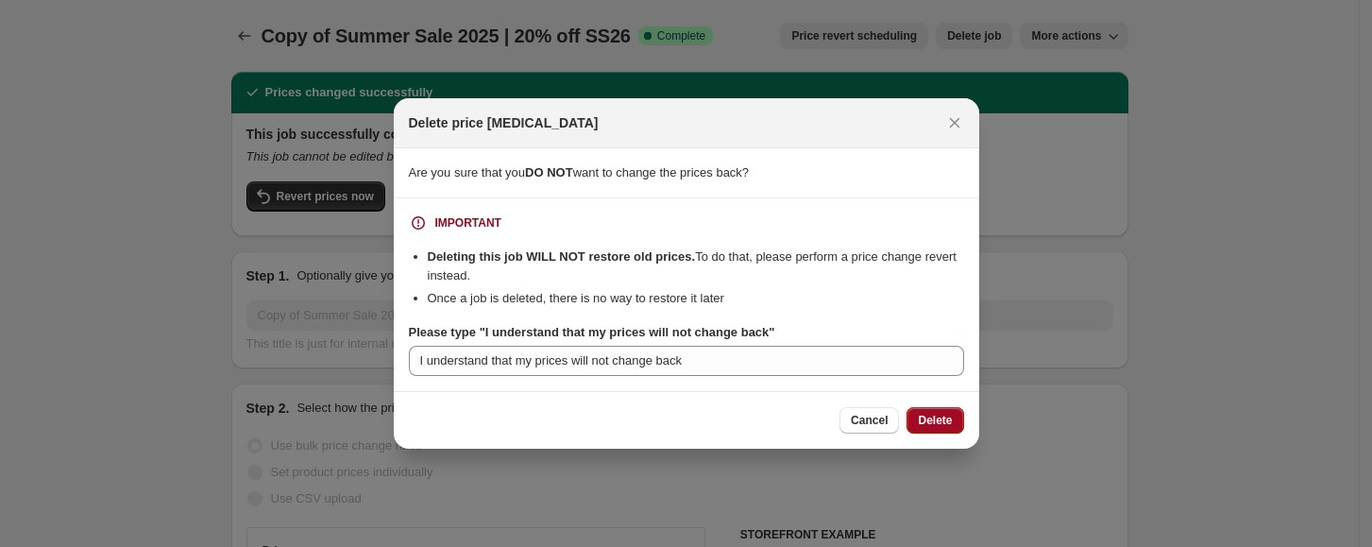
click at [913, 422] on button "Delete" at bounding box center [935, 420] width 57 height 26
